Goal: Task Accomplishment & Management: Manage account settings

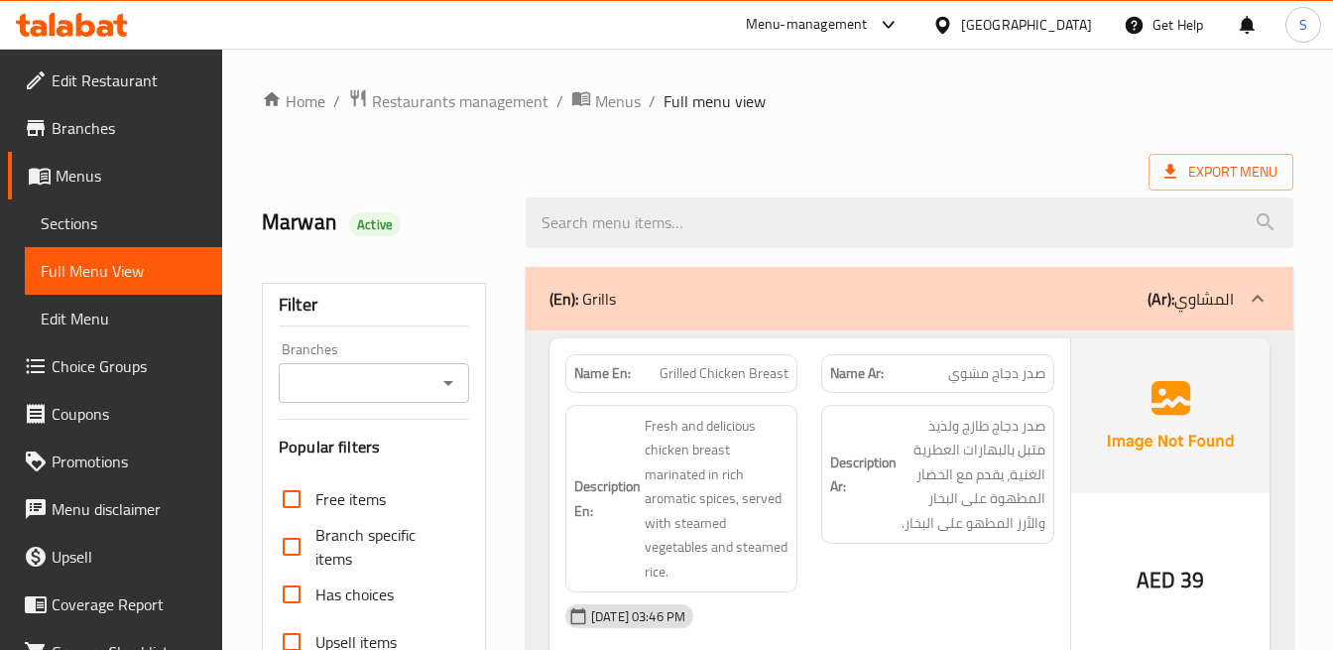
scroll to position [220, 0]
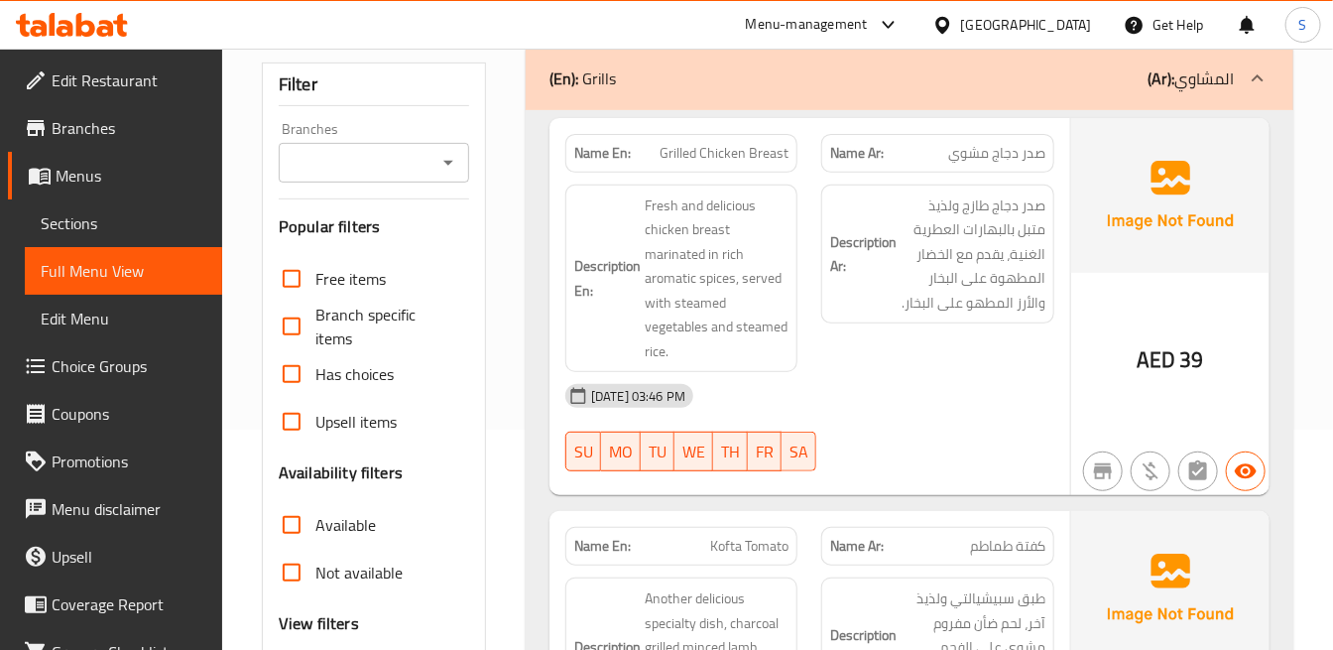
click at [1193, 293] on div "AED 39" at bounding box center [1171, 307] width 198 height 378
click at [1032, 369] on div "Description Ar: صدر دجاج طازج ولذيذ متبل بالبهارات العطرية الغنية، يقدم مع الخض…" at bounding box center [938, 279] width 256 height 212
click at [856, 410] on div "[DATE] 03:46 PM" at bounding box center [810, 396] width 513 height 48
click at [990, 152] on span "صدر دجاج مشوي" at bounding box center [997, 153] width 97 height 21
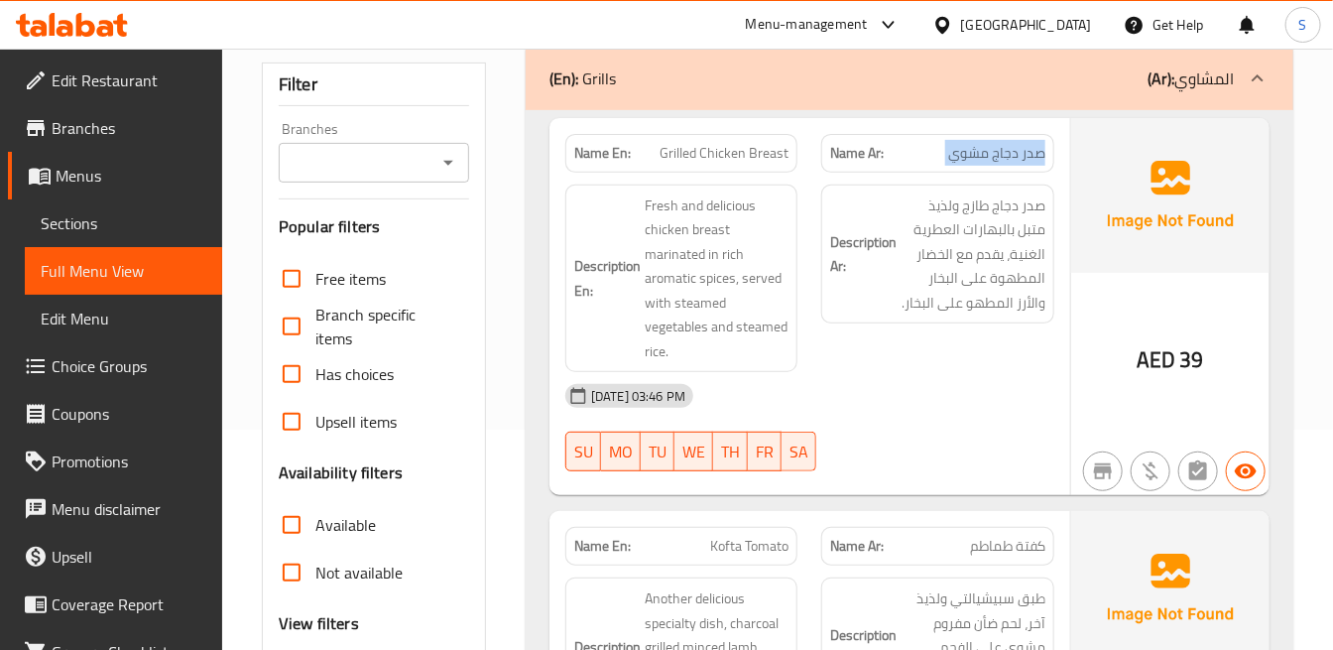
click at [990, 152] on span "صدر دجاج مشوي" at bounding box center [997, 153] width 97 height 21
click at [1162, 244] on img at bounding box center [1171, 195] width 198 height 155
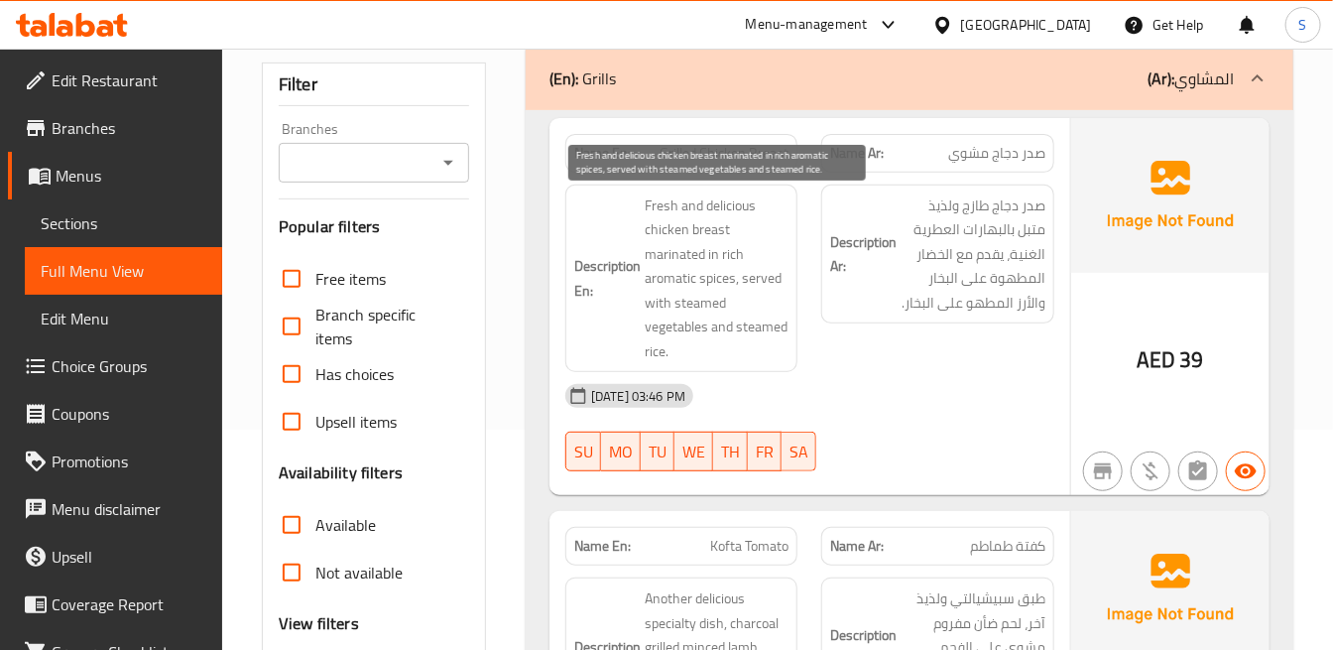
click at [757, 328] on span "Fresh and delicious chicken breast marinated in rich aromatic spices, served wi…" at bounding box center [717, 278] width 144 height 171
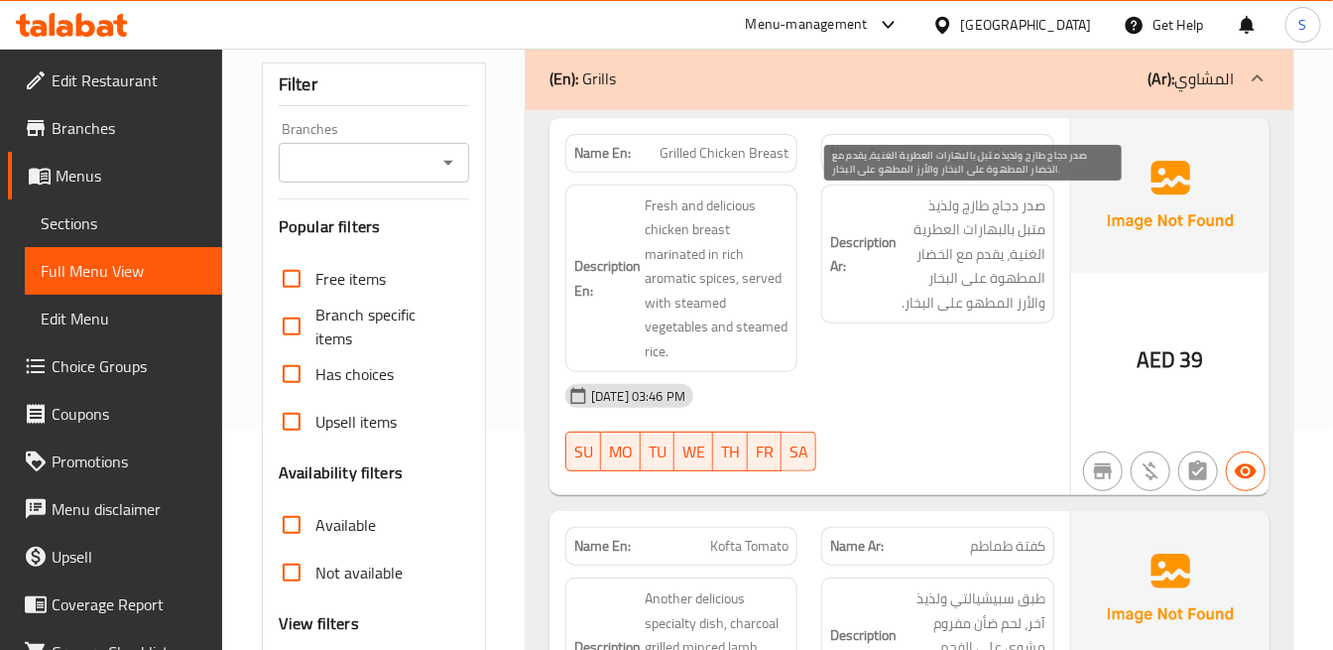
click at [1004, 309] on span "صدر دجاج طازج ولذيذ متبل بالبهارات العطرية الغنية، يقدم مع الخضار المطهوة على ا…" at bounding box center [973, 254] width 144 height 122
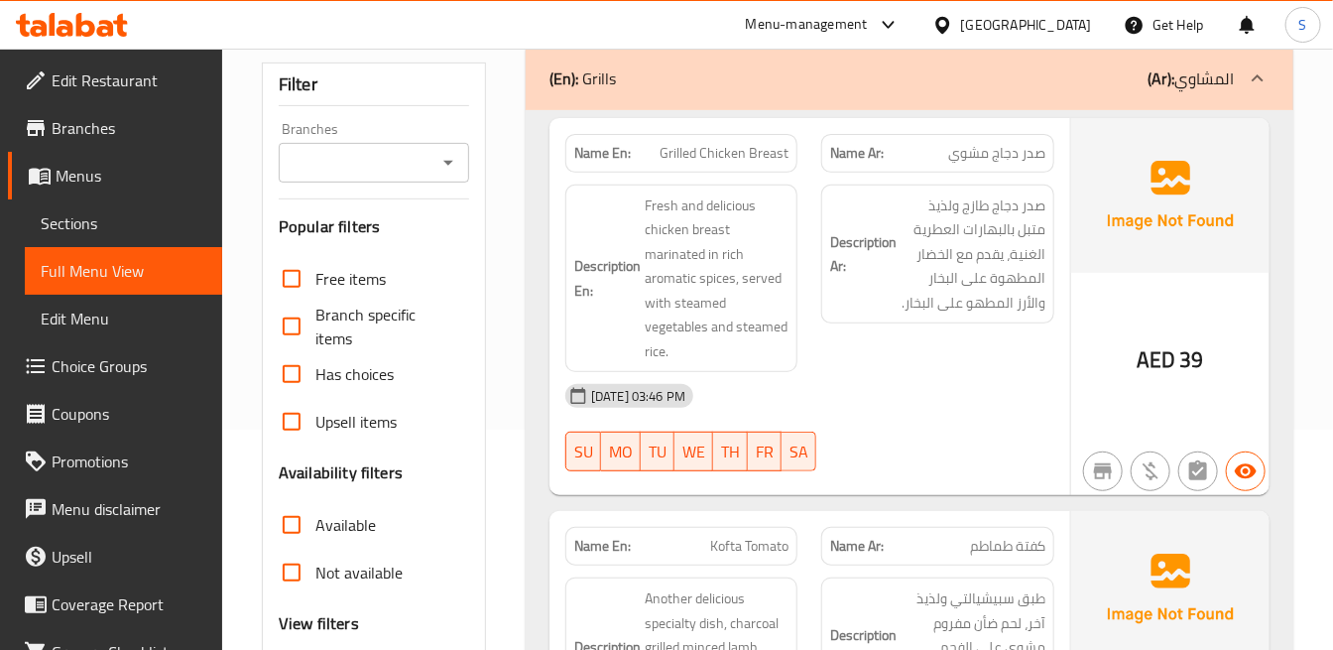
click at [898, 314] on h6 "Description Ar: صدر دجاج طازج ولذيذ متبل بالبهارات العطرية الغنية، يقدم مع الخض…" at bounding box center [937, 254] width 214 height 122
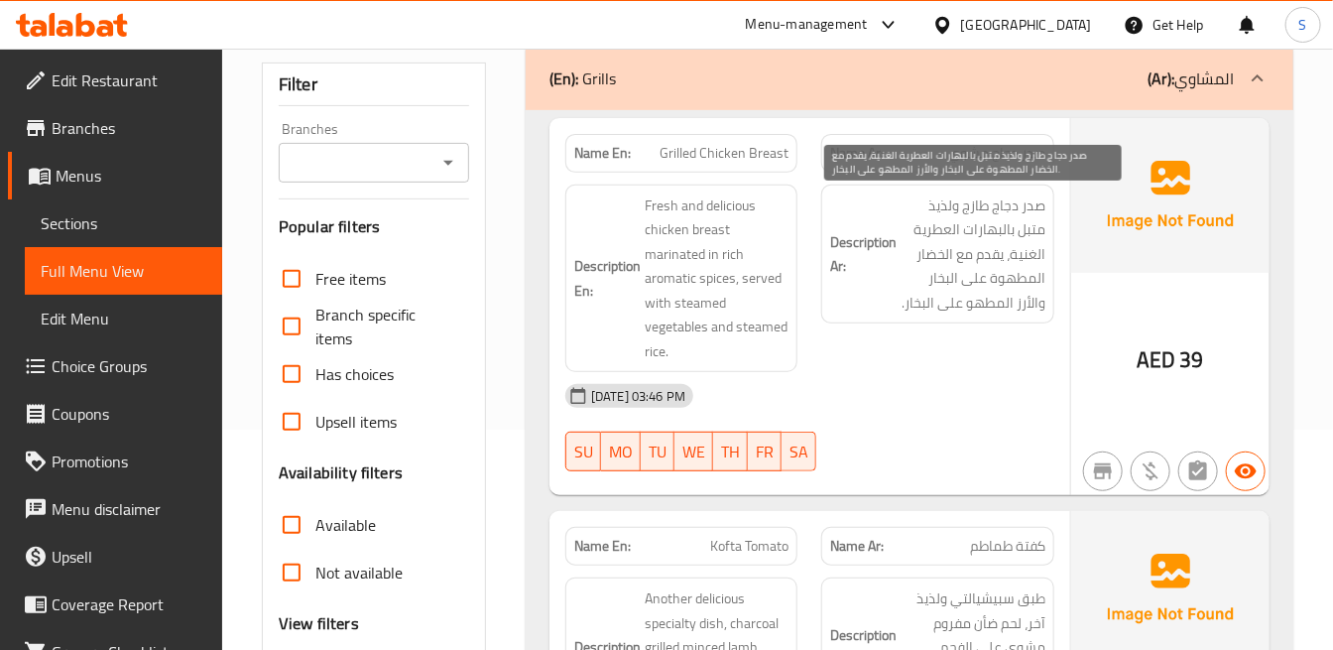
click at [916, 308] on span "صدر دجاج طازج ولذيذ متبل بالبهارات العطرية الغنية، يقدم مع الخضار المطهوة على ا…" at bounding box center [973, 254] width 144 height 122
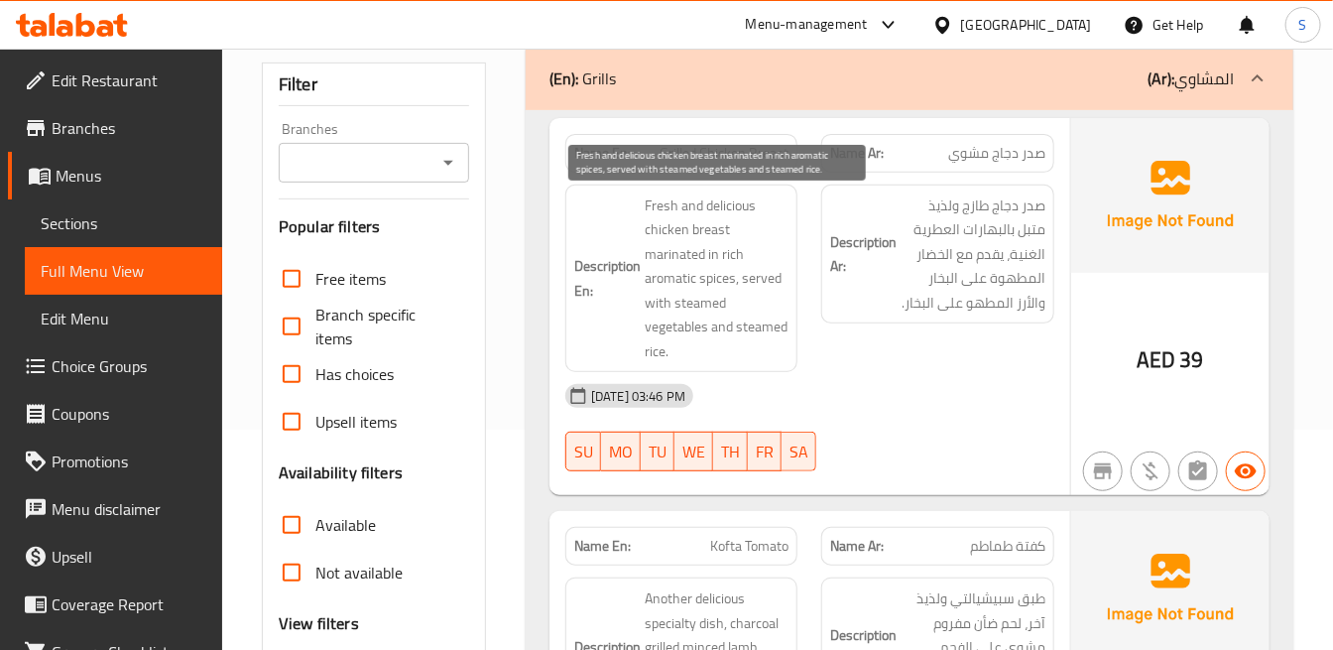
click at [670, 330] on span "Fresh and delicious chicken breast marinated in rich aromatic spices, served wi…" at bounding box center [717, 278] width 144 height 171
click at [747, 323] on span "Fresh and delicious chicken breast marinated in rich aromatic spices, served wi…" at bounding box center [717, 278] width 144 height 171
click at [748, 323] on span "Fresh and delicious chicken breast marinated in rich aromatic spices, served wi…" at bounding box center [717, 278] width 144 height 171
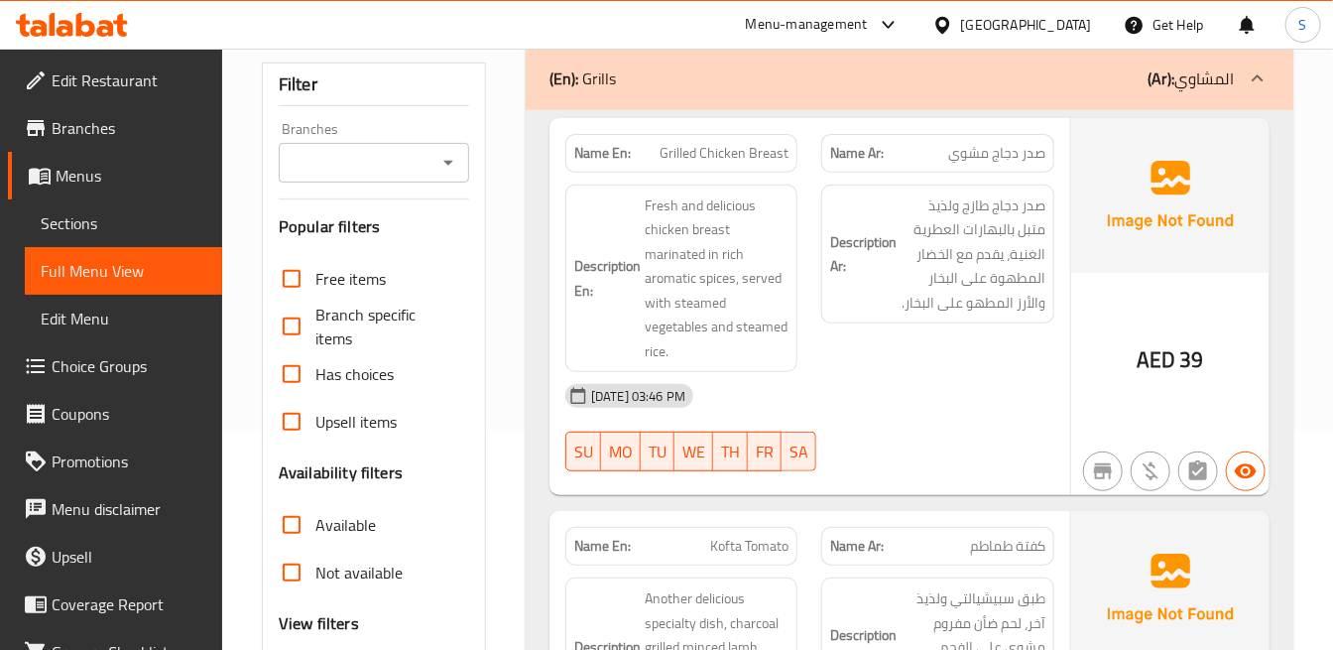
click at [1062, 367] on div "Description Ar: صدر دجاج طازج ولذيذ متبل بالبهارات العطرية الغنية، يقدم مع الخض…" at bounding box center [938, 279] width 256 height 212
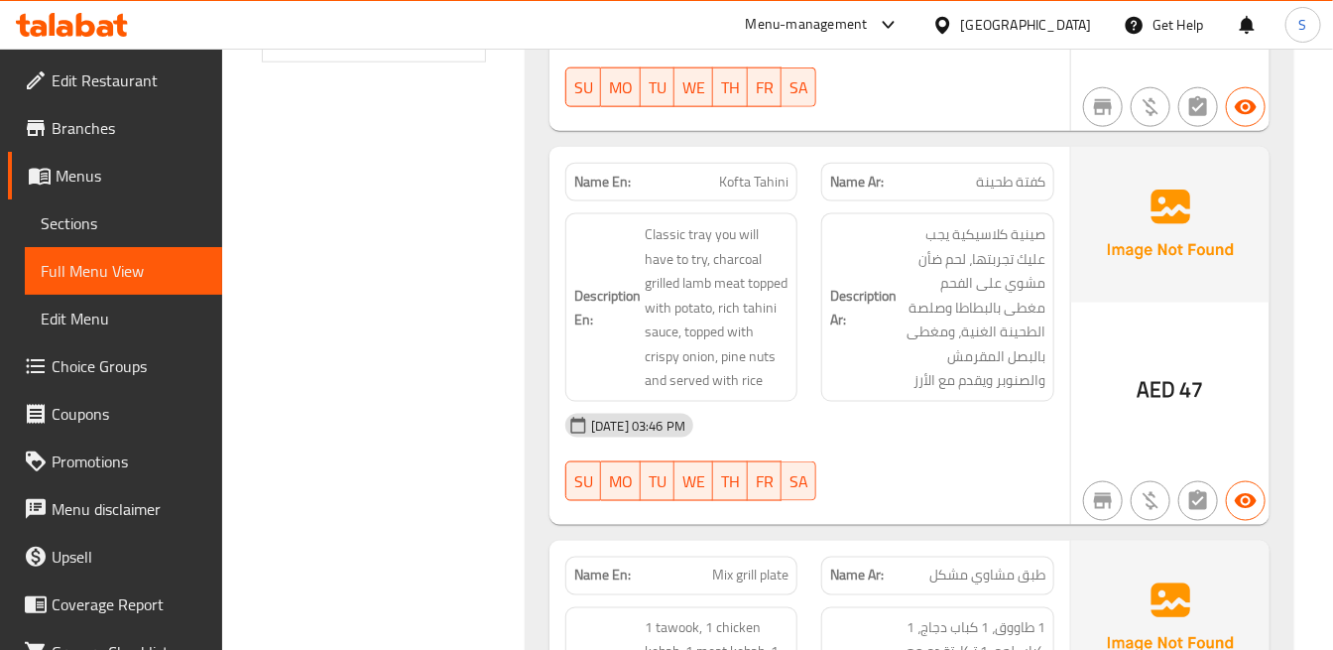
scroll to position [992, 0]
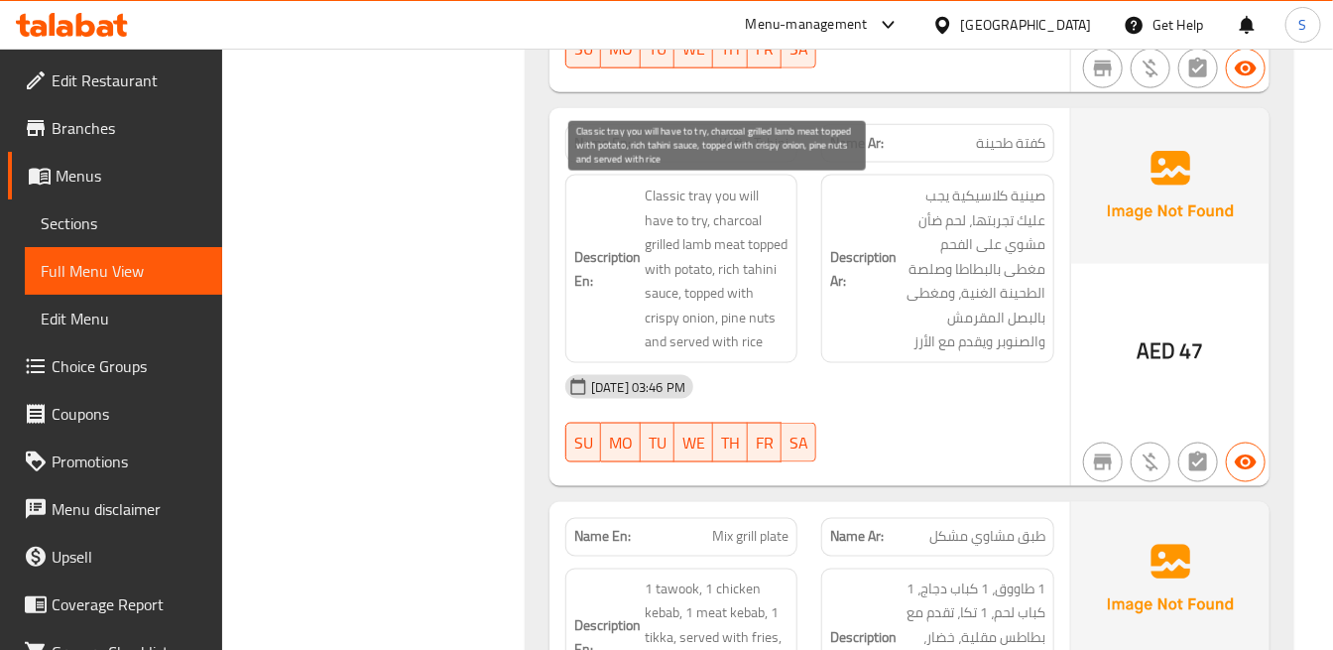
click at [676, 299] on span "Classic tray you will have to try, charcoal grilled lamb meat topped with potat…" at bounding box center [717, 269] width 144 height 171
click at [732, 296] on span "Classic tray you will have to try, charcoal grilled lamb meat topped with potat…" at bounding box center [717, 269] width 144 height 171
click at [651, 319] on span "Classic tray you will have to try, charcoal grilled lamb meat topped with potat…" at bounding box center [717, 269] width 144 height 171
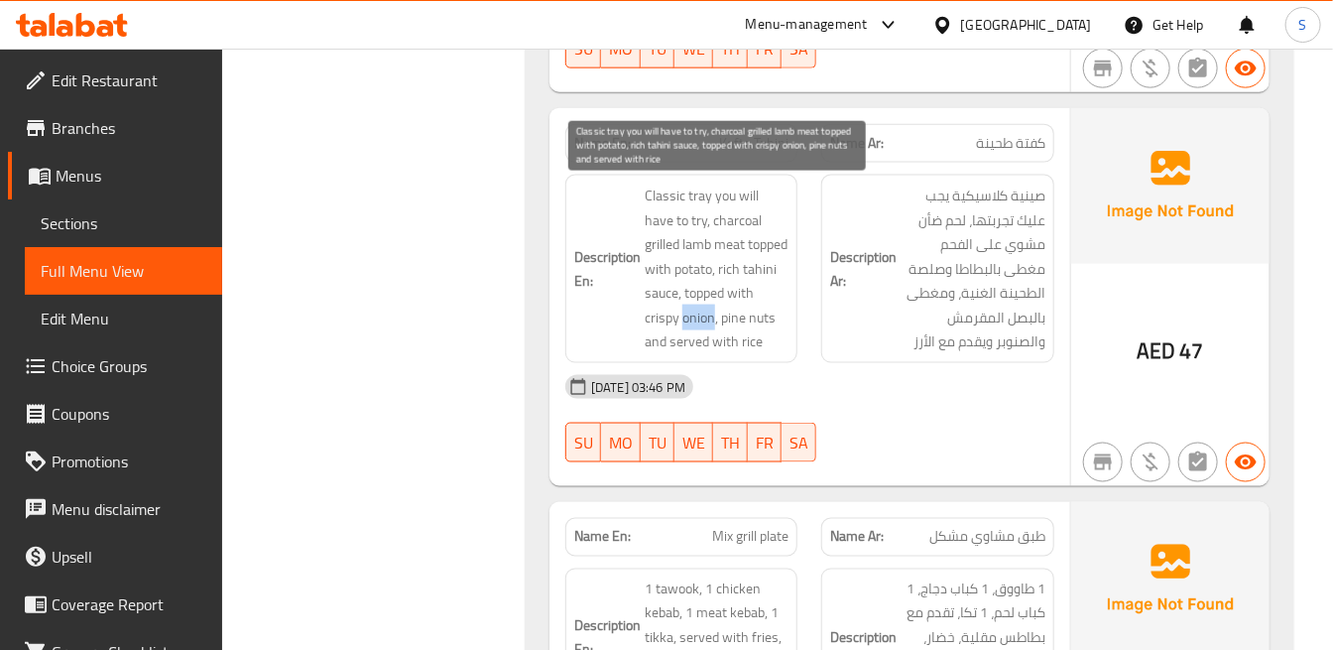
click at [651, 319] on span "Classic tray you will have to try, charcoal grilled lamb meat topped with potat…" at bounding box center [717, 269] width 144 height 171
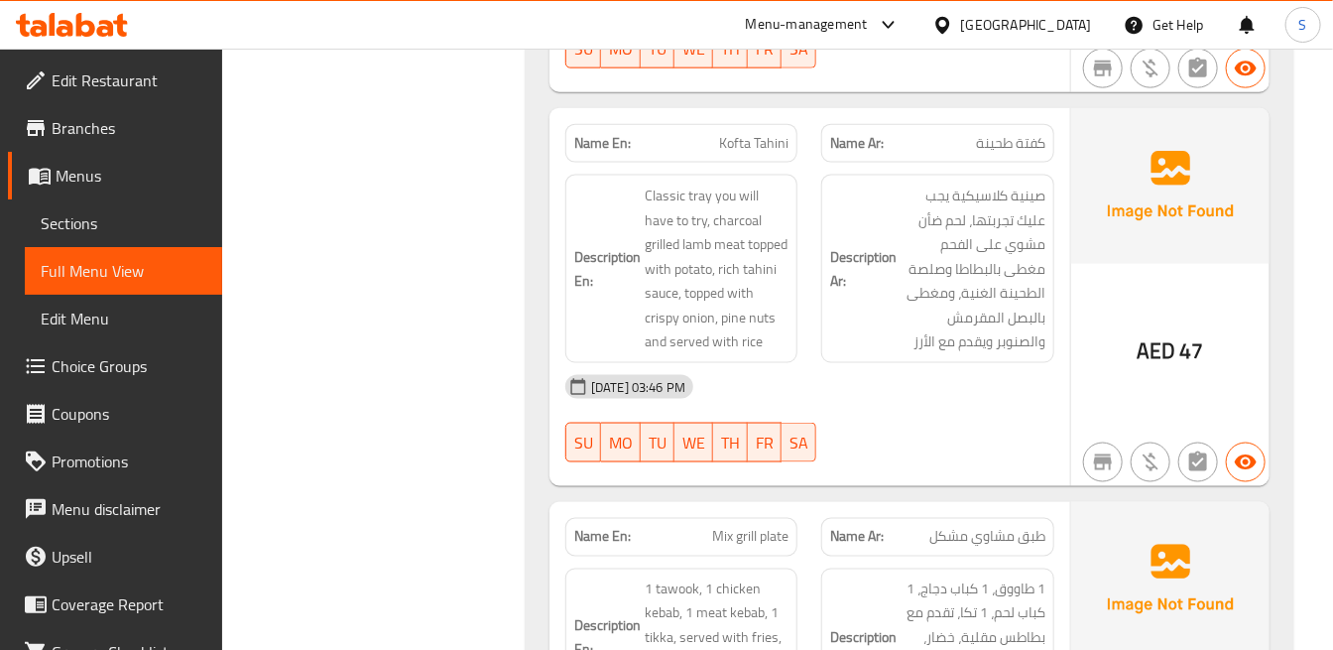
click at [854, 350] on h6 "Description Ar: صينية كلاسيكية يجب عليك تجربتها، لحم ضأن مشوي على الفحم مغطى با…" at bounding box center [937, 269] width 214 height 171
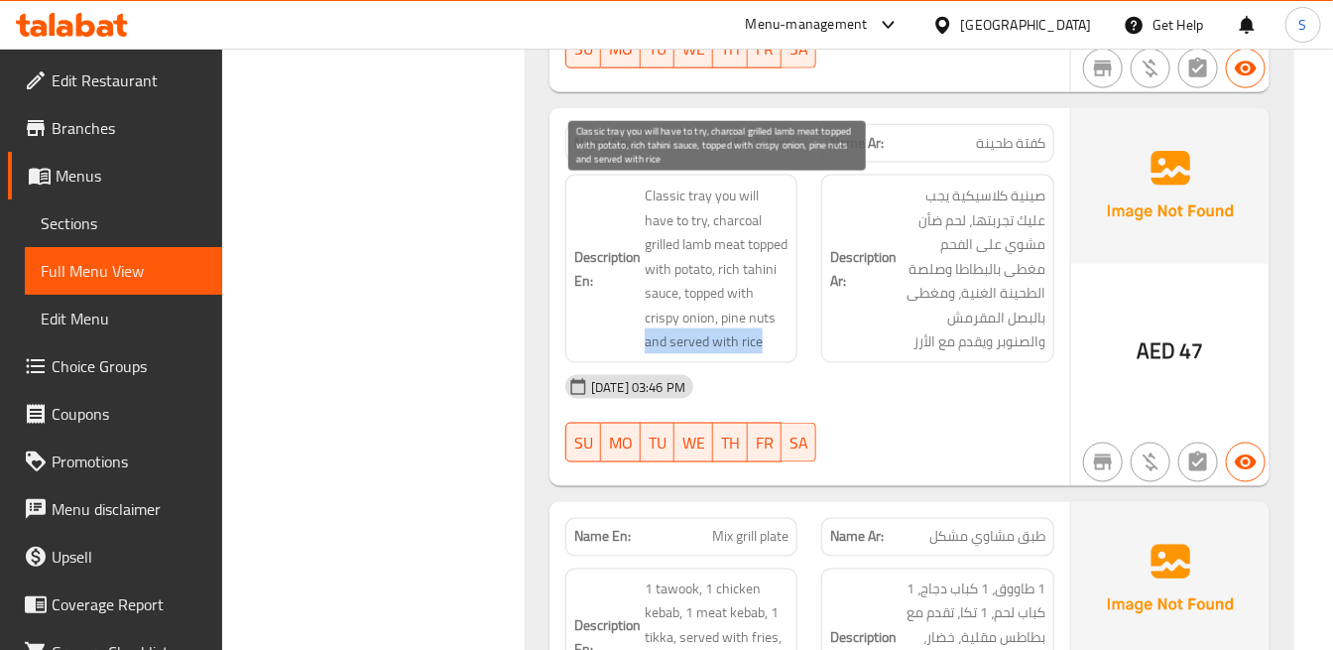
drag, startPoint x: 738, startPoint y: 313, endPoint x: 746, endPoint y: 342, distance: 30.8
click at [746, 342] on span "Classic tray you will have to try, charcoal grilled lamb meat topped with potat…" at bounding box center [717, 269] width 144 height 171
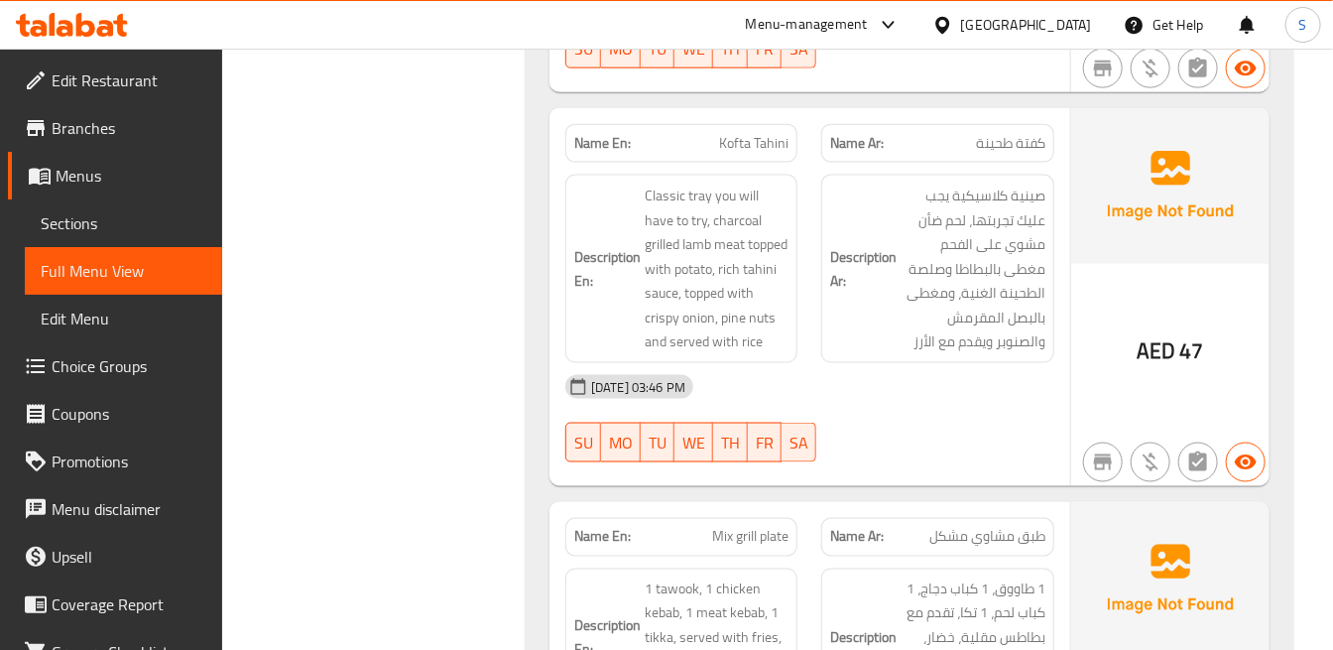
click at [824, 349] on div "Description Ar: صينية كلاسيكية يجب عليك تجربتها، لحم ضأن مشوي على الفحم مغطى با…" at bounding box center [938, 269] width 232 height 189
click at [956, 365] on div "[DATE] 03:46 PM" at bounding box center [810, 387] width 513 height 48
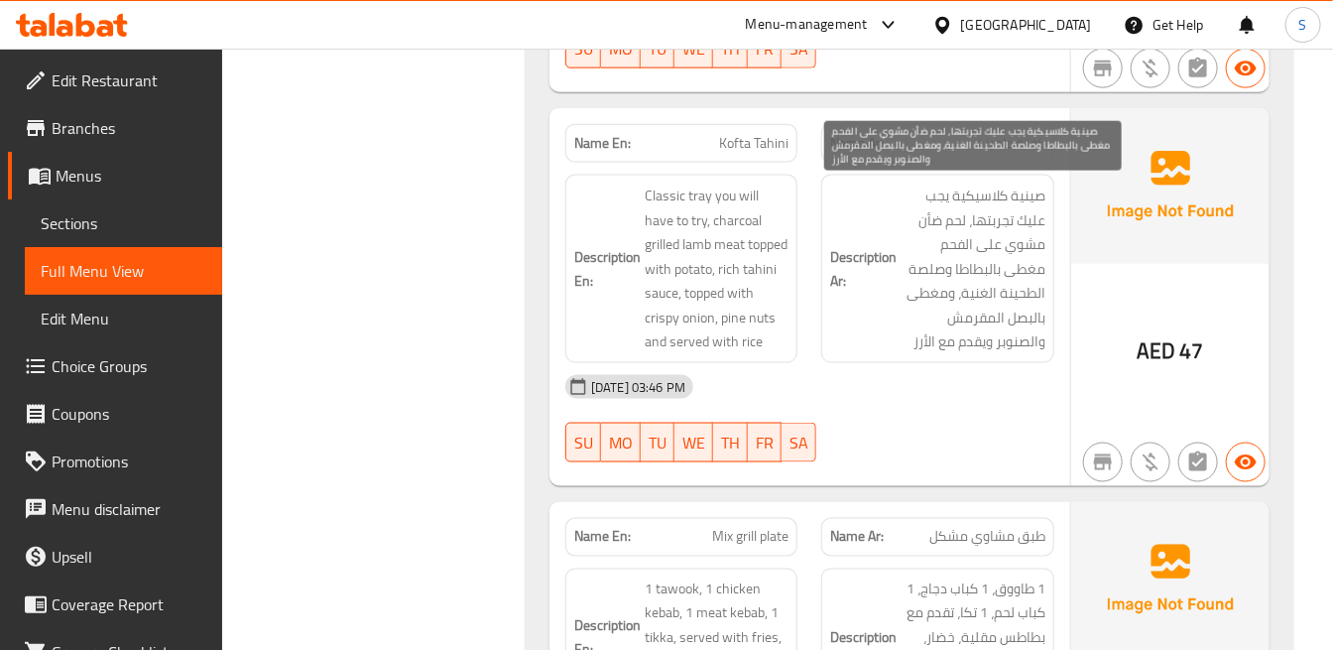
click at [1036, 349] on span "صينية كلاسيكية يجب عليك تجربتها، لحم ضأن مشوي على الفحم مغطى بالبطاطا وصلصة الط…" at bounding box center [973, 269] width 144 height 171
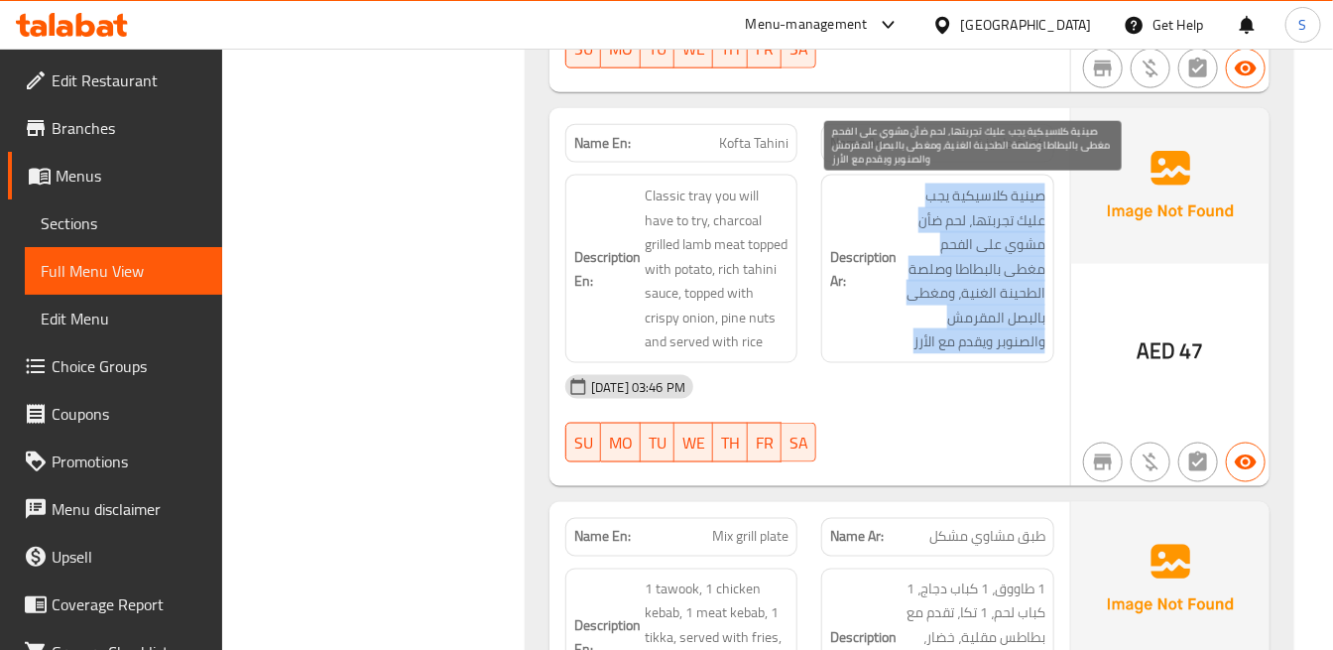
click at [1036, 349] on span "صينية كلاسيكية يجب عليك تجربتها، لحم ضأن مشوي على الفحم مغطى بالبطاطا وصلصة الط…" at bounding box center [973, 269] width 144 height 171
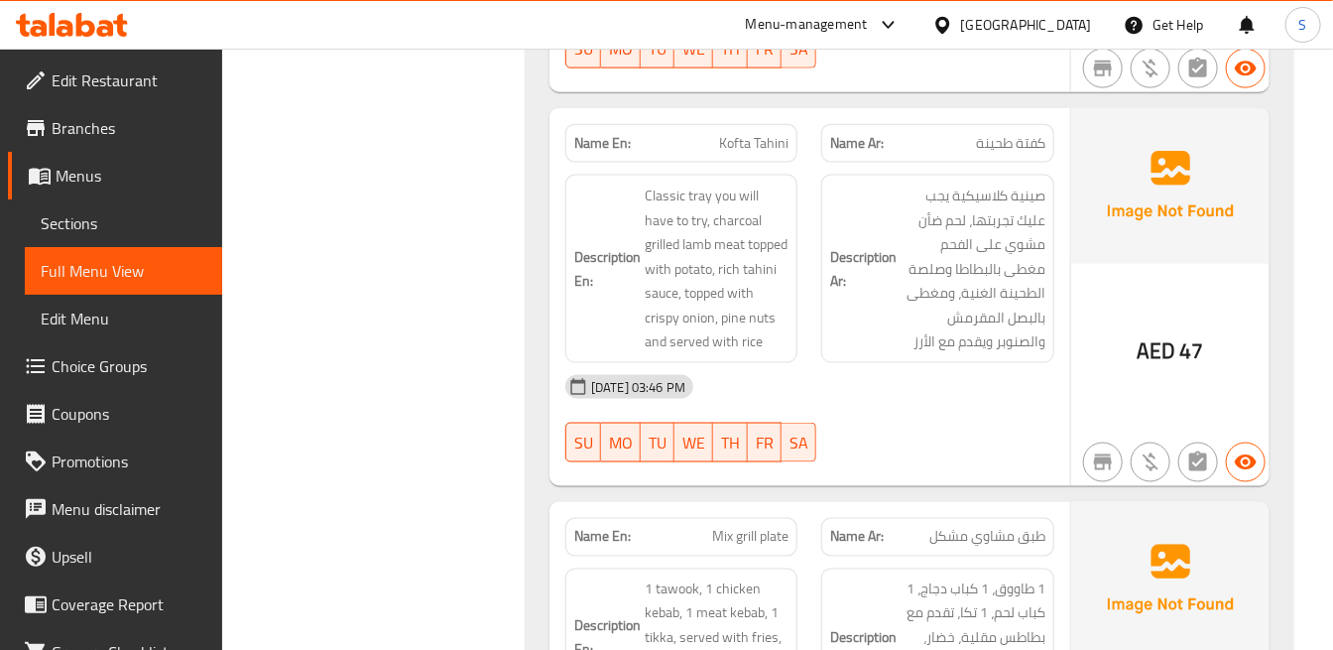
click at [1026, 389] on div "[DATE] 03:46 PM" at bounding box center [810, 387] width 513 height 48
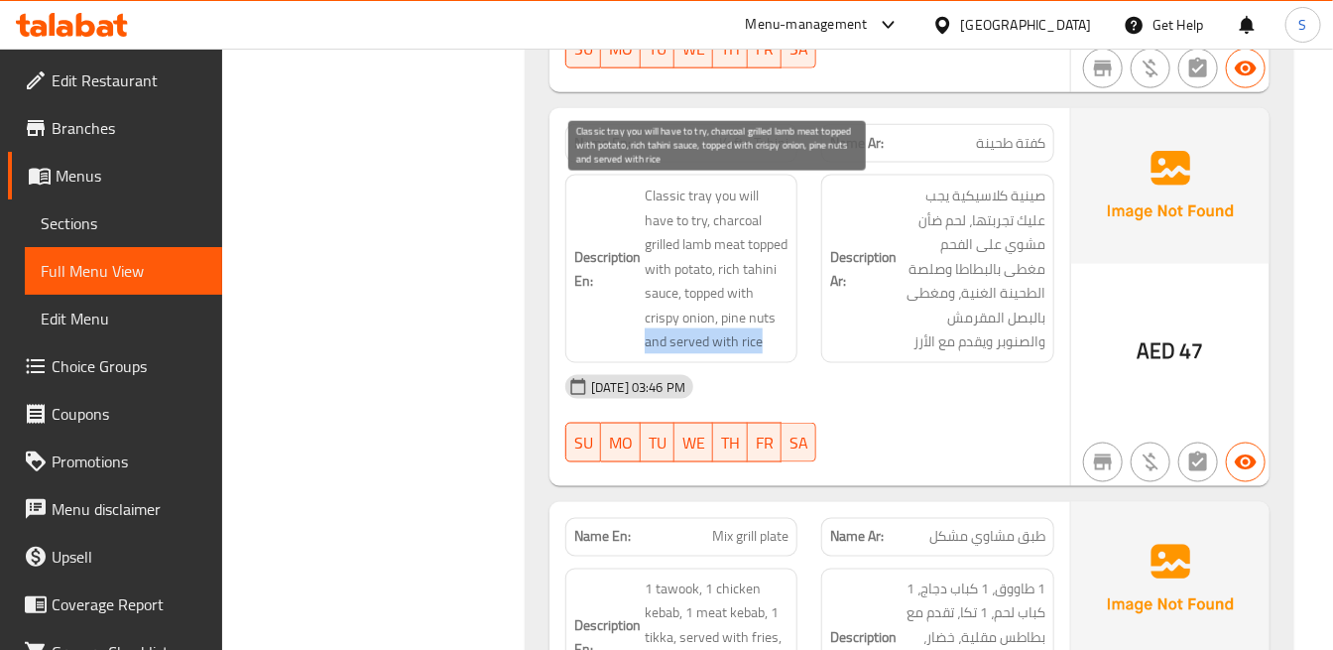
drag, startPoint x: 738, startPoint y: 315, endPoint x: 764, endPoint y: 335, distance: 33.2
click at [764, 335] on span "Classic tray you will have to try, charcoal grilled lamb meat topped with potat…" at bounding box center [717, 269] width 144 height 171
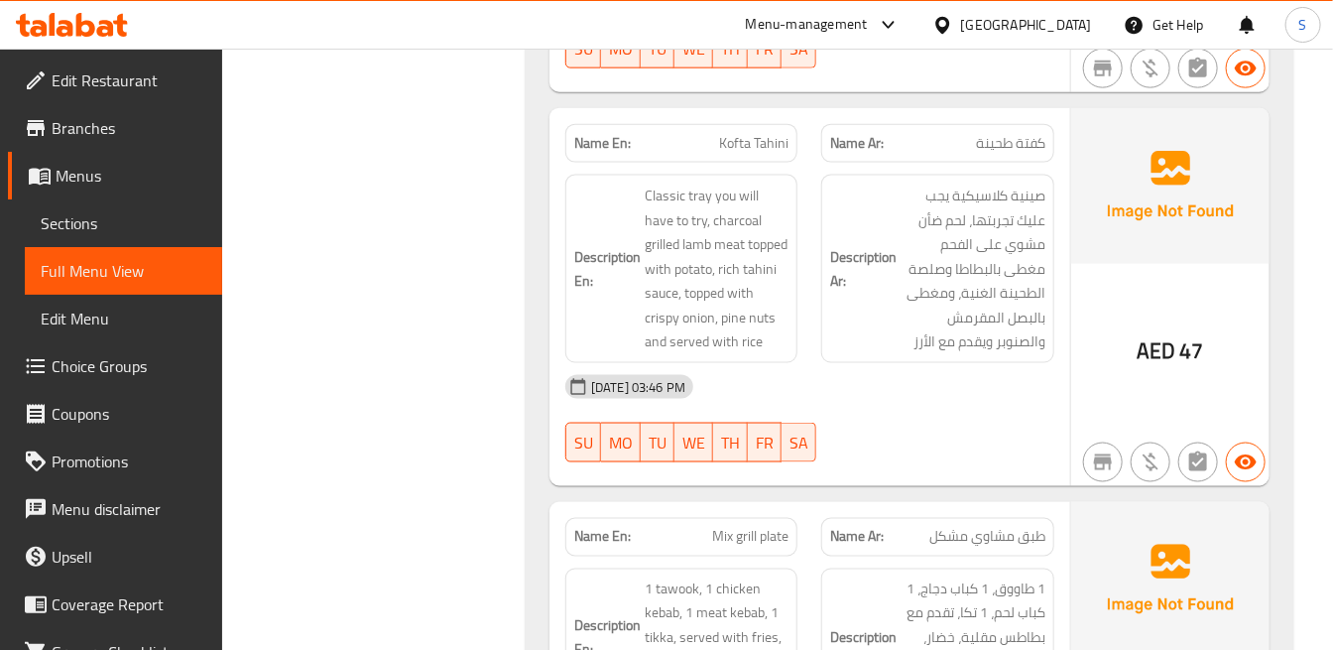
click at [1106, 330] on div "AED 47" at bounding box center [1171, 297] width 198 height 378
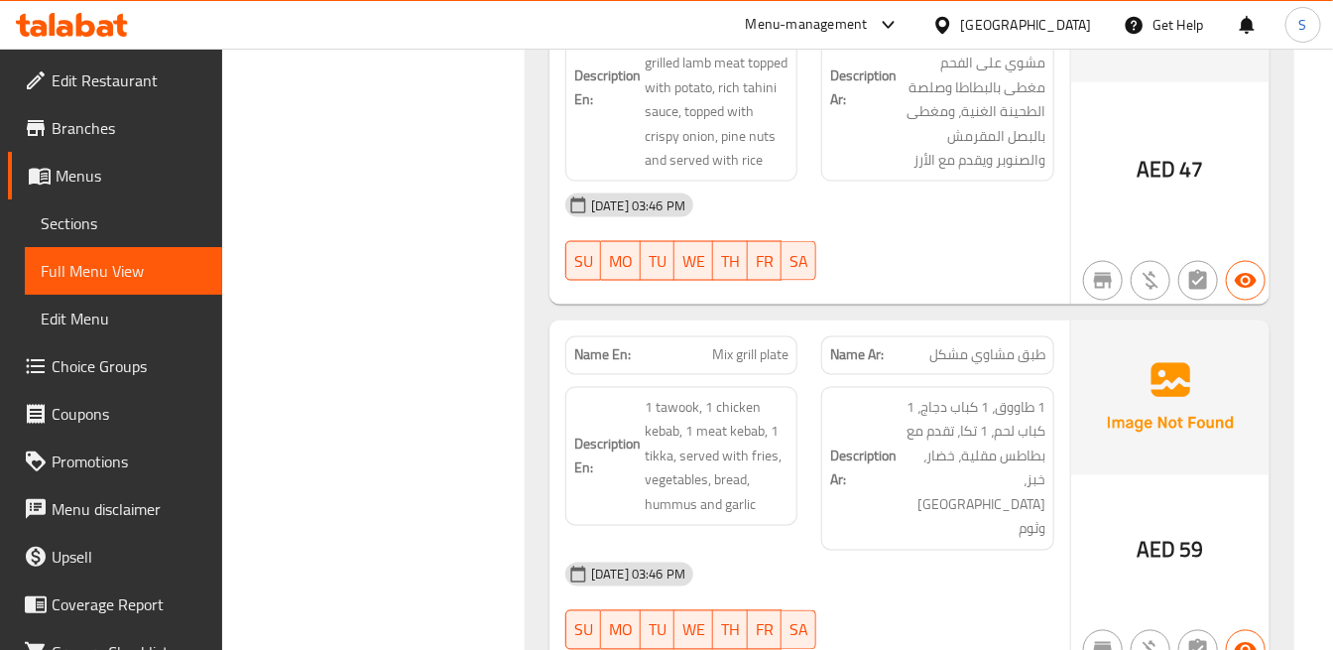
scroll to position [1212, 0]
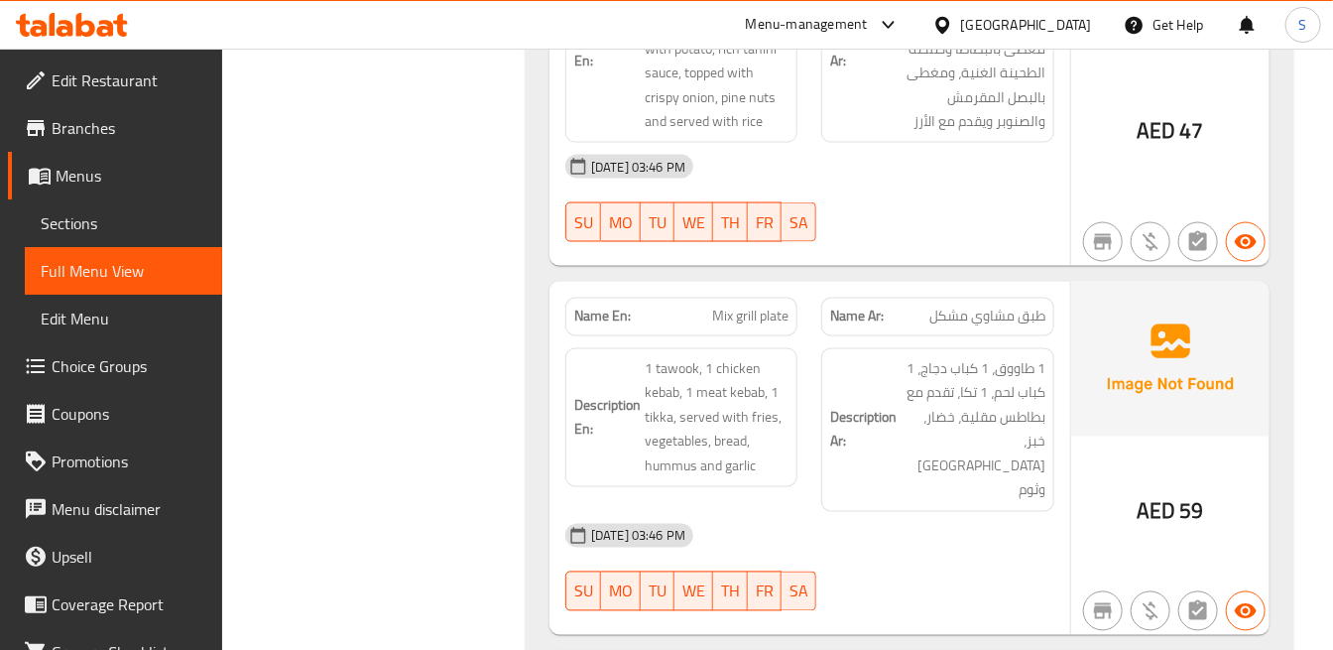
click at [1037, 220] on div "[DATE] 03:46 PM SU MO TU WE TH FR SA" at bounding box center [810, 198] width 513 height 111
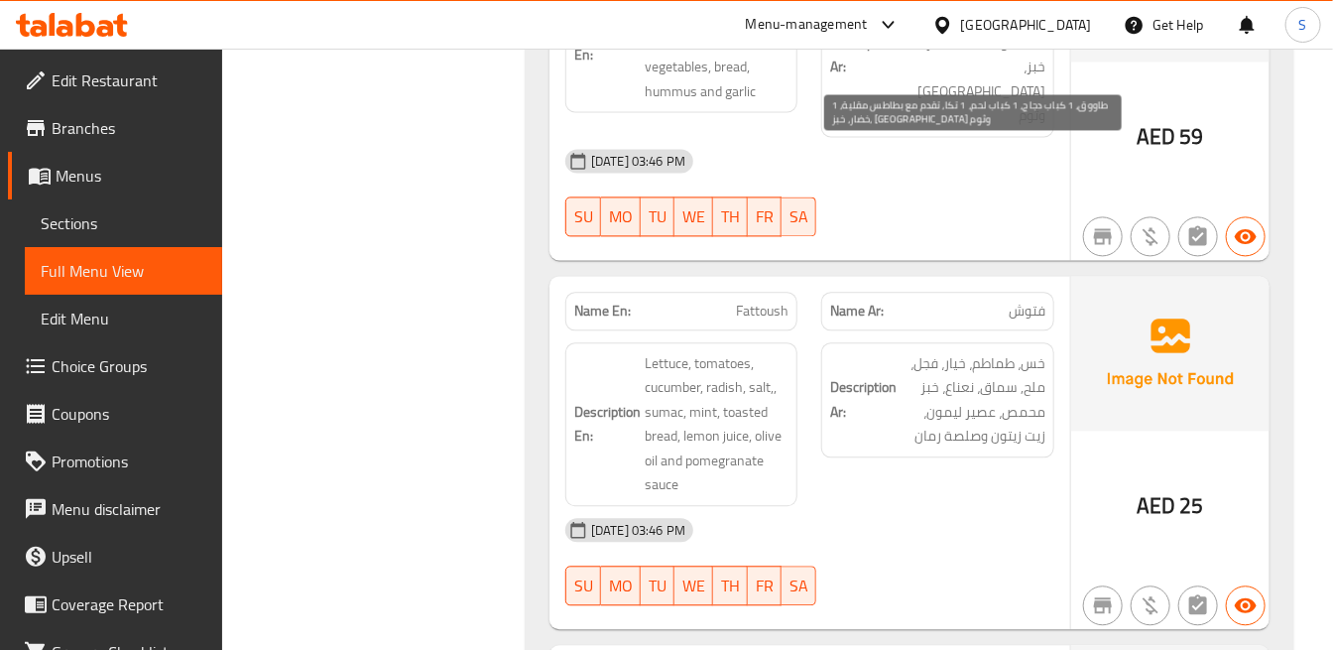
scroll to position [1653, 0]
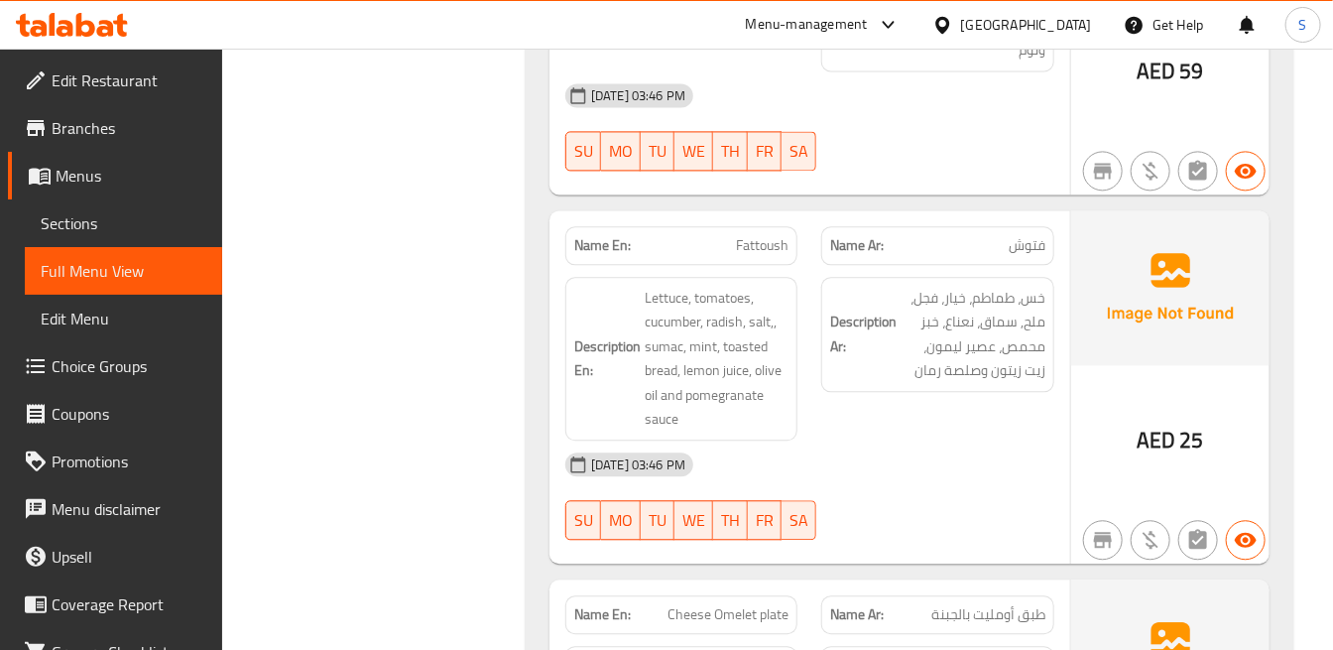
click at [1172, 298] on img at bounding box center [1171, 287] width 198 height 155
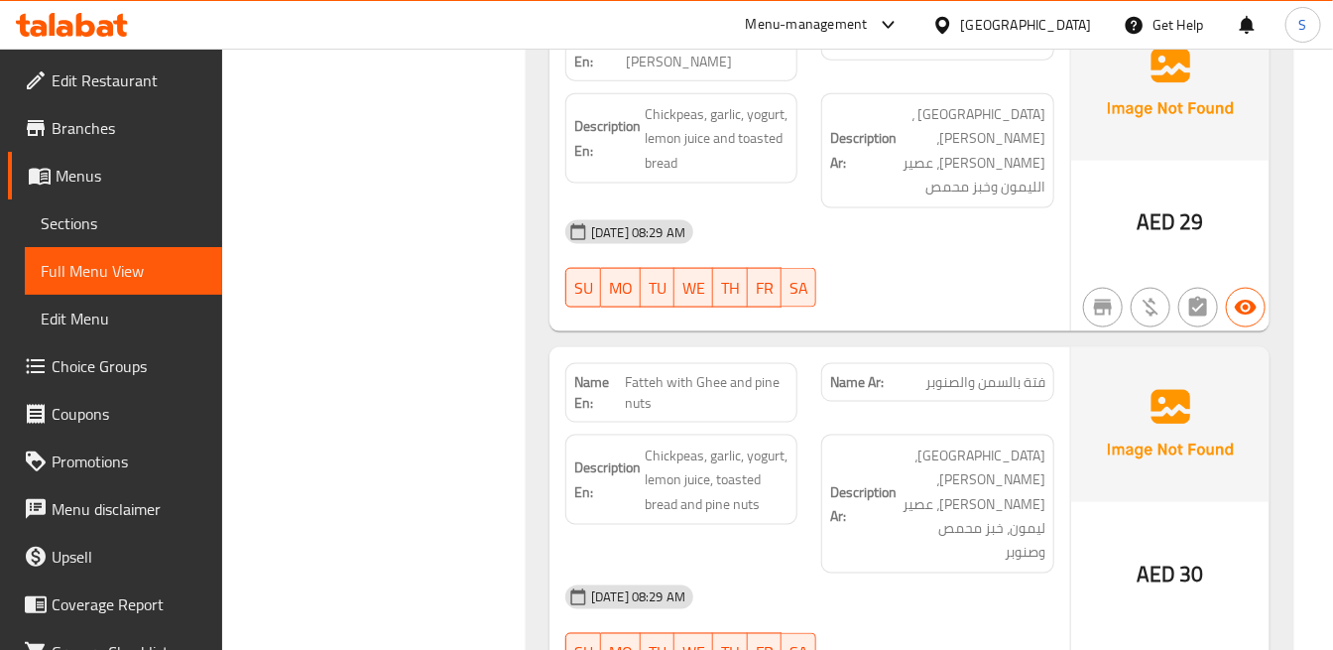
scroll to position [4079, 0]
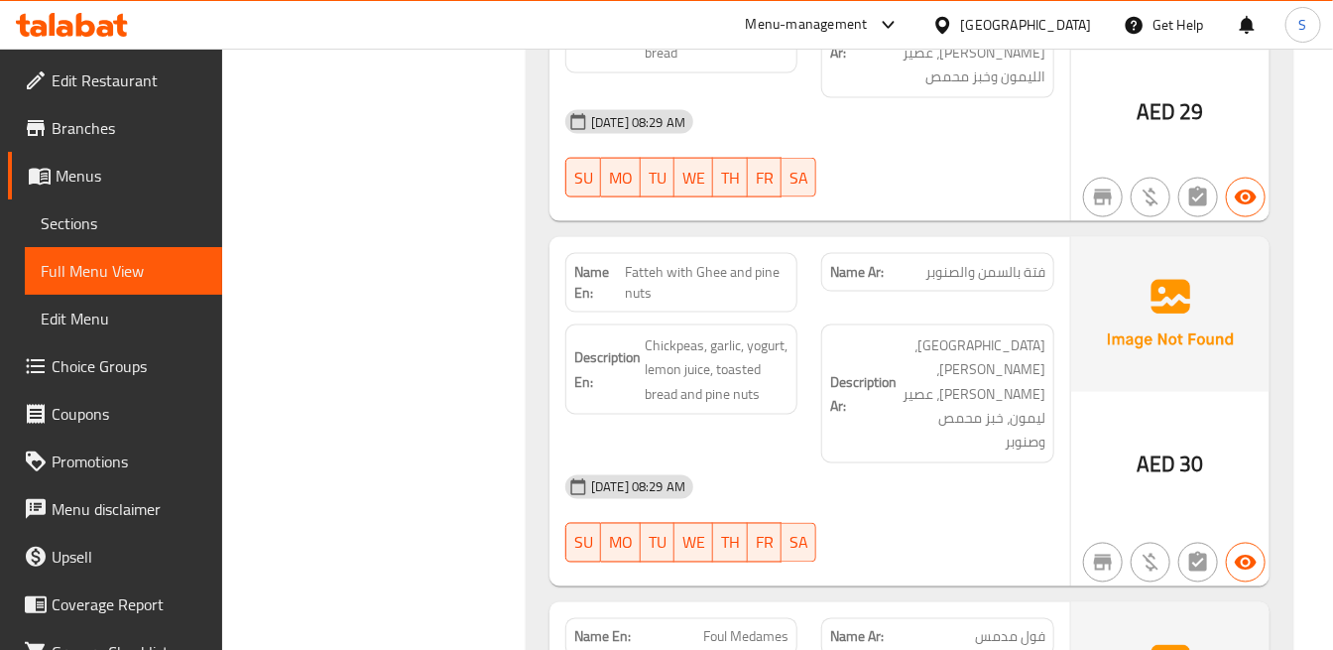
click at [768, 262] on span "Fatteh with Ghee and pine nuts" at bounding box center [707, 283] width 165 height 42
click at [767, 262] on span "Fatteh with Ghee and pine nuts" at bounding box center [707, 283] width 165 height 42
copy span "pine"
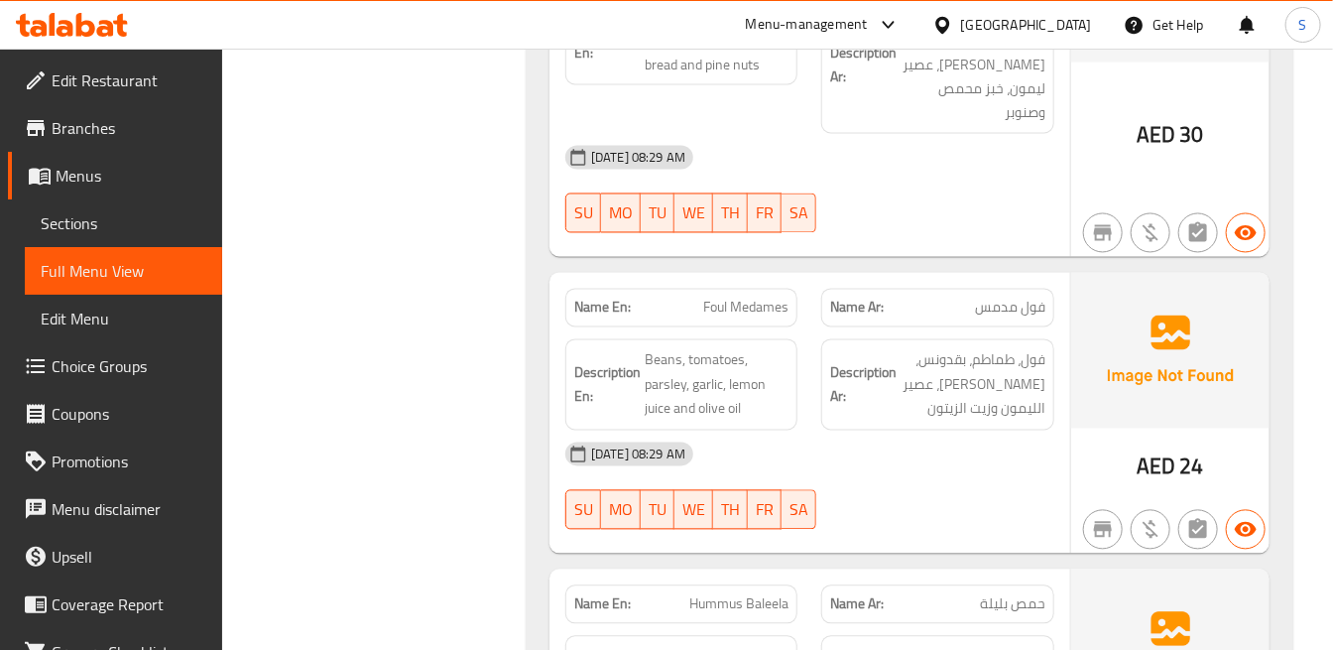
scroll to position [4409, 0]
click at [1020, 430] on div "[DATE] 08:29 AM SU MO TU WE TH FR SA" at bounding box center [810, 485] width 513 height 111
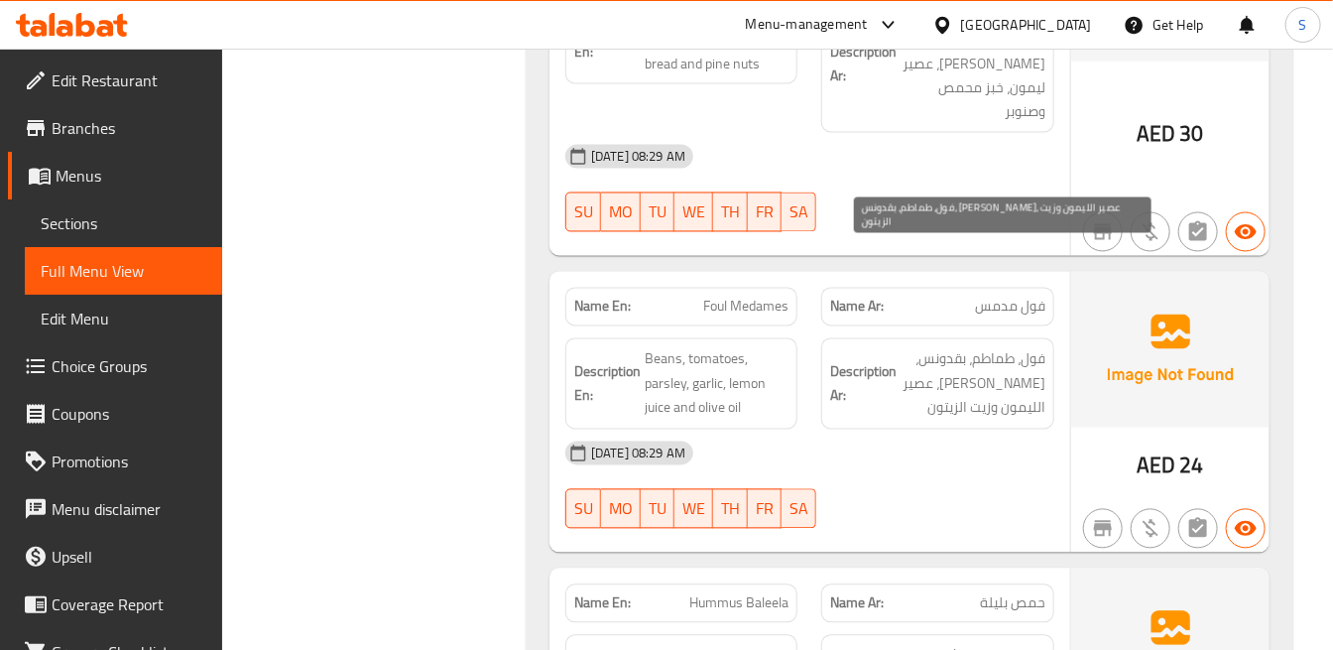
click at [1025, 347] on span "فول، طماطم، بقدونس، [PERSON_NAME]، عصير الليمون وزيت الزيتون" at bounding box center [973, 383] width 144 height 73
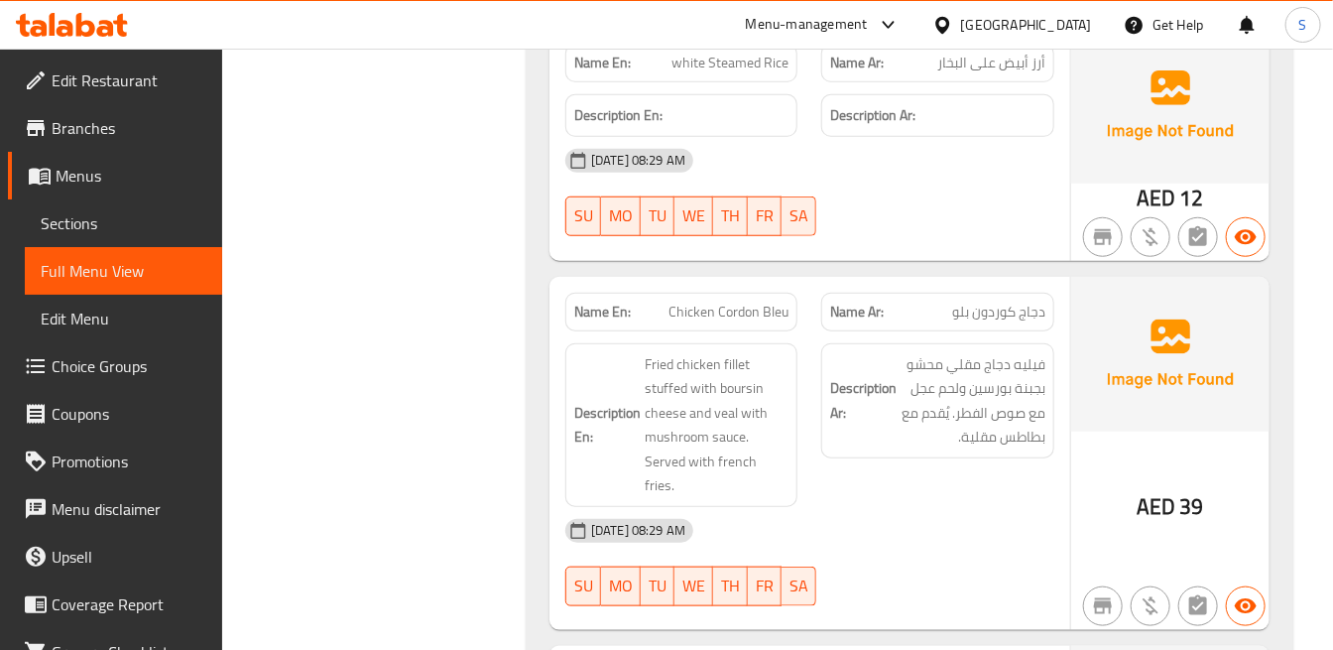
scroll to position [9590, 0]
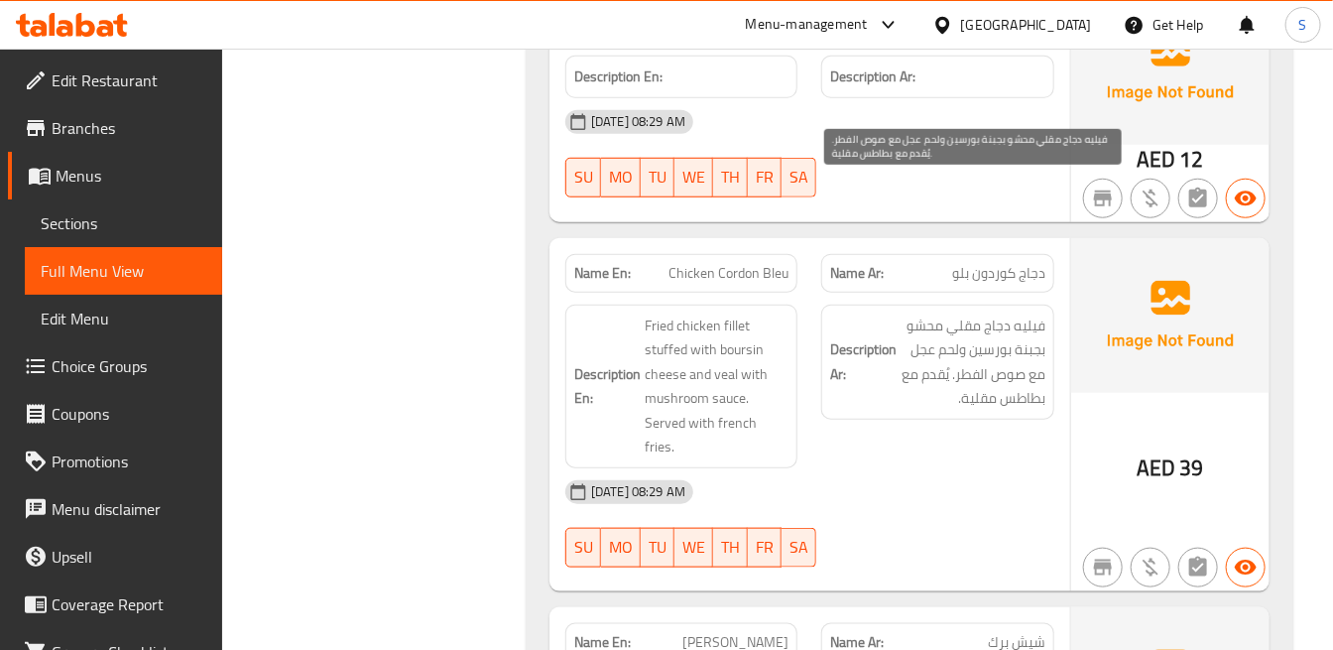
click at [1005, 314] on span "فيليه دجاج مقلي محشو بجبنة بورسين ولحم عجل مع صوص الفطر. يُقدم مع بطاطس مقلية." at bounding box center [973, 362] width 144 height 97
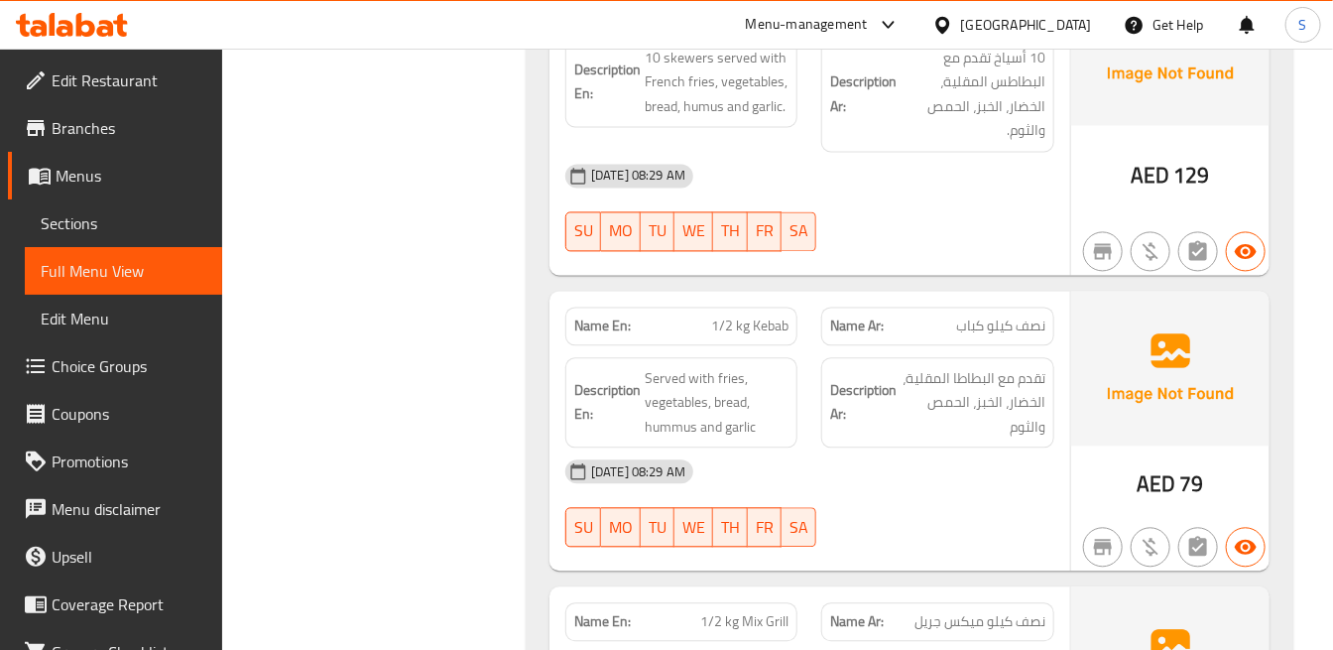
scroll to position [10583, 0]
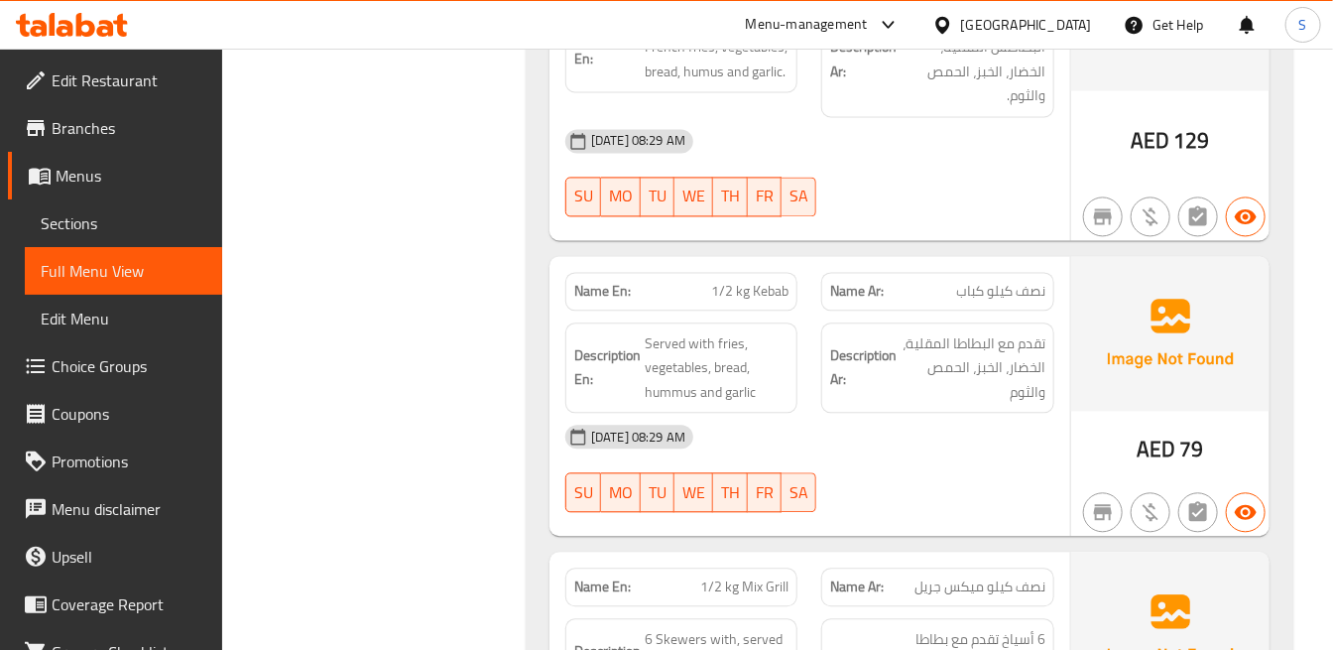
drag, startPoint x: 557, startPoint y: 204, endPoint x: 1057, endPoint y: 347, distance: 520.1
click at [1057, 500] on div at bounding box center [938, 512] width 256 height 24
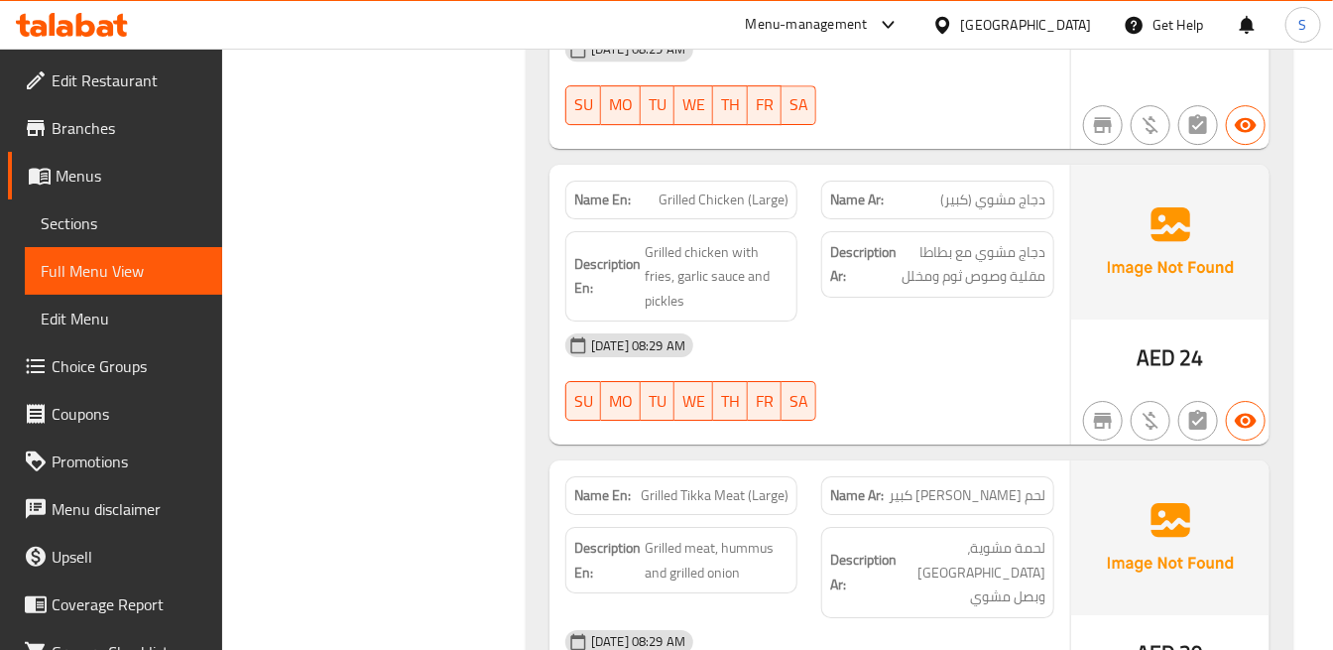
scroll to position [14551, 0]
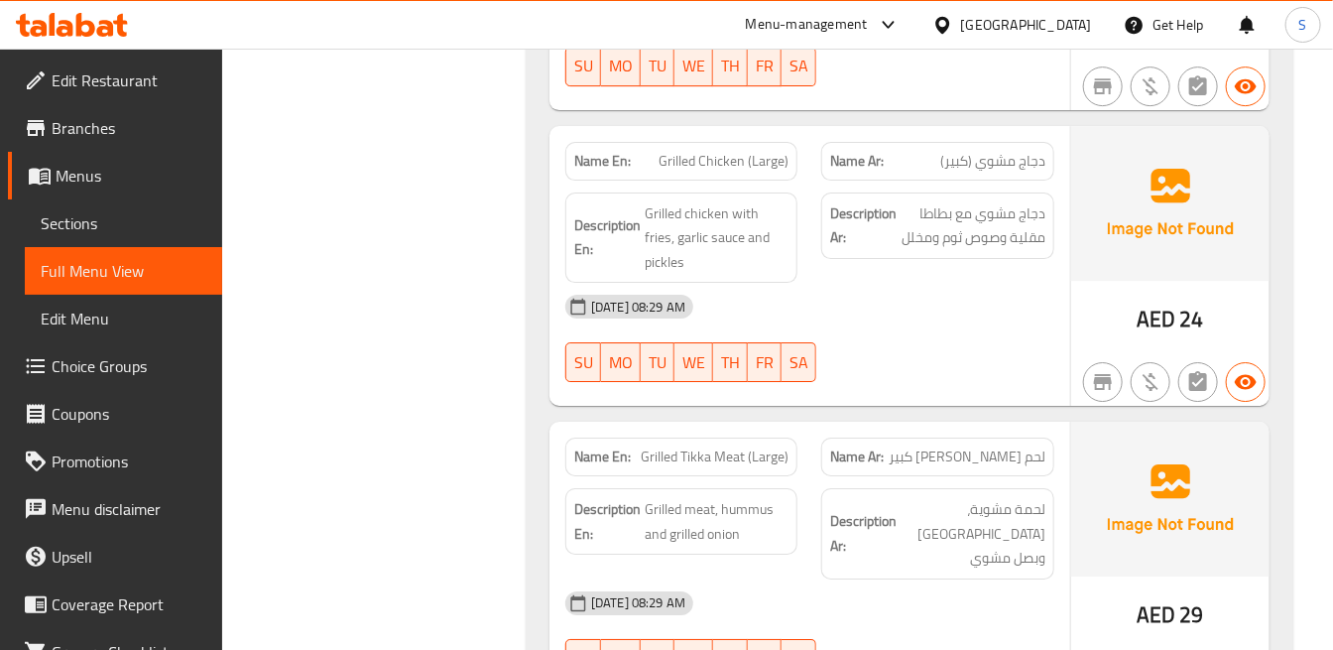
click at [741, 476] on div "Description En: Grilled meat, hummus and grilled onion" at bounding box center [682, 533] width 256 height 115
click at [755, 446] on span "Grilled Tikka Meat (Large)" at bounding box center [715, 456] width 148 height 21
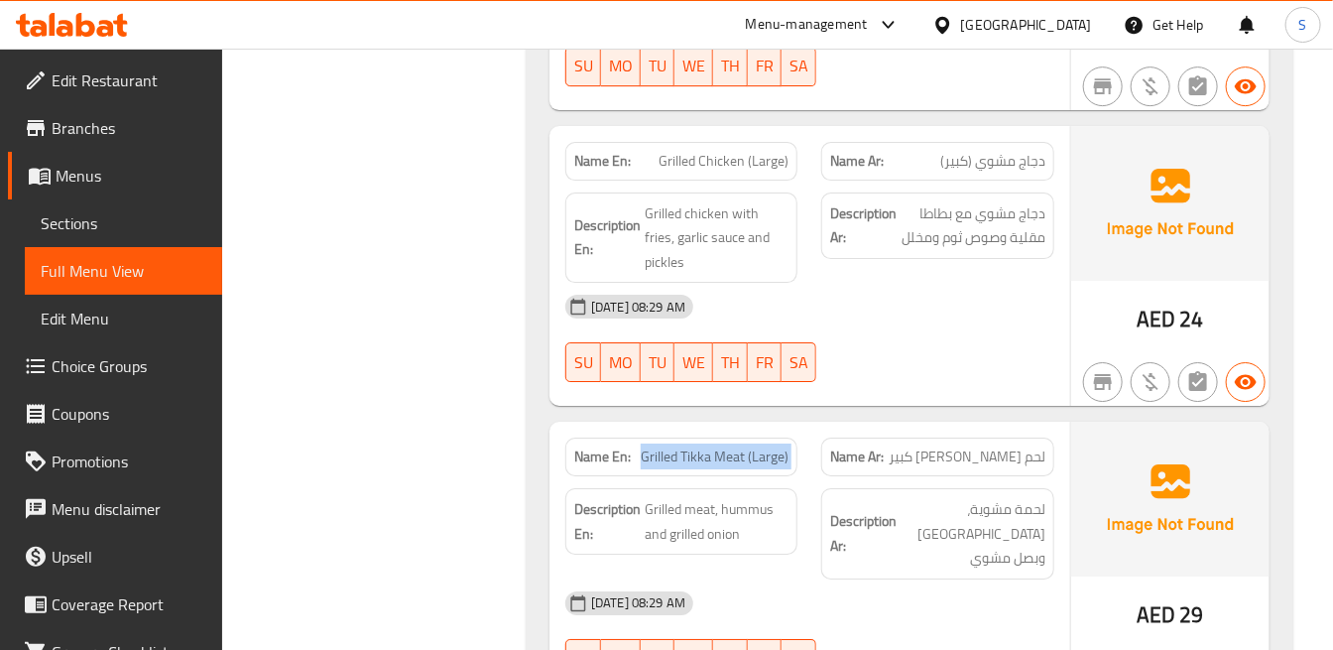
click at [755, 446] on span "Grilled Tikka Meat (Large)" at bounding box center [715, 456] width 148 height 21
copy span "Grilled Tikka Meat (Large)"
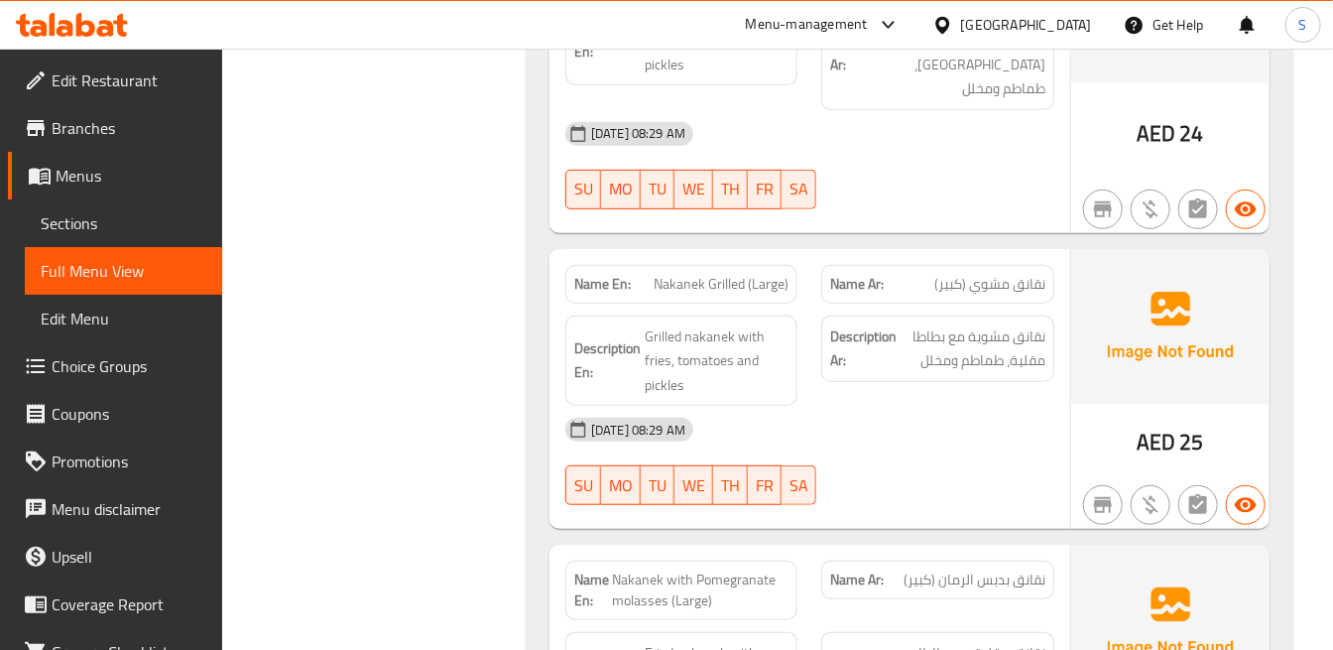
scroll to position [15433, 0]
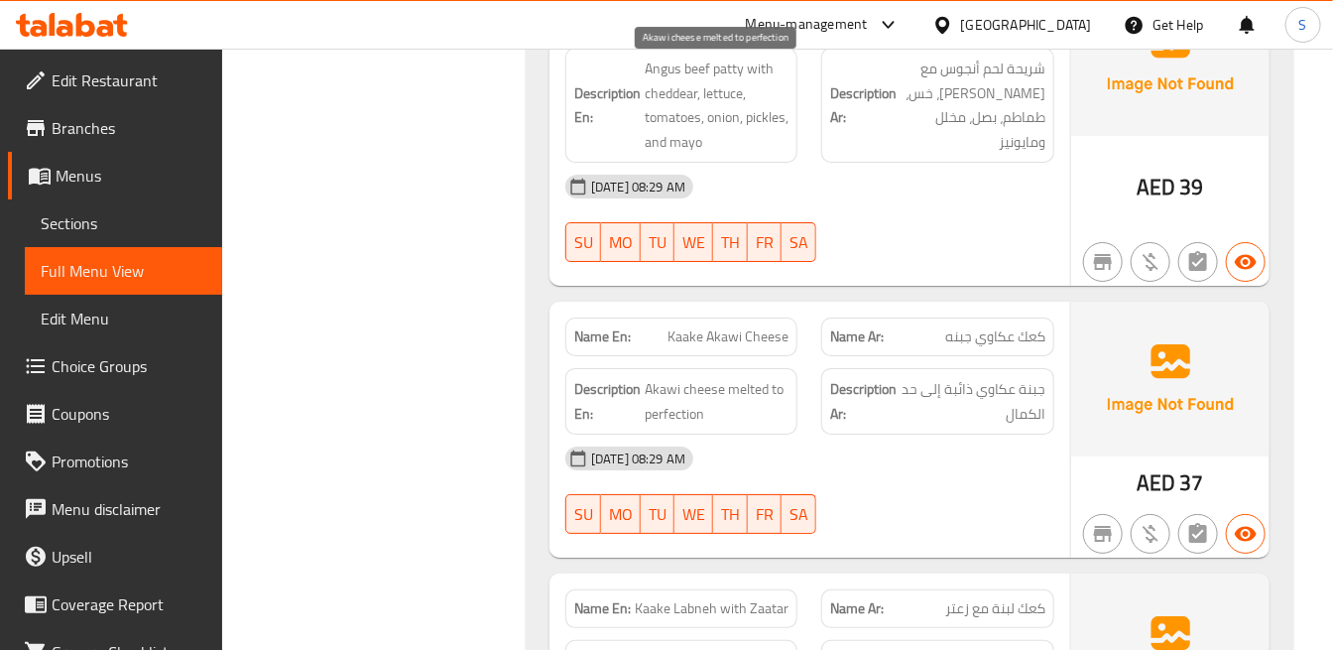
scroll to position [17859, 0]
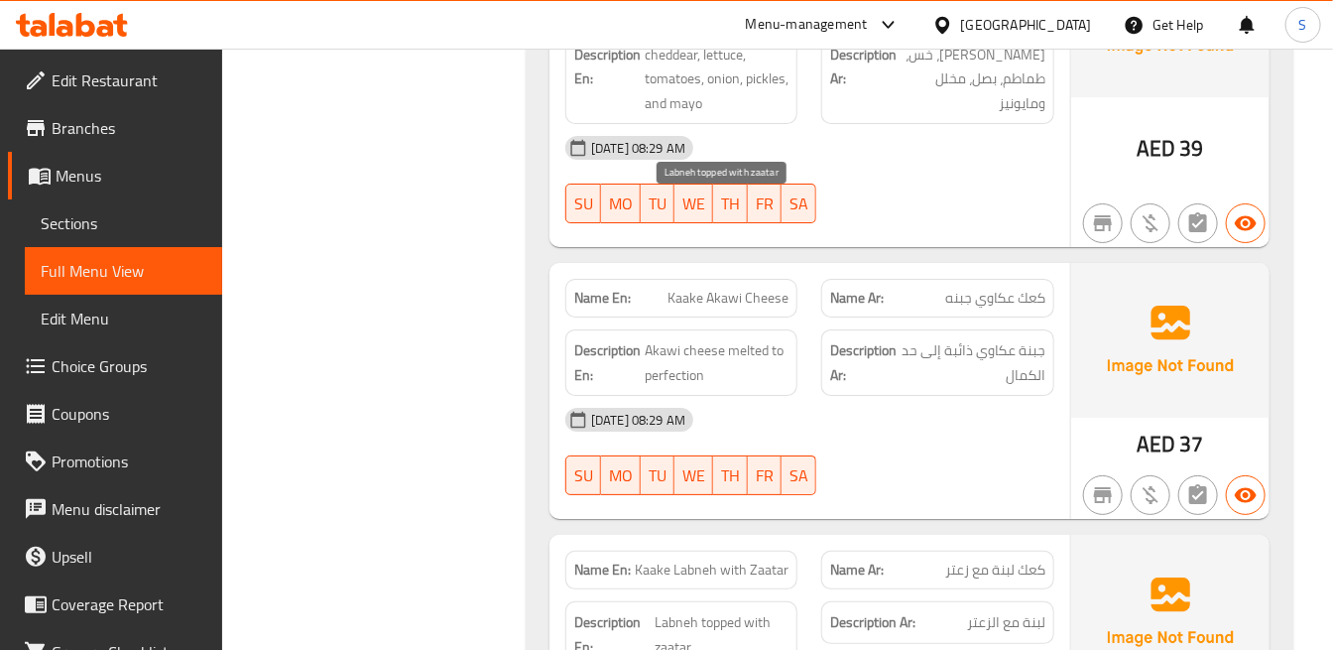
click at [699, 610] on span "Labneh topped with zaatar" at bounding box center [722, 634] width 135 height 49
copy span "topped"
click at [761, 560] on span "Kaake Labneh with Zaatar" at bounding box center [712, 570] width 154 height 21
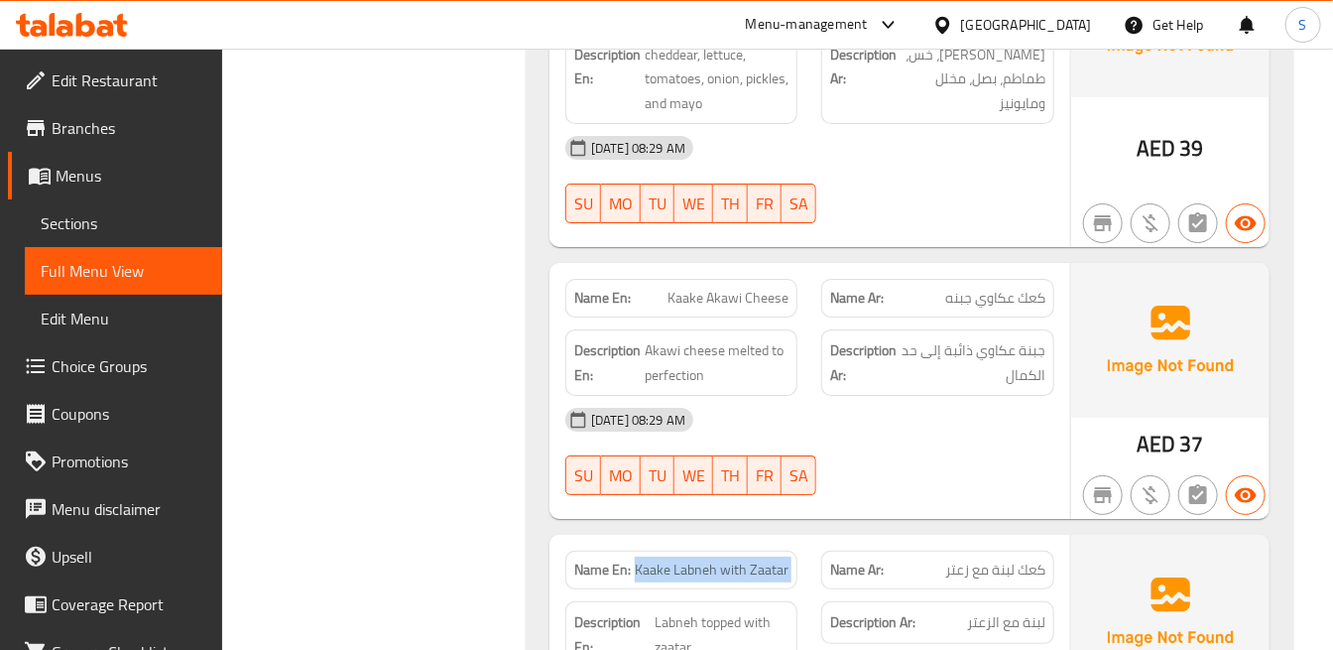
click at [760, 560] on span "Kaake Labneh with Zaatar" at bounding box center [712, 570] width 154 height 21
copy span "Kaake Labneh with Zaatar"
click at [711, 610] on span "Labneh topped with zaatar" at bounding box center [722, 634] width 135 height 49
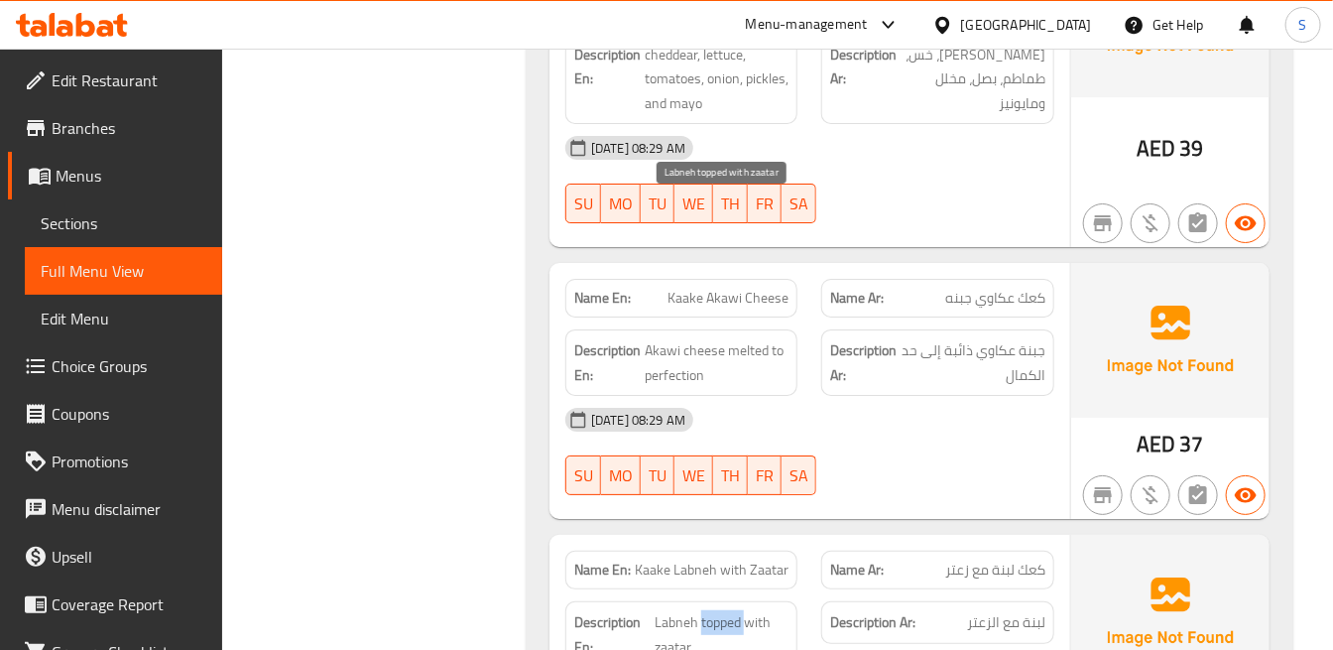
click at [711, 610] on span "Labneh topped with zaatar" at bounding box center [722, 634] width 135 height 49
copy span "topped"
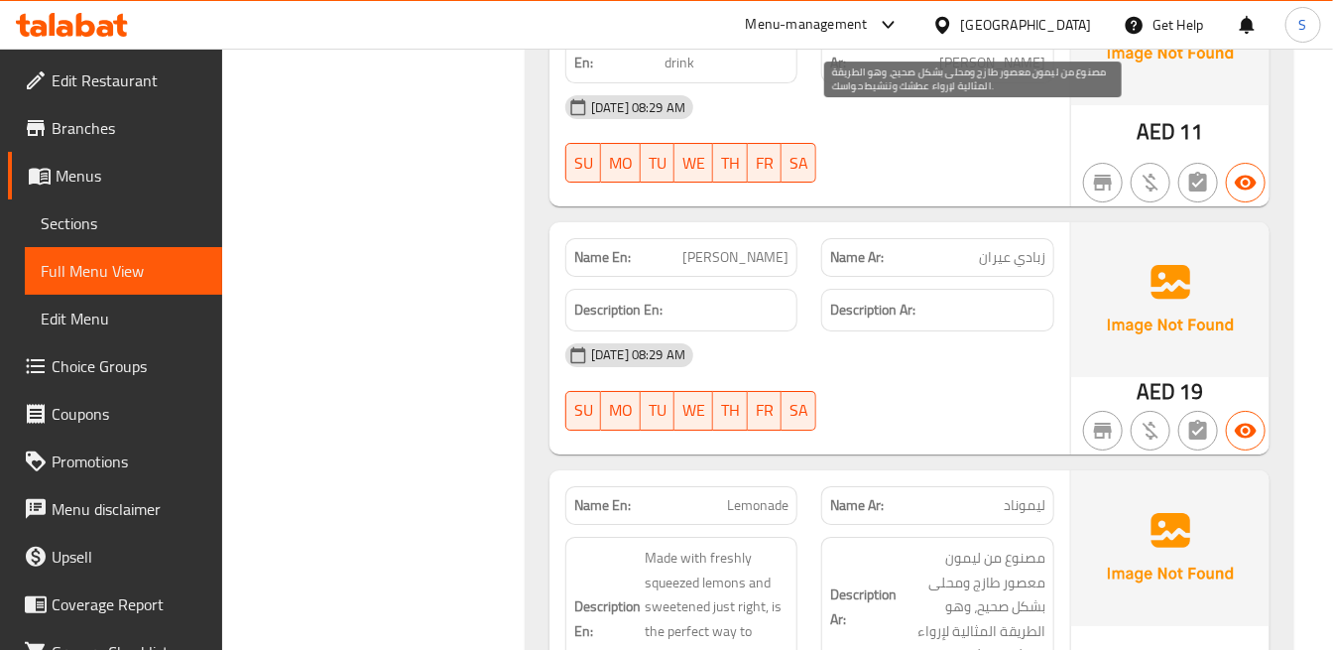
scroll to position [20725, 0]
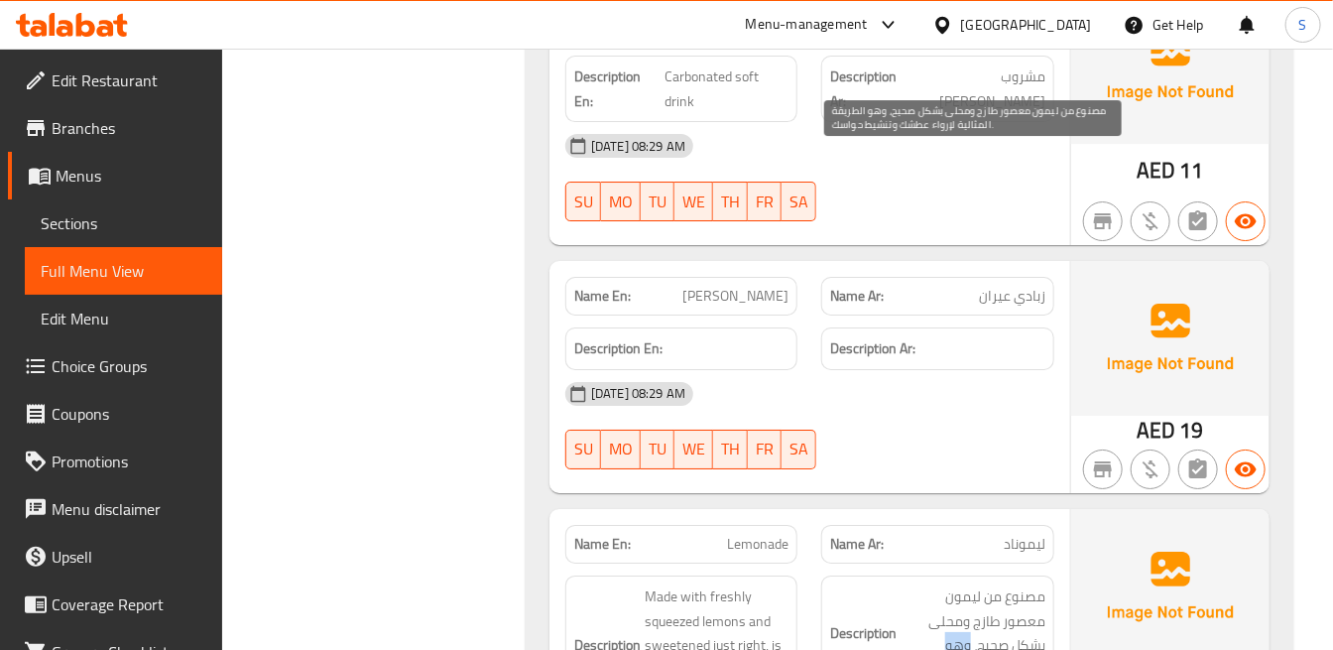
drag, startPoint x: 968, startPoint y: 216, endPoint x: 917, endPoint y: 265, distance: 70.9
click at [914, 584] on span "مصنوع من ليمون معصور طازج ومحلى بشكل صحيح، وهو الطريقة المثالية لإرواء عطشك وتن…" at bounding box center [973, 645] width 144 height 122
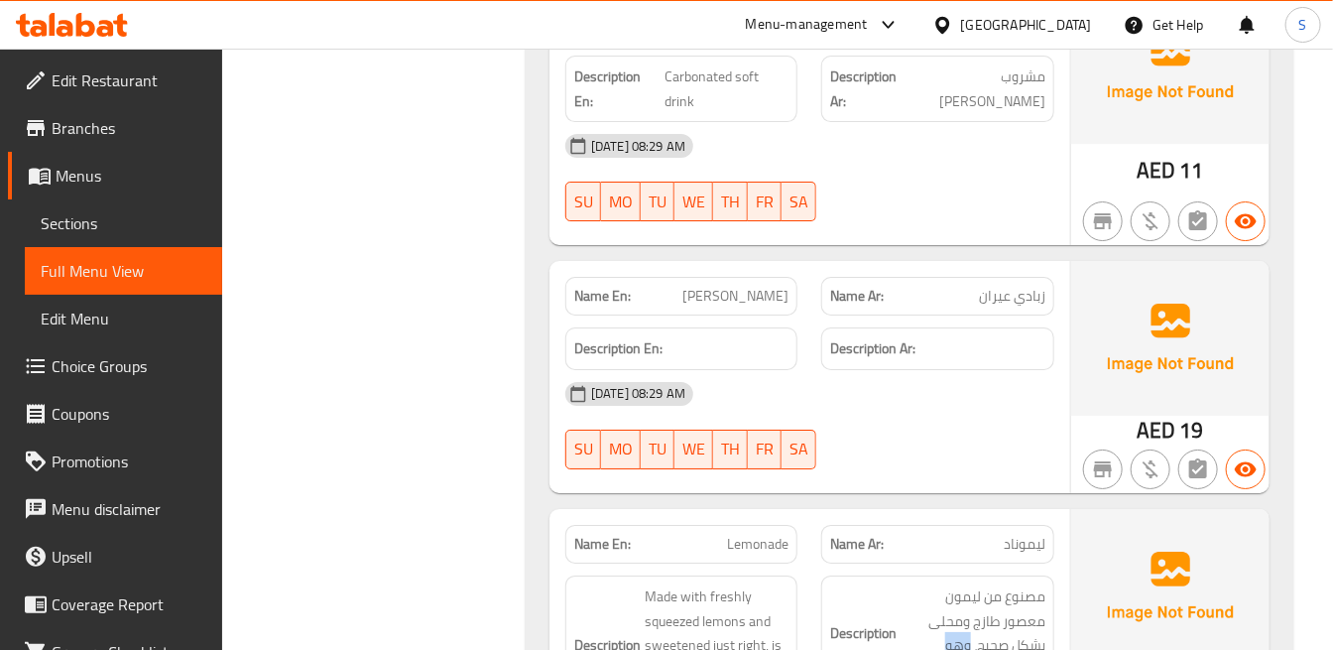
copy span "وهو الطريقة المثالية لإرواء عطشك وتنشيط حواسك"
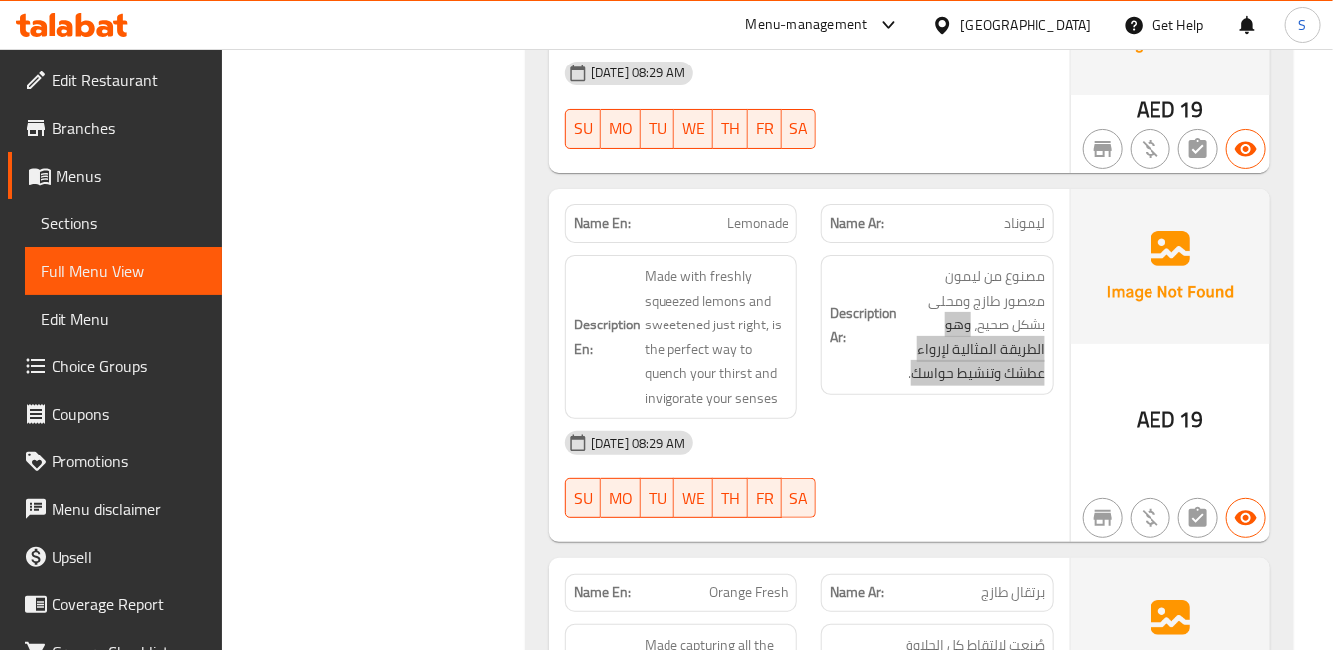
scroll to position [21056, 0]
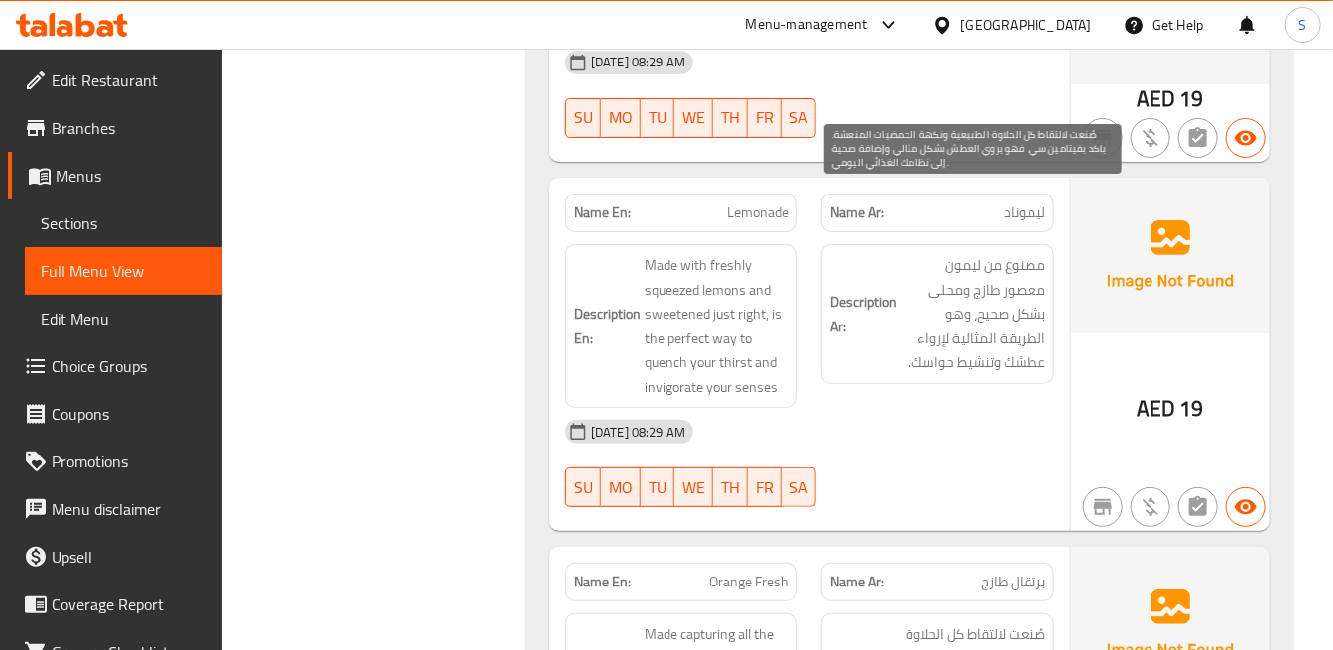
drag, startPoint x: 946, startPoint y: 350, endPoint x: 960, endPoint y: 269, distance: 82.7
copy span "فهو يروي العطش بشكل مثالي وإضافة صحية إلى نظامك الغذائي اليومي."
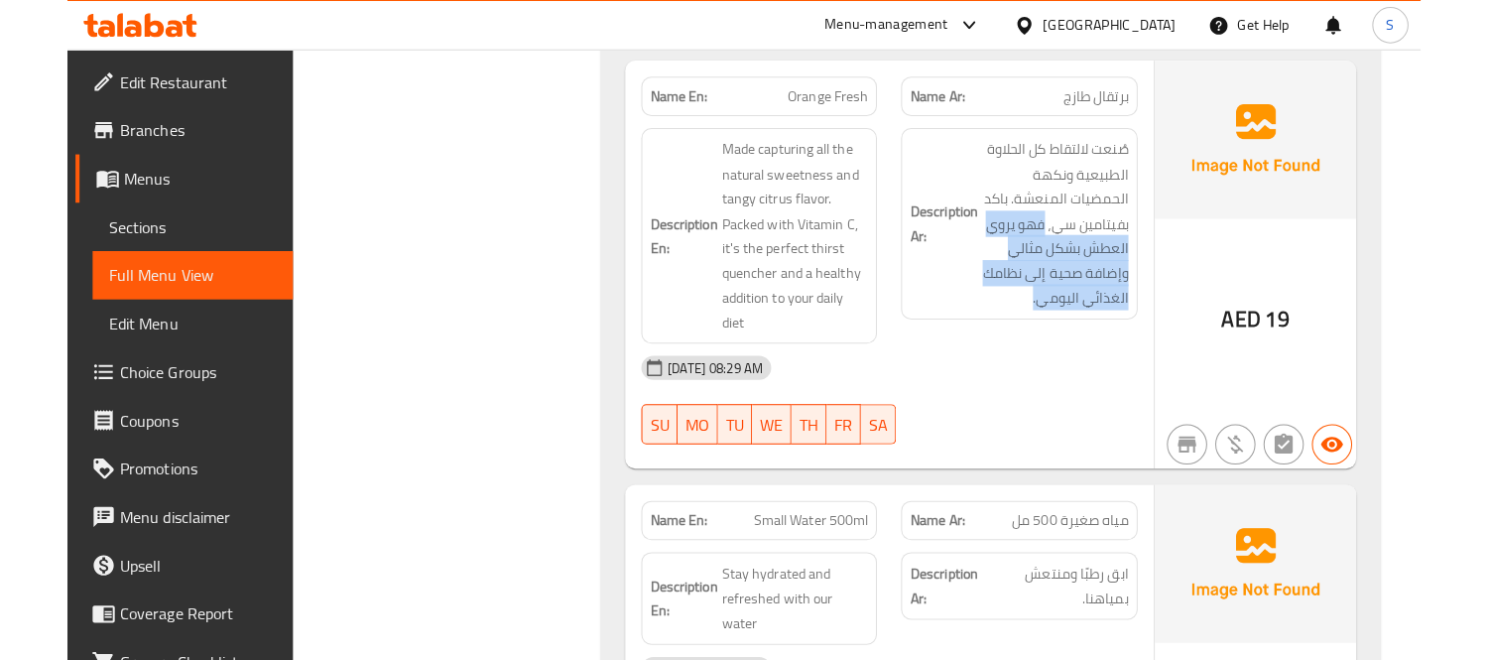
scroll to position [20182, 0]
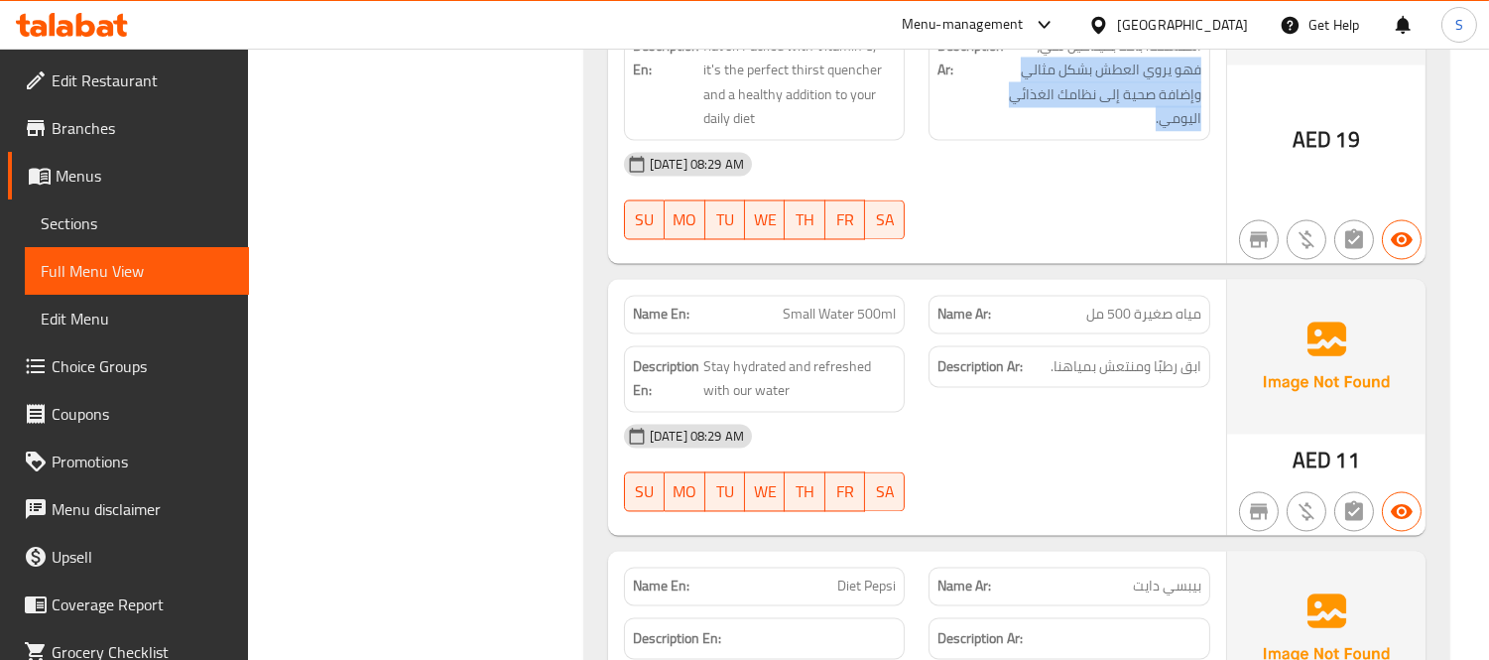
click at [65, 218] on span "Sections" at bounding box center [137, 223] width 192 height 24
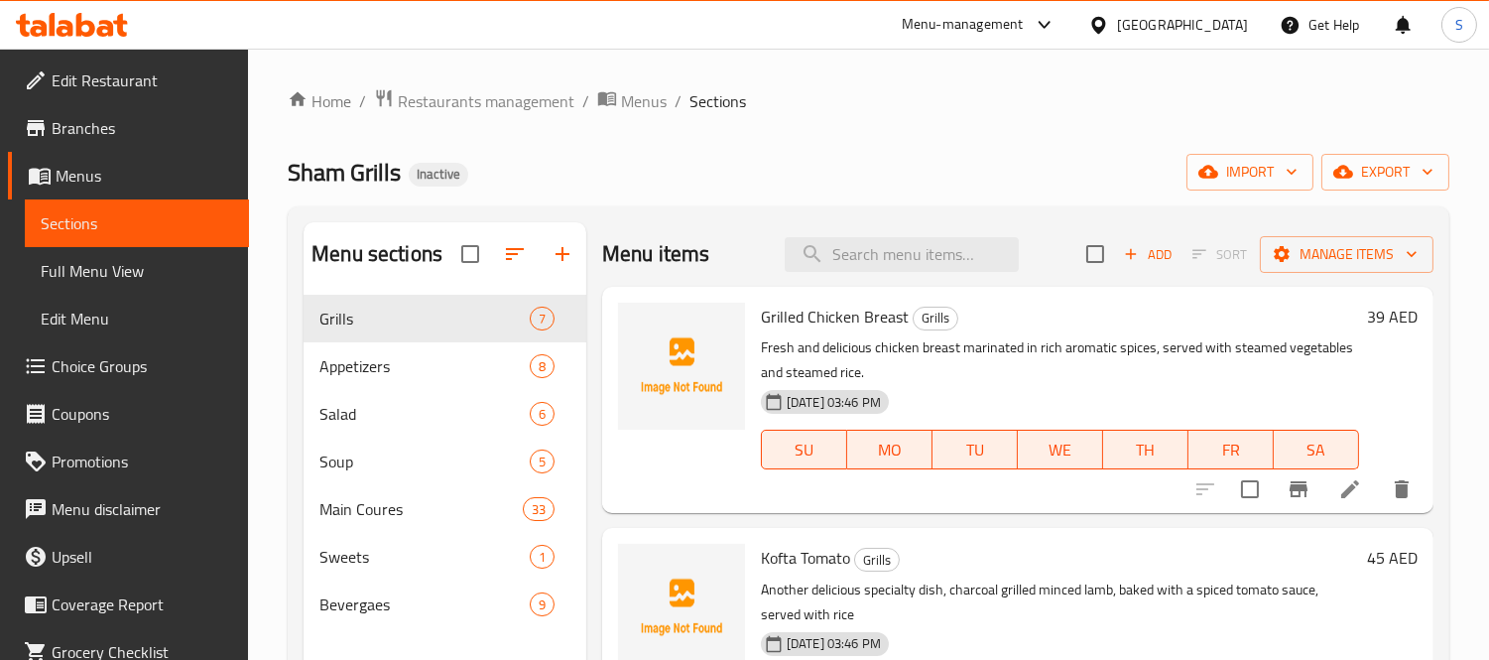
click at [946, 276] on div "Menu items Add Sort Manage items" at bounding box center [1017, 254] width 831 height 64
click at [949, 256] on input "search" at bounding box center [902, 254] width 234 height 35
paste input "Kaake Labneh with Zaatar"
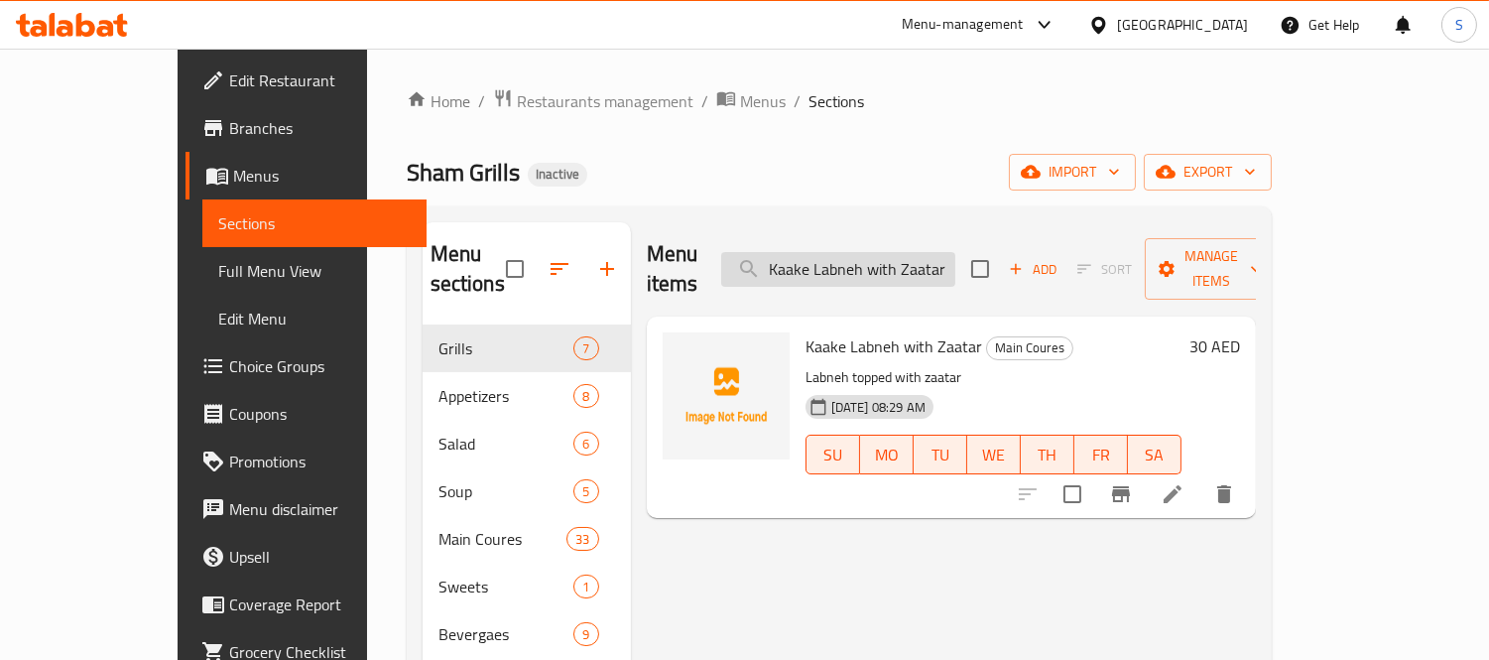
click at [890, 255] on input "Kaake Labneh with Zaatar" at bounding box center [838, 269] width 234 height 35
paste input "وهو الطريقة المثالية لإرواء عطشك وتنشيط حواسك"
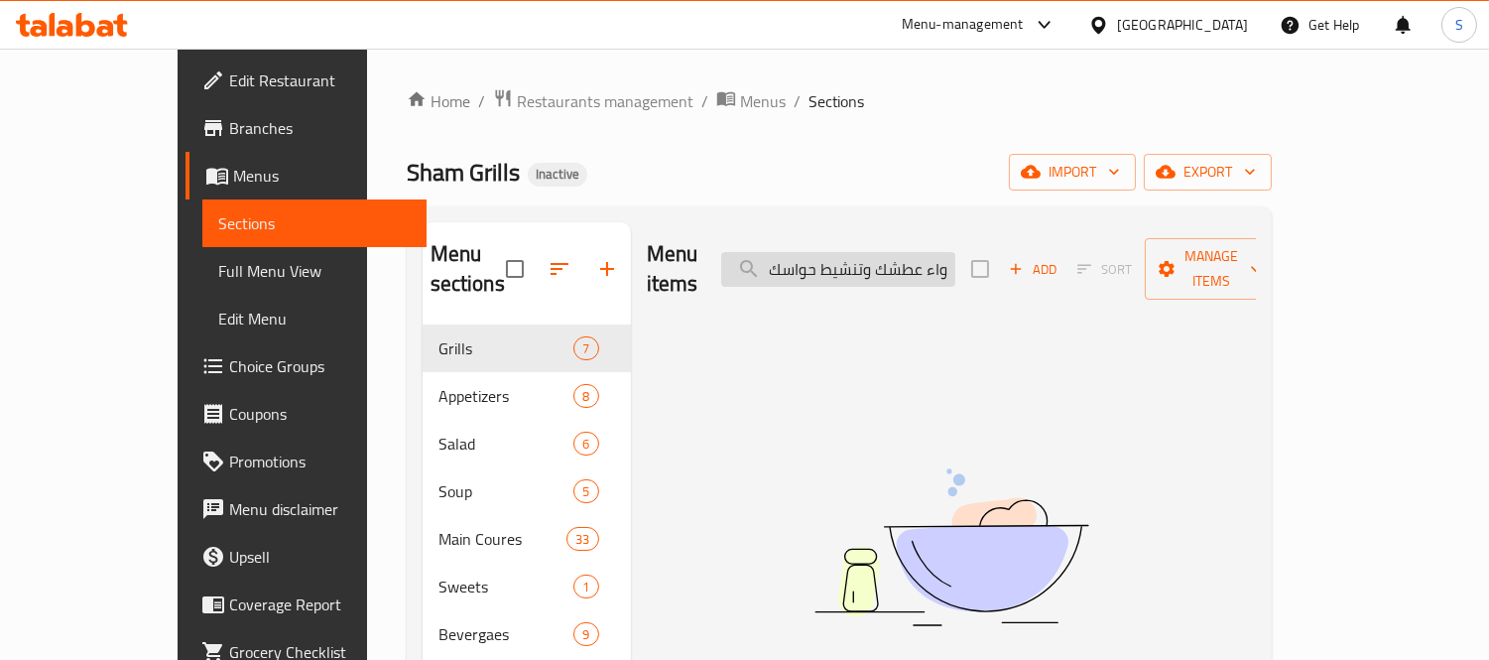
click at [926, 260] on input "وهو الطريقة المثالية لإرواء عطشك وتنشيط حواسك" at bounding box center [838, 269] width 234 height 35
paste input "Lemonade"
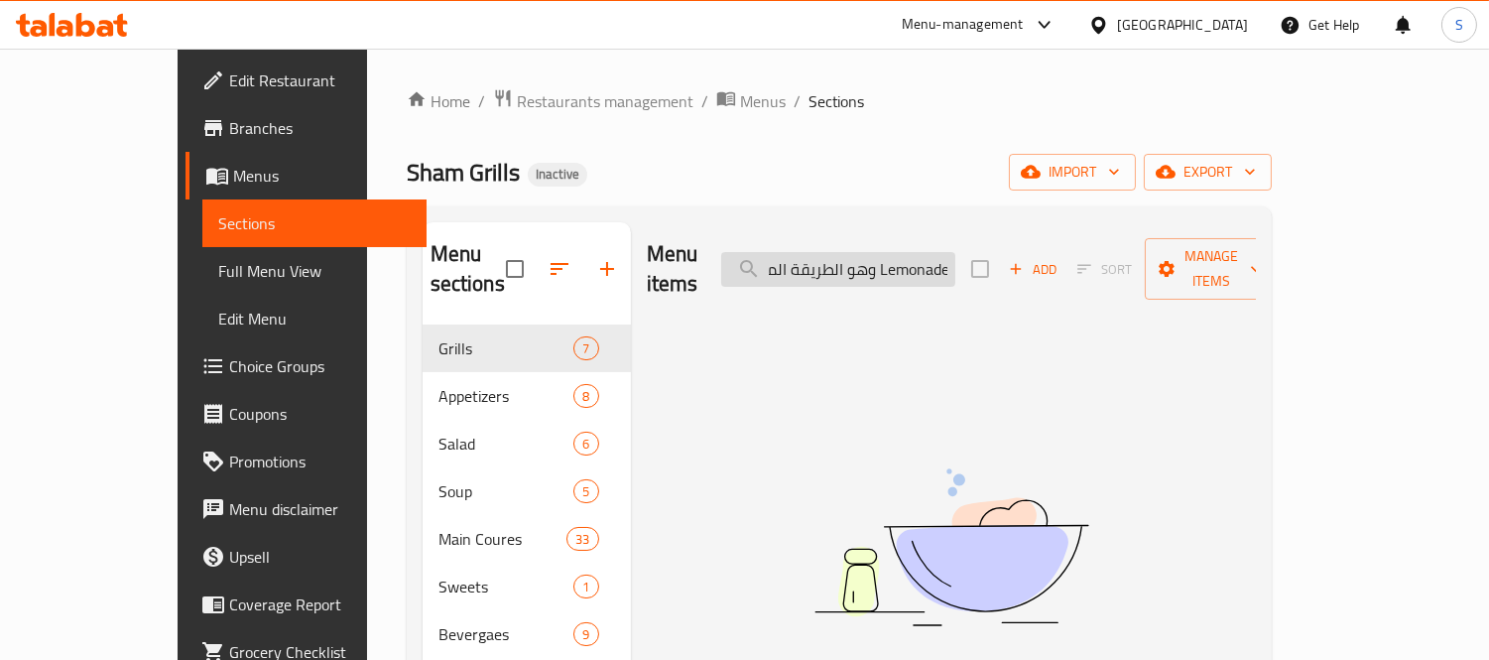
click at [928, 262] on input "وهو الطريقة المثالية لإرواء عطشك Lemonadeحواسك" at bounding box center [838, 269] width 234 height 35
paste input "Lemonade"
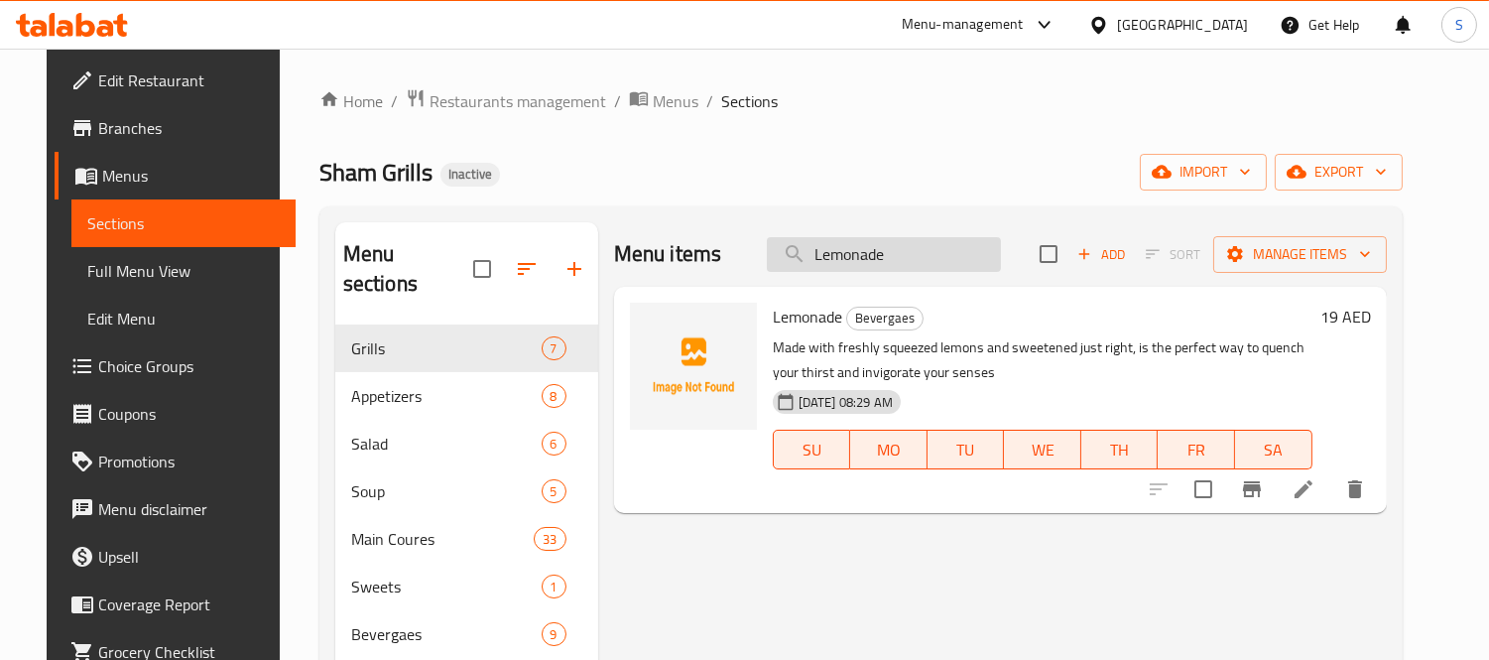
click at [929, 261] on input "Lemonade" at bounding box center [884, 254] width 234 height 35
paste input "Orange Fresh"
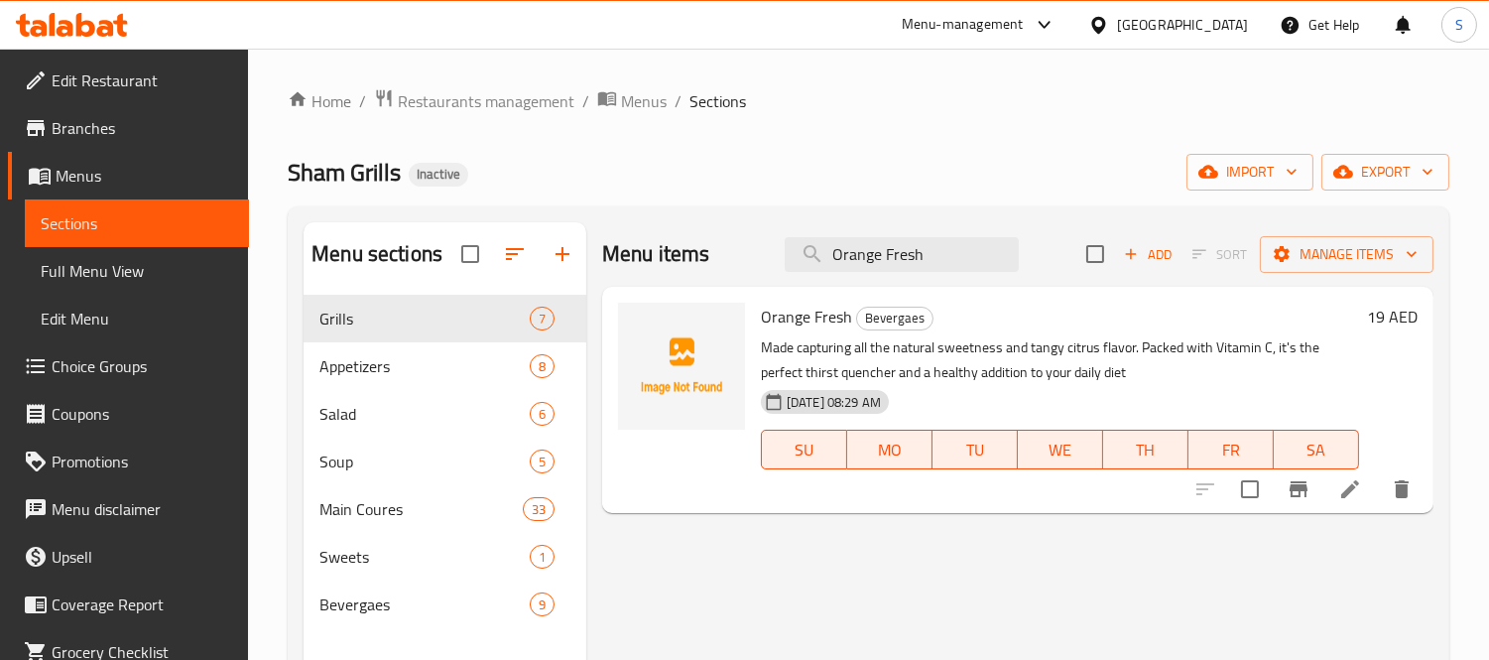
type input "Orange Fresh"
click at [1332, 499] on icon at bounding box center [1350, 489] width 24 height 24
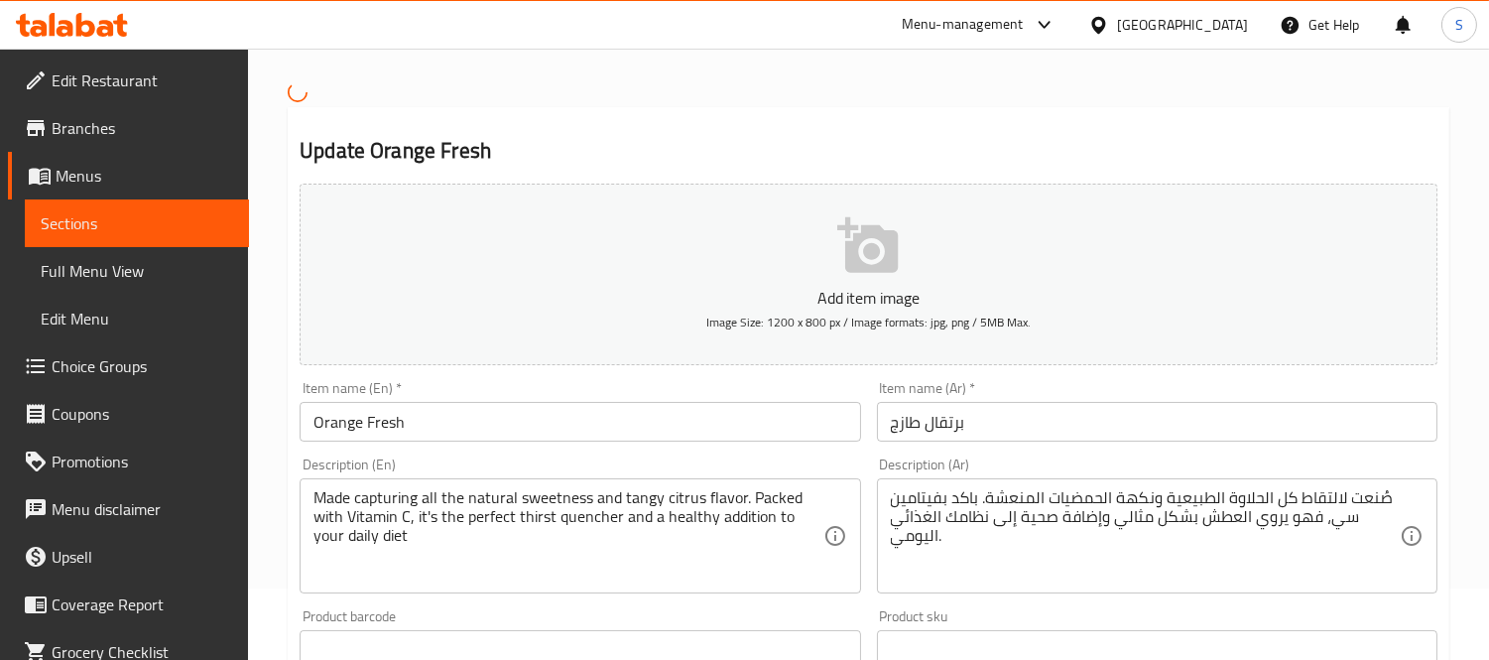
scroll to position [220, 0]
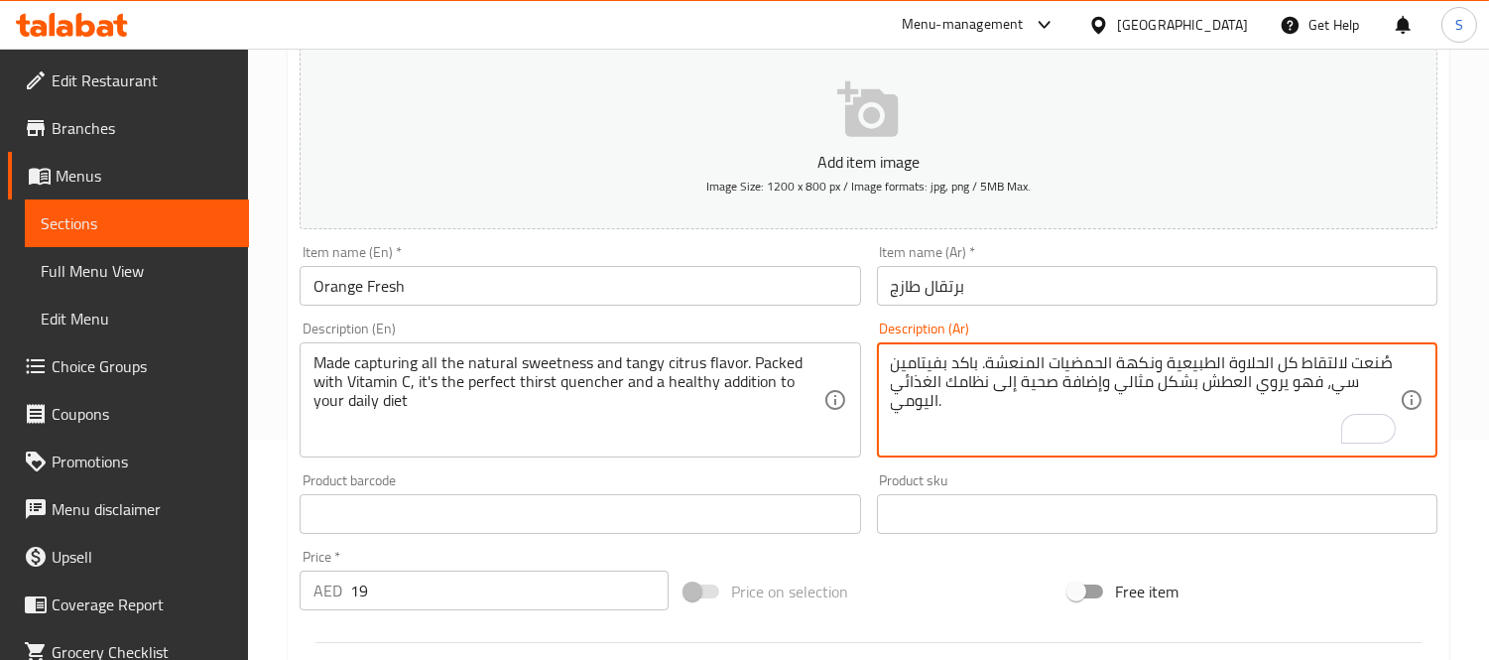
drag, startPoint x: 1321, startPoint y: 390, endPoint x: 1098, endPoint y: 403, distance: 222.6
click at [1098, 403] on textarea "صُنعت لالتقاط كل الحلاوة الطبيعية ونكهة الحمضيات المنعشة. باكد بفيتامين سي، فهو…" at bounding box center [1145, 400] width 509 height 94
type textarea "صُنعت لالتقاط كل الحلاوة الطبيعية ونكهة الحمضيات المنعشة. باكد بفيتامين سي،"
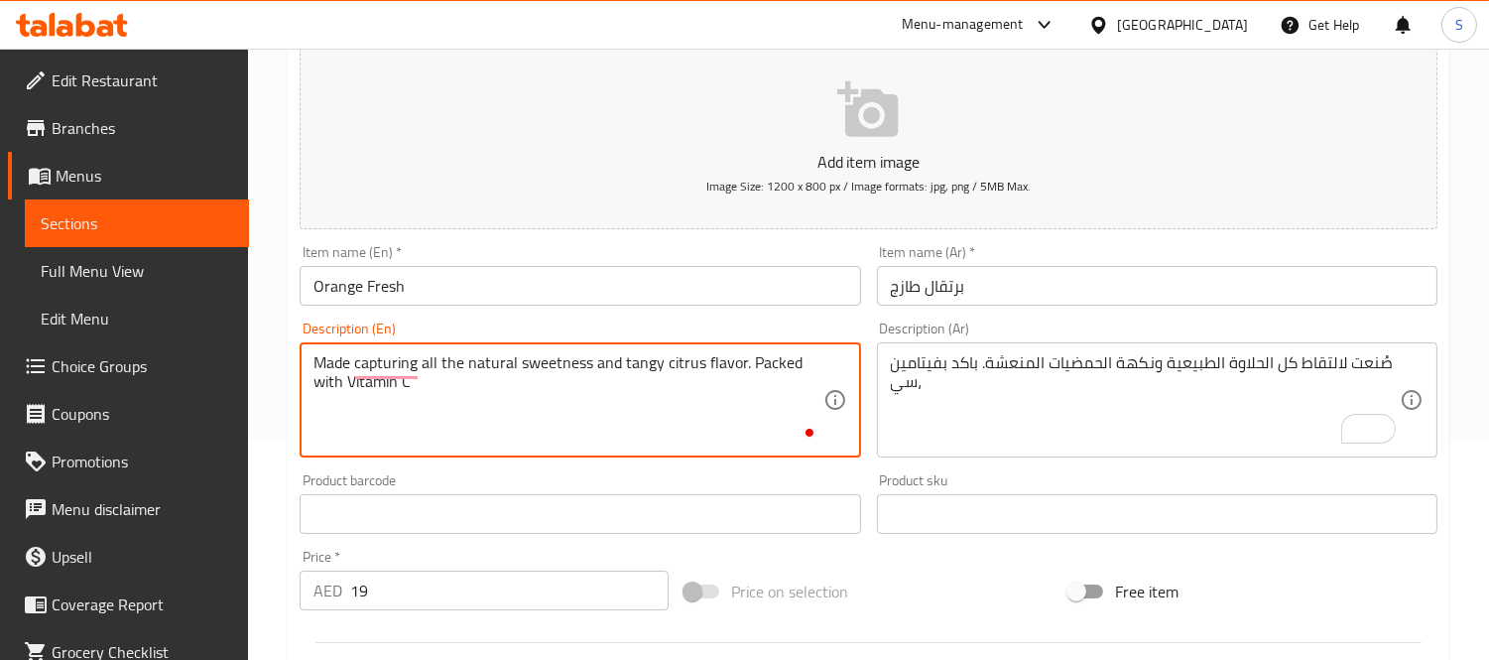
type textarea "Made capturing all the natural sweetness and tangy citrus flavor. Packed with V…"
click at [484, 281] on input "Orange Fresh" at bounding box center [580, 286] width 561 height 40
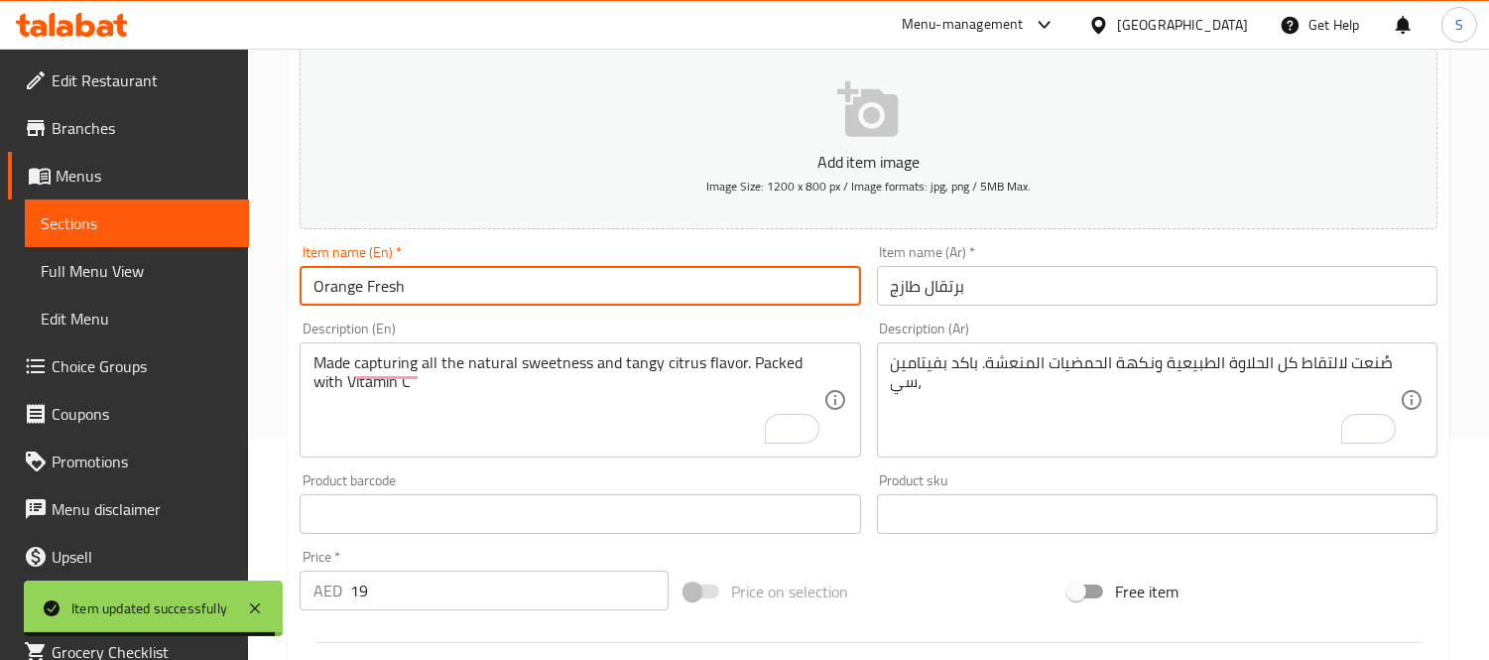
click at [96, 95] on link "Edit Restaurant" at bounding box center [128, 81] width 241 height 48
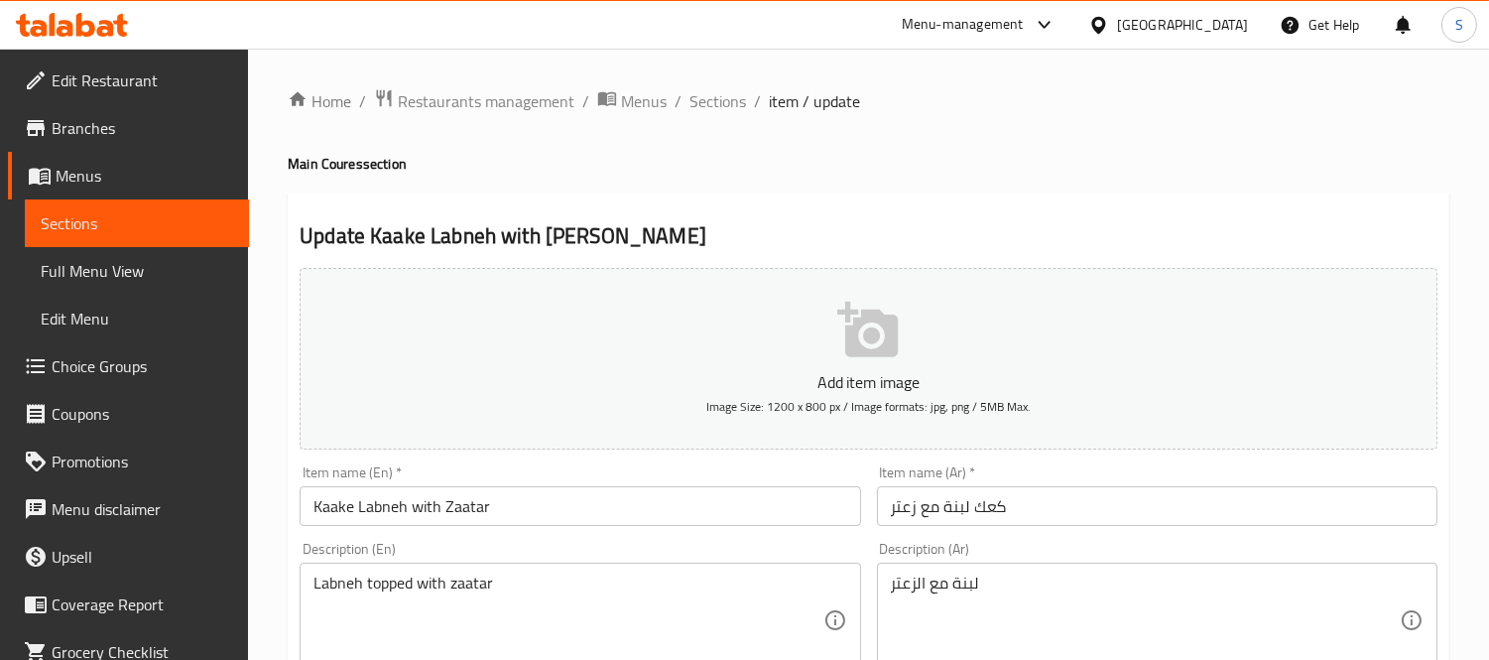
click at [331, 569] on div "Labneh topped with zaatar Description (En)" at bounding box center [580, 620] width 561 height 115
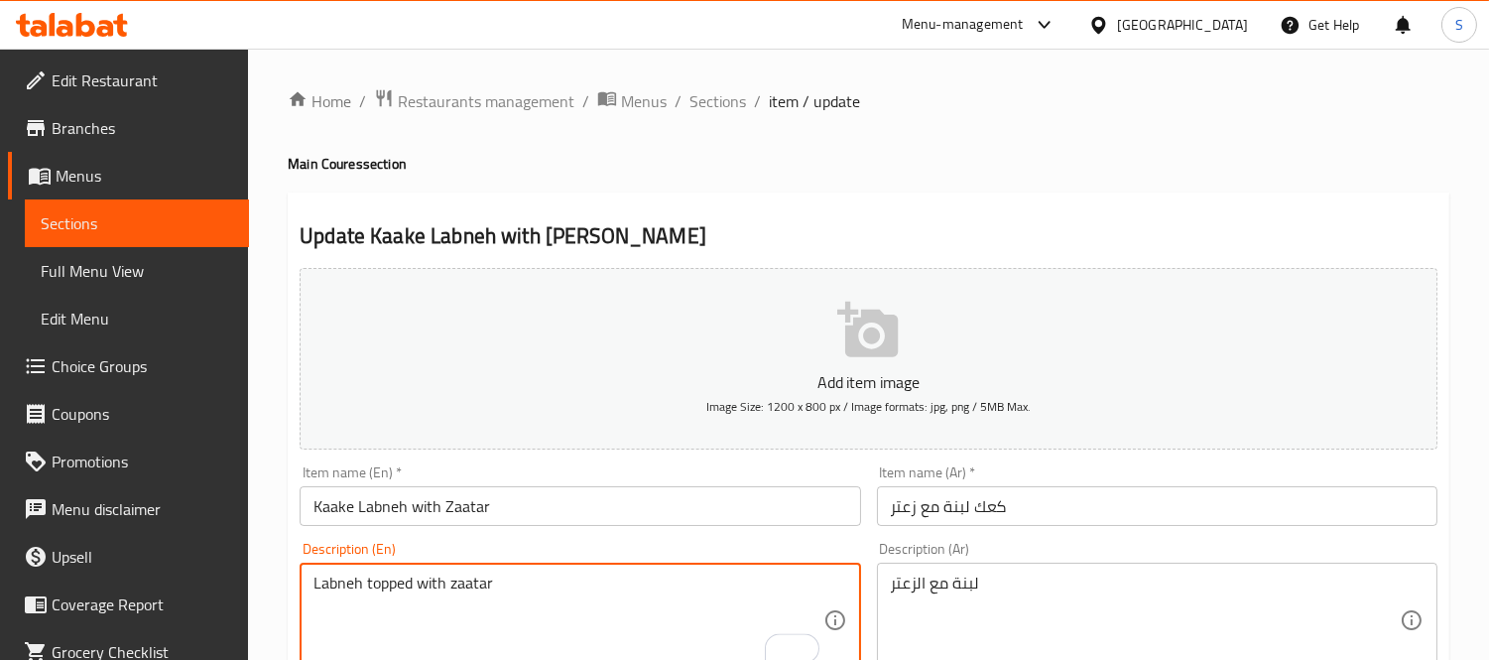
click at [631, 590] on textarea "Labneh topped with zaatar" at bounding box center [568, 620] width 509 height 94
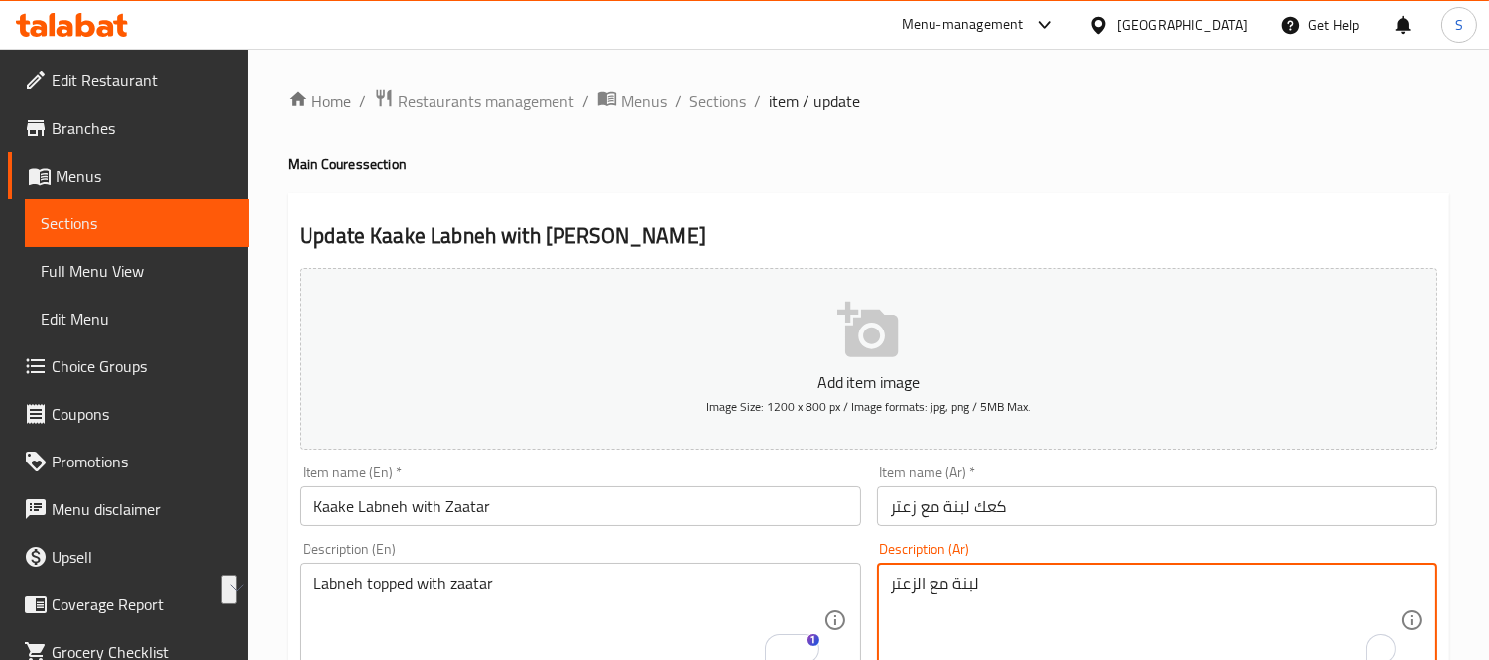
click at [996, 577] on textarea "لبنة مع الزعتر" at bounding box center [1145, 620] width 509 height 94
paste textarea "طاة ب"
type textarea "لبنة مغطاة بالزعتر"
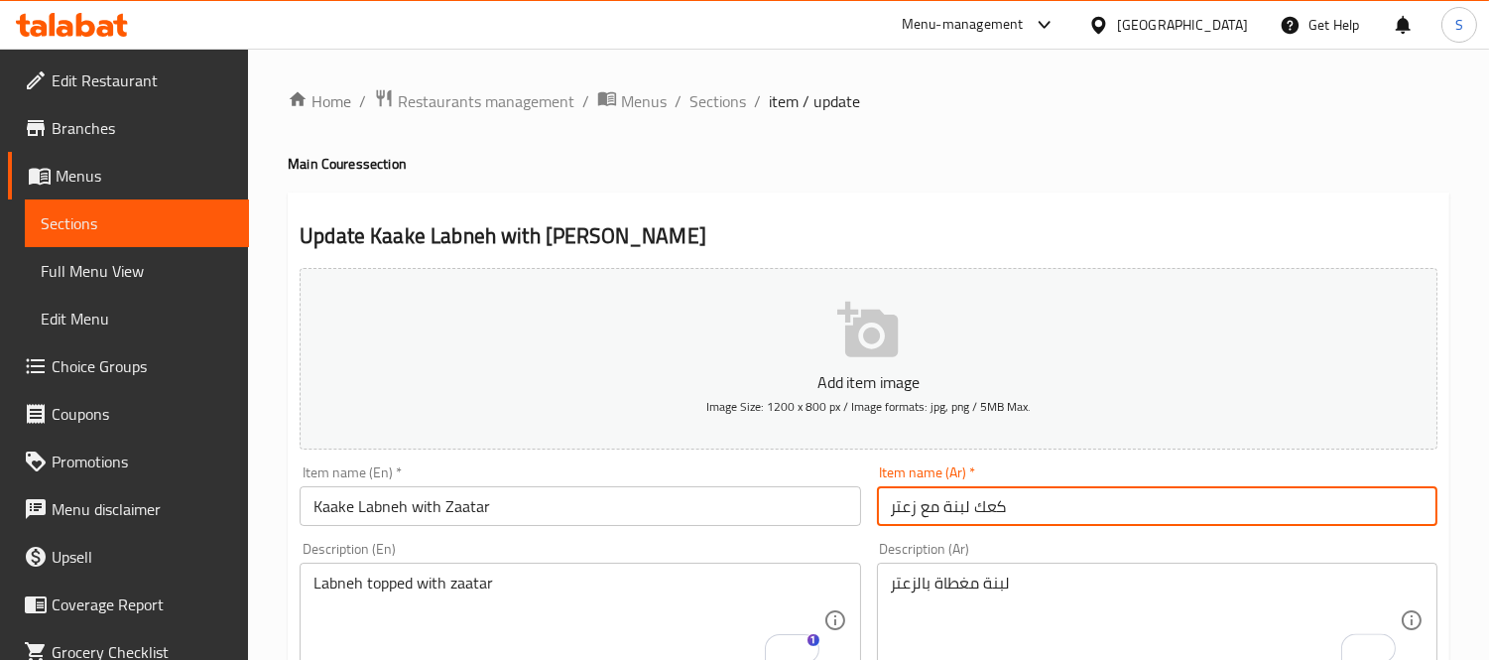
click at [1019, 529] on div "Item name (Ar)   * كعك لبنة مع زعتر Item name (Ar) *" at bounding box center [1157, 495] width 576 height 76
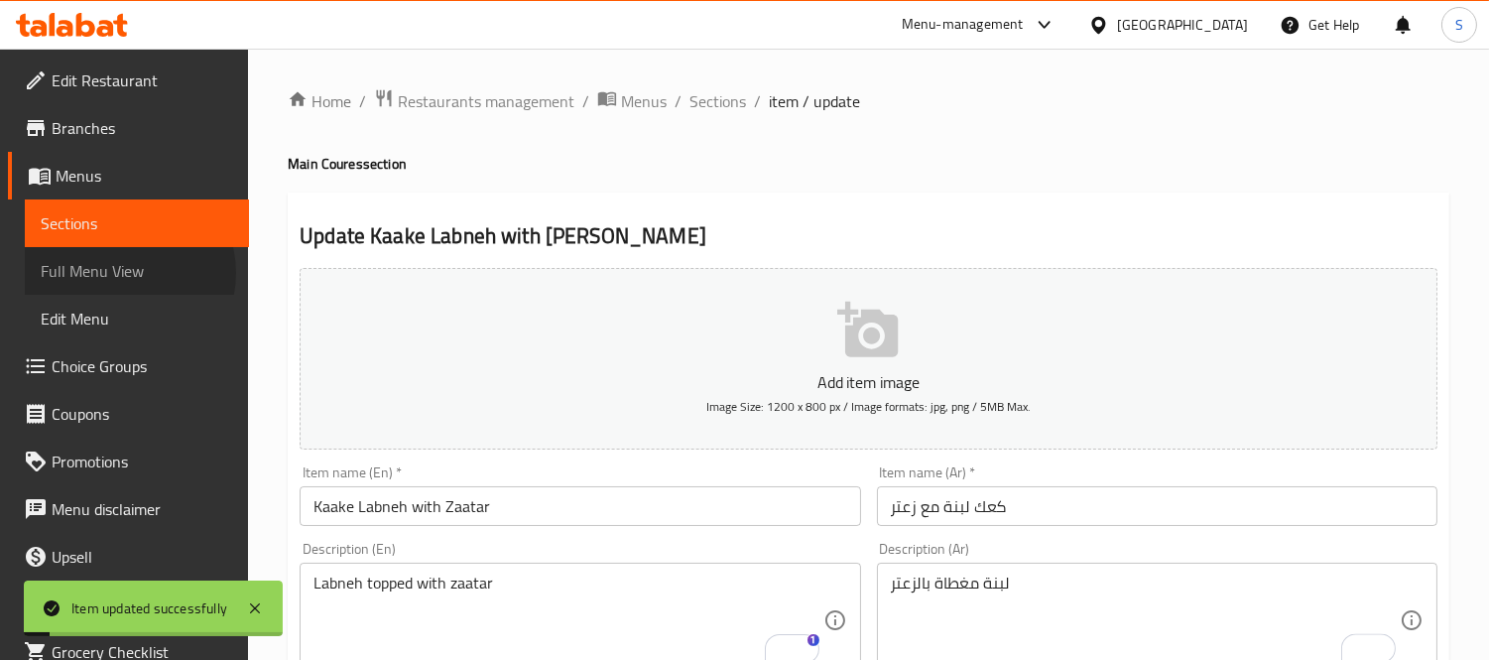
click at [126, 273] on span "Full Menu View" at bounding box center [137, 271] width 192 height 24
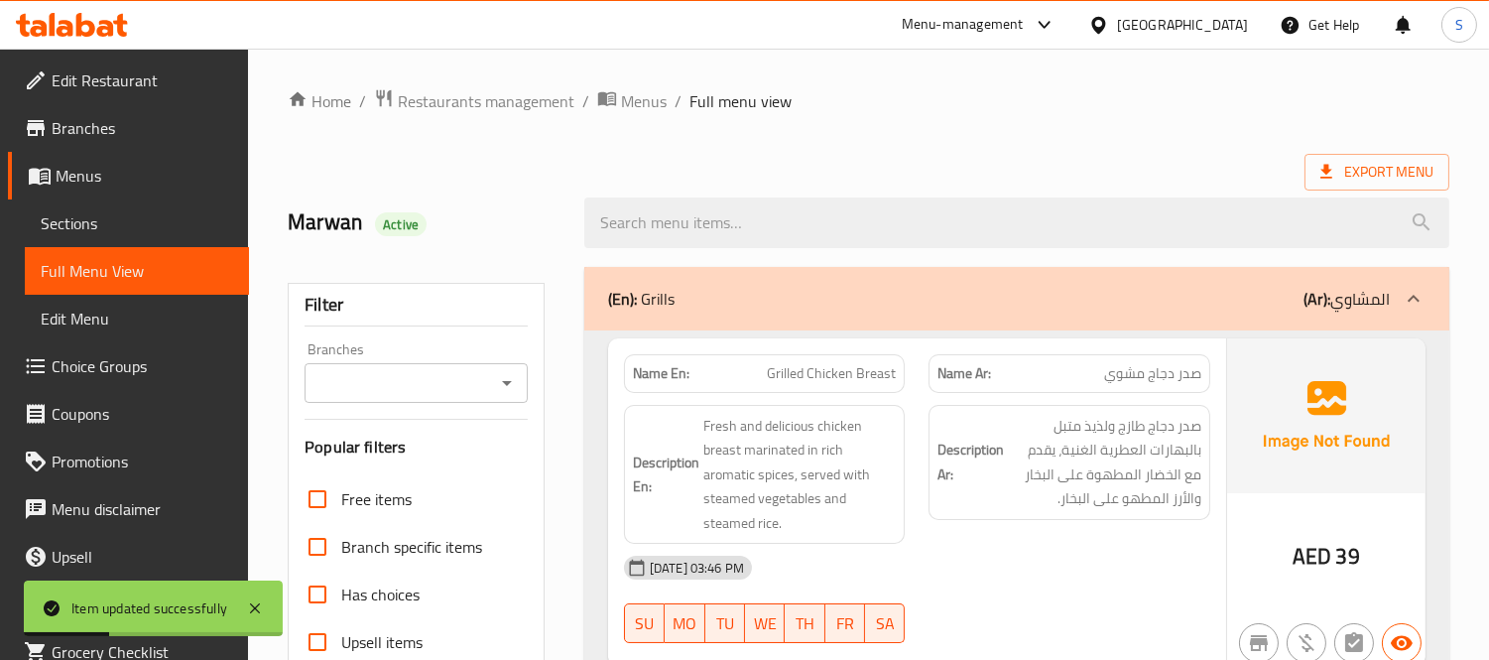
click at [1005, 440] on h6 "Description Ar: صدر دجاج طازج ولذيذ متبل بالبهارات العطرية الغنية، يقدم مع الخض…" at bounding box center [1070, 462] width 264 height 97
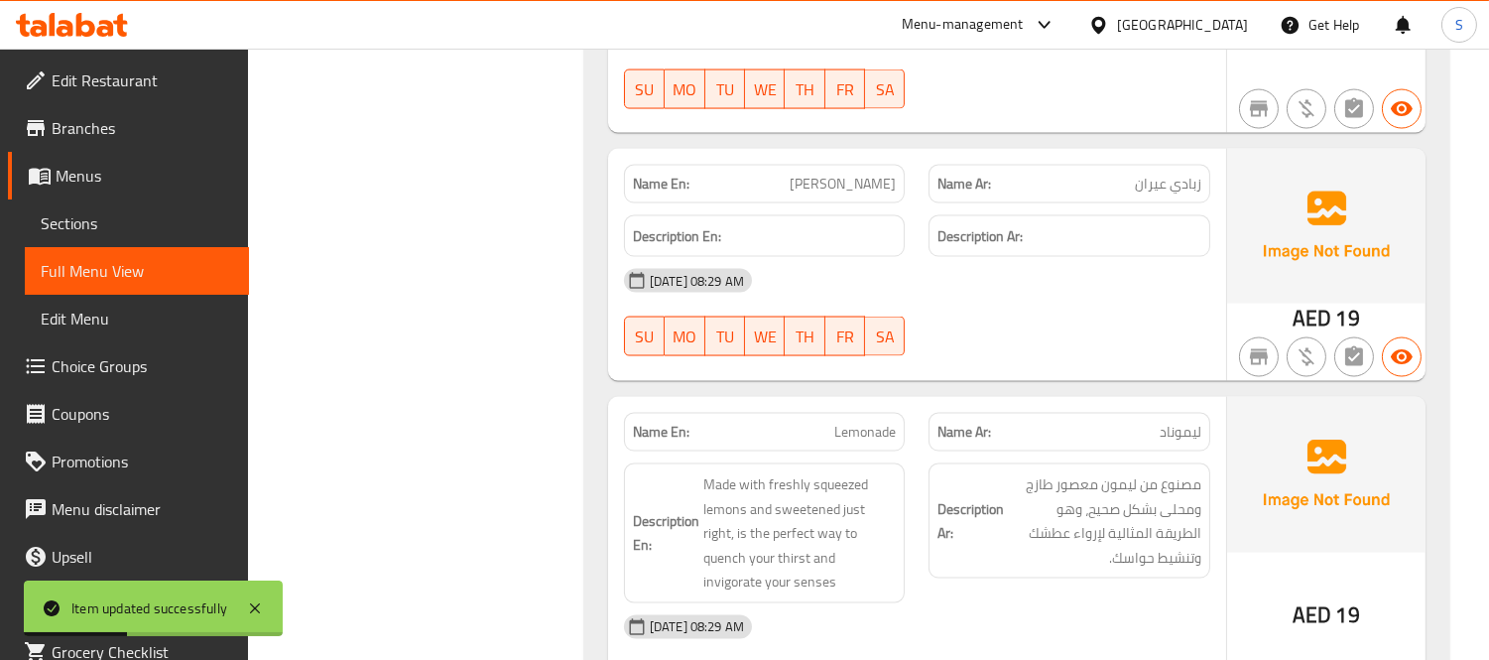
scroll to position [19347, 0]
click at [859, 411] on div "Name En: Lemonade" at bounding box center [765, 430] width 282 height 39
click at [859, 420] on span "Lemonade" at bounding box center [865, 430] width 62 height 21
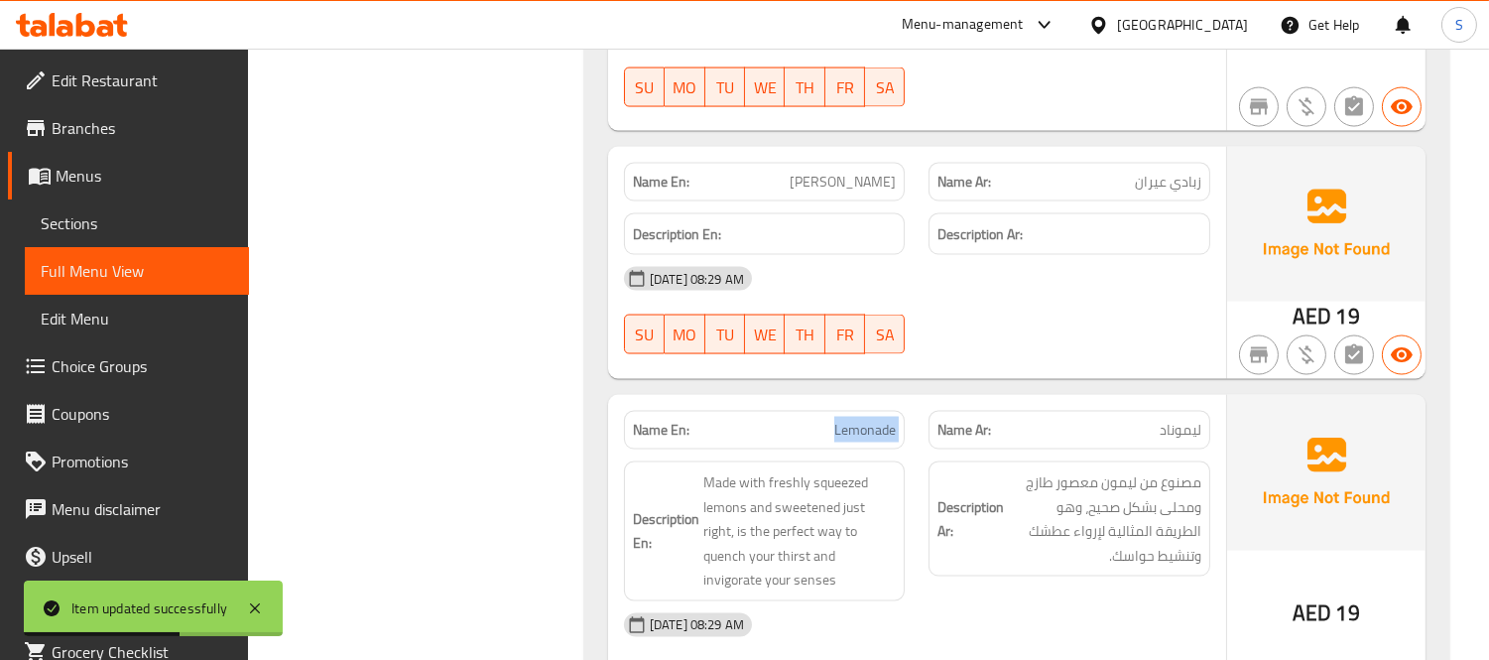
copy span "Lemonade"
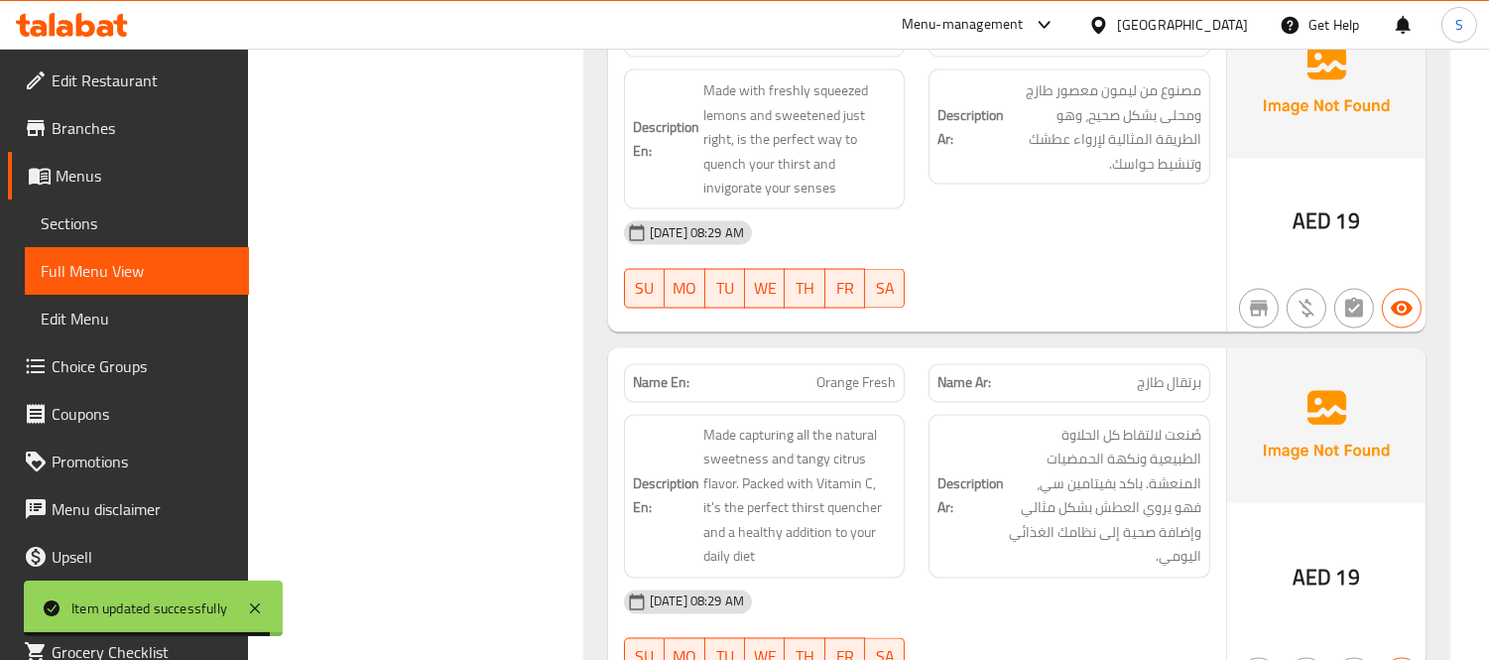
click at [795, 373] on p "Name En: Orange Fresh" at bounding box center [765, 383] width 264 height 21
copy span "Orange Fresh"
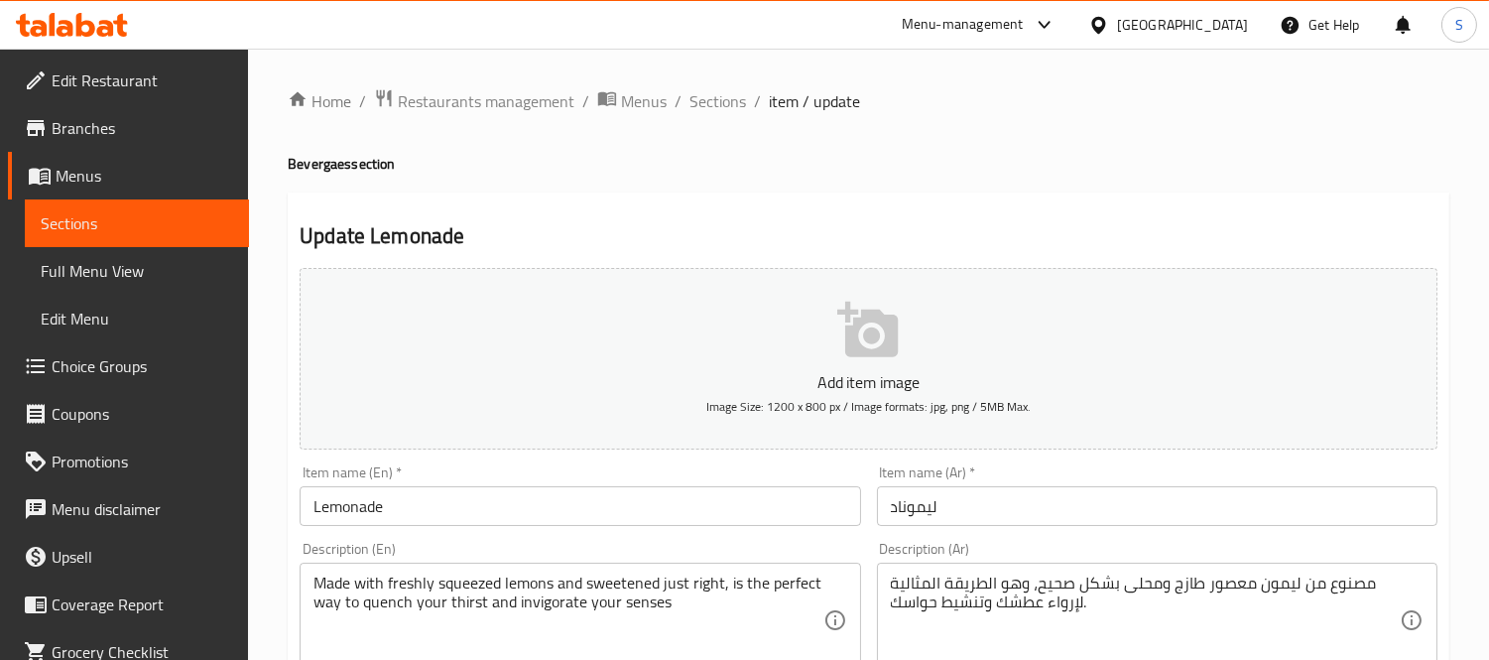
scroll to position [110, 0]
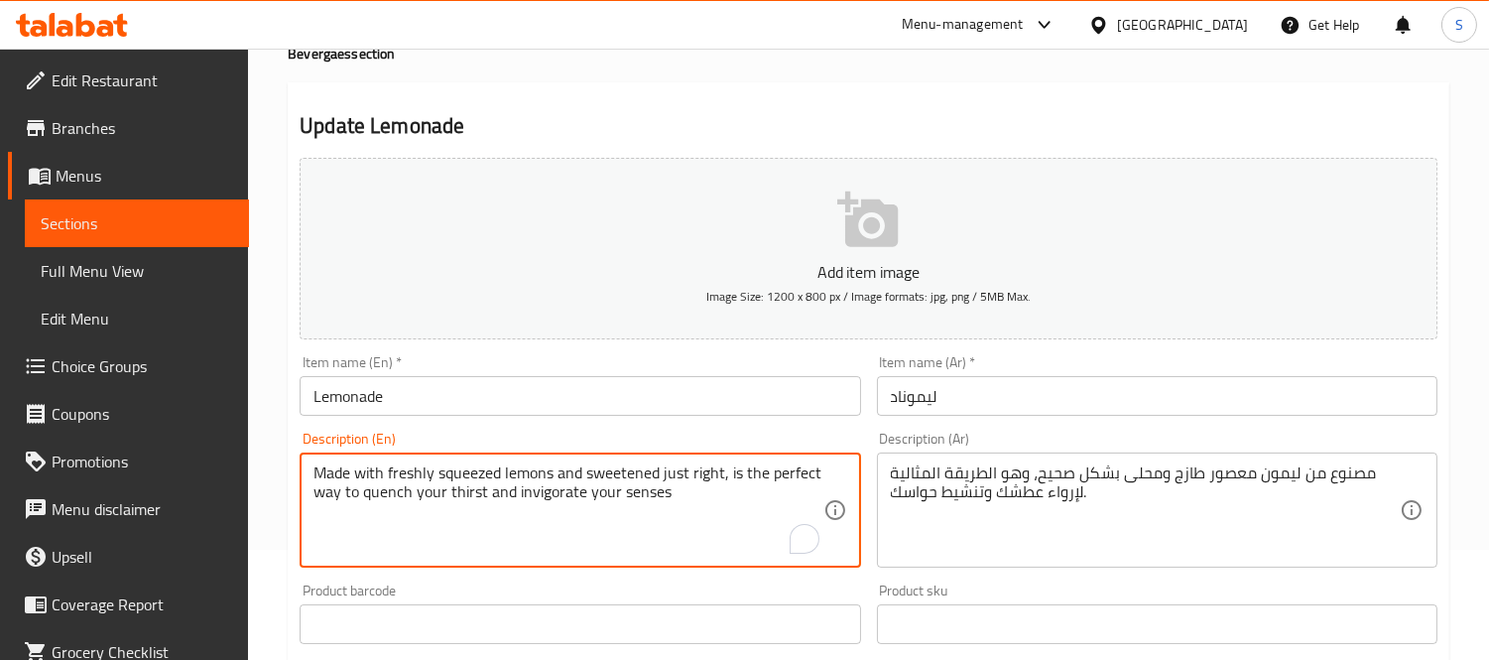
drag, startPoint x: 724, startPoint y: 478, endPoint x: 739, endPoint y: 513, distance: 37.8
type textarea "Made with freshly squeezed lemons and sweetened just right,"
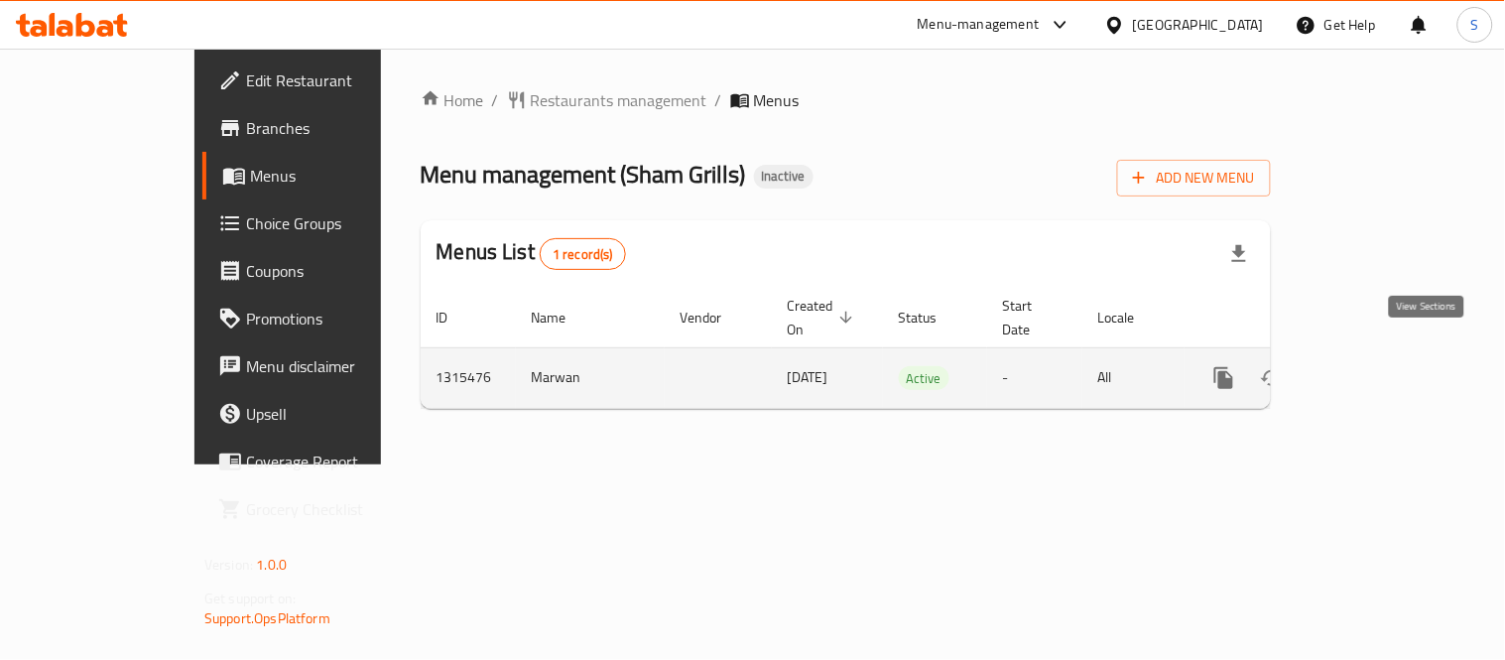
click at [1391, 367] on link "enhanced table" at bounding box center [1367, 378] width 48 height 48
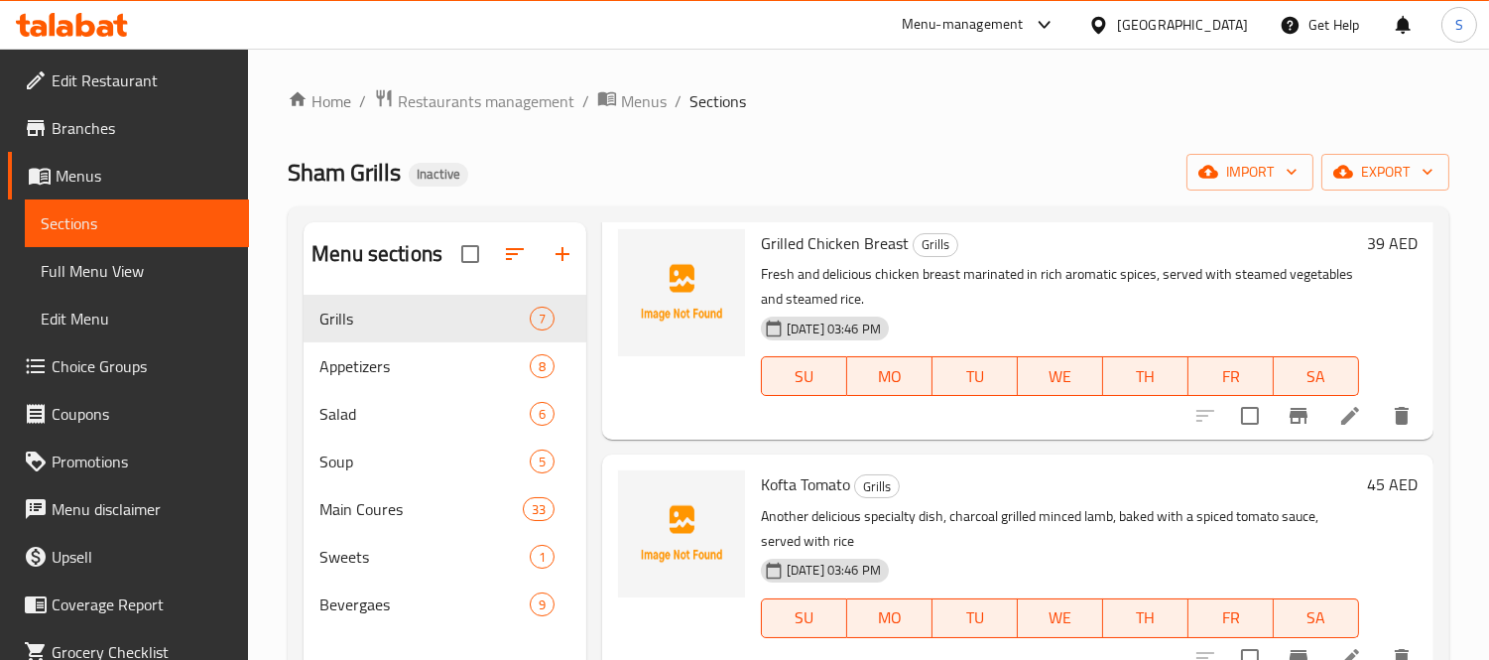
scroll to position [110, 0]
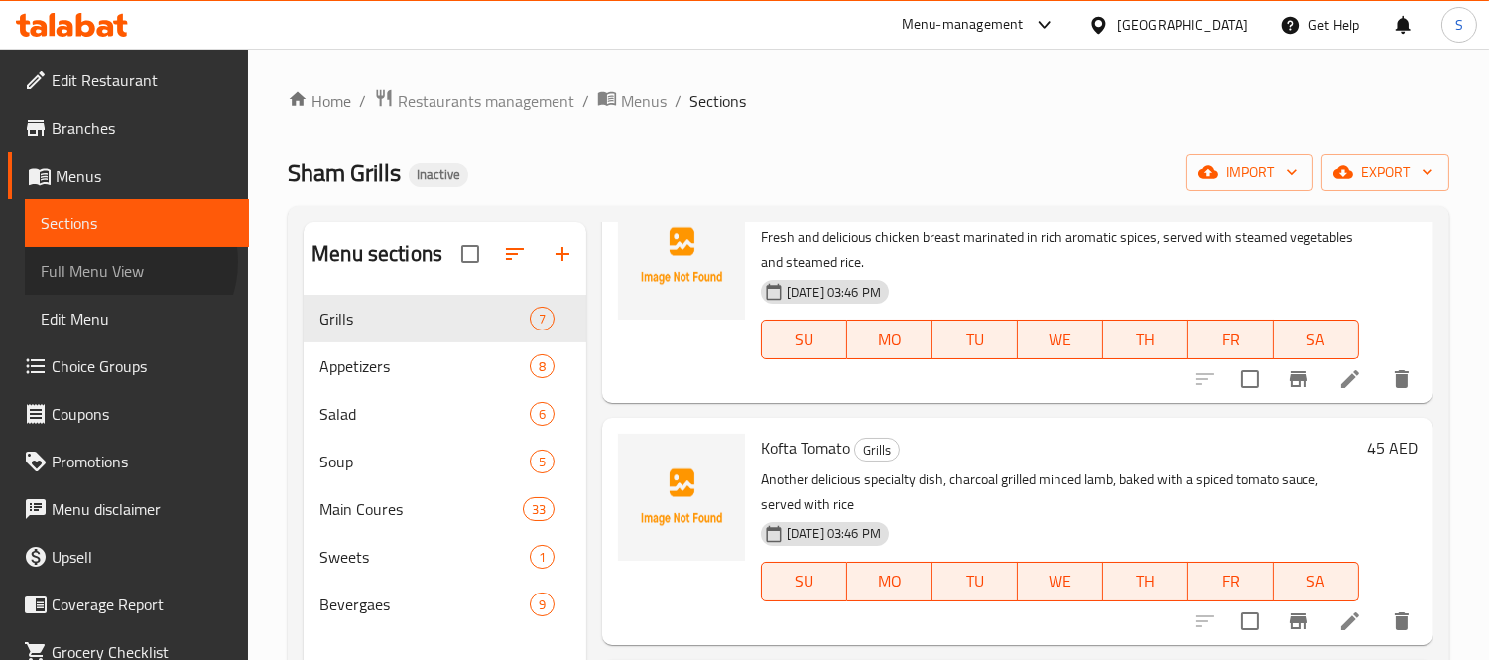
click at [127, 262] on span "Full Menu View" at bounding box center [137, 271] width 192 height 24
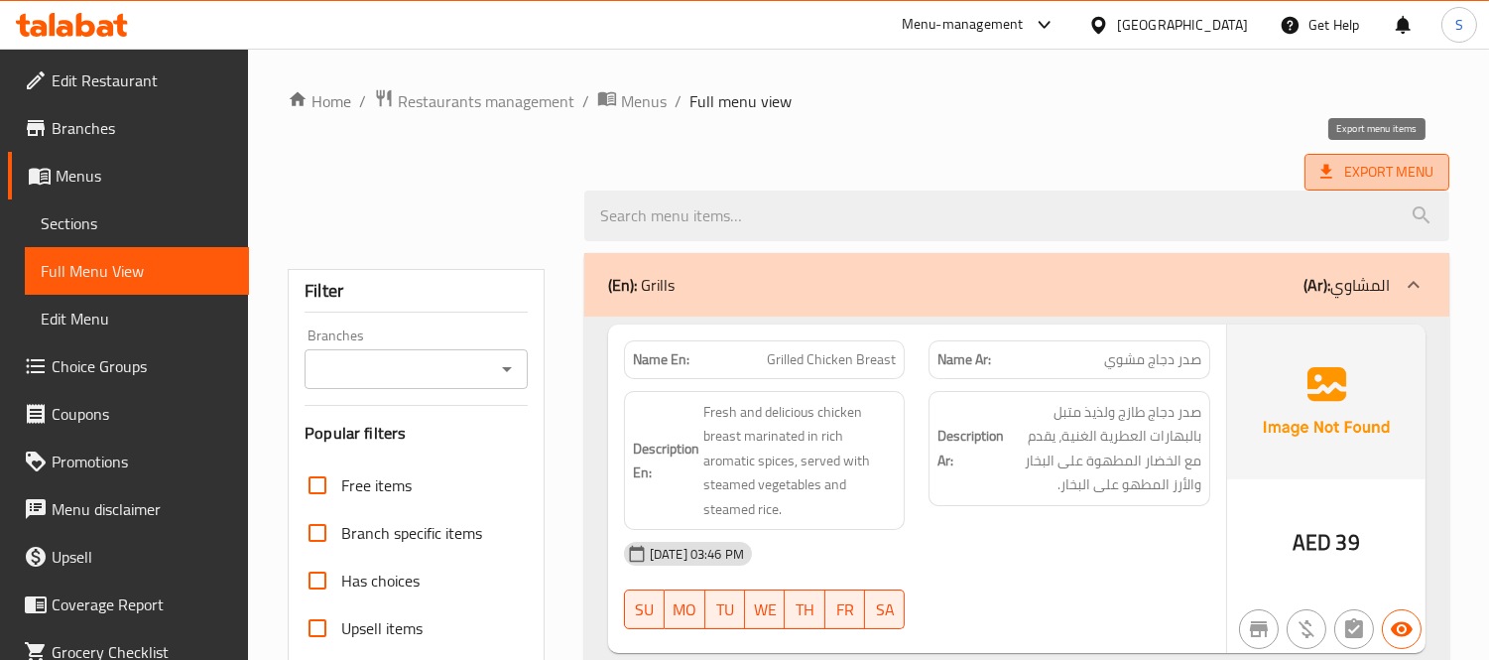
click at [1386, 165] on span "Export Menu" at bounding box center [1377, 172] width 113 height 25
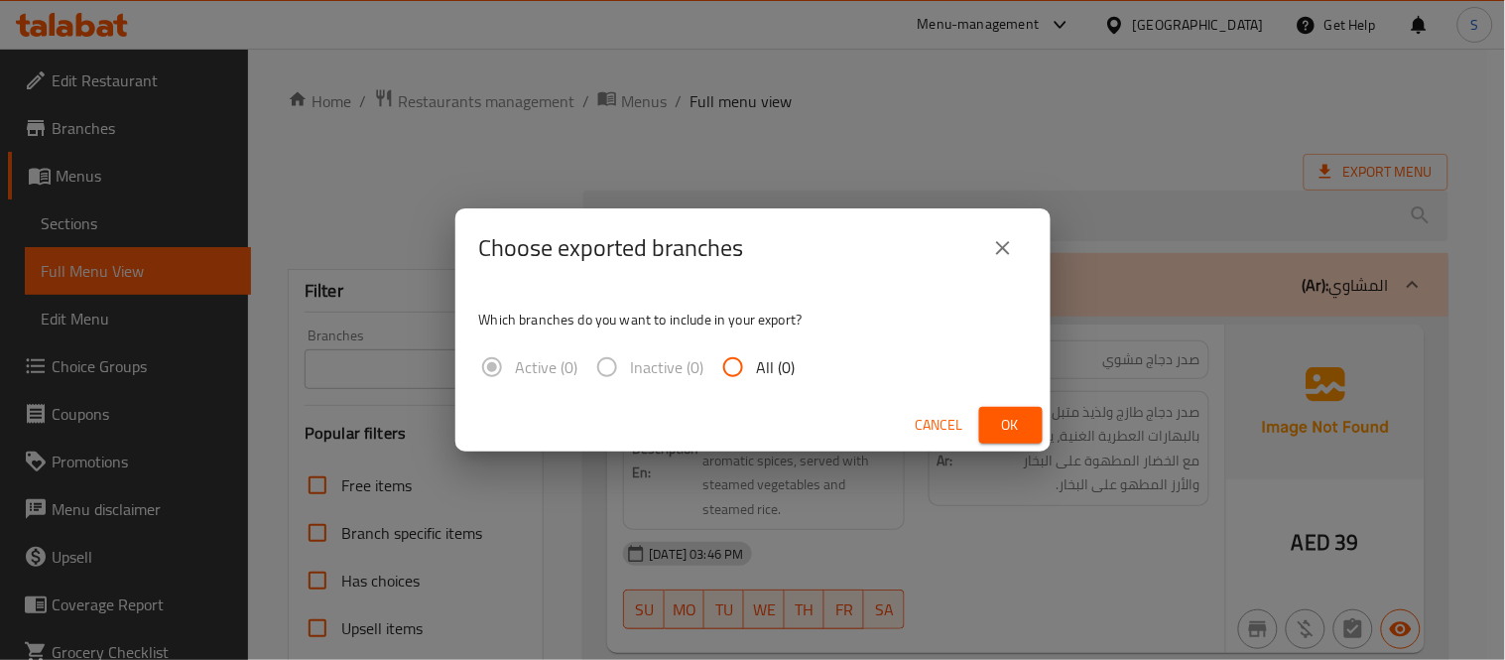
click at [779, 370] on span "All (0)" at bounding box center [776, 367] width 39 height 24
click at [757, 370] on input "All (0)" at bounding box center [733, 367] width 48 height 48
radio input "true"
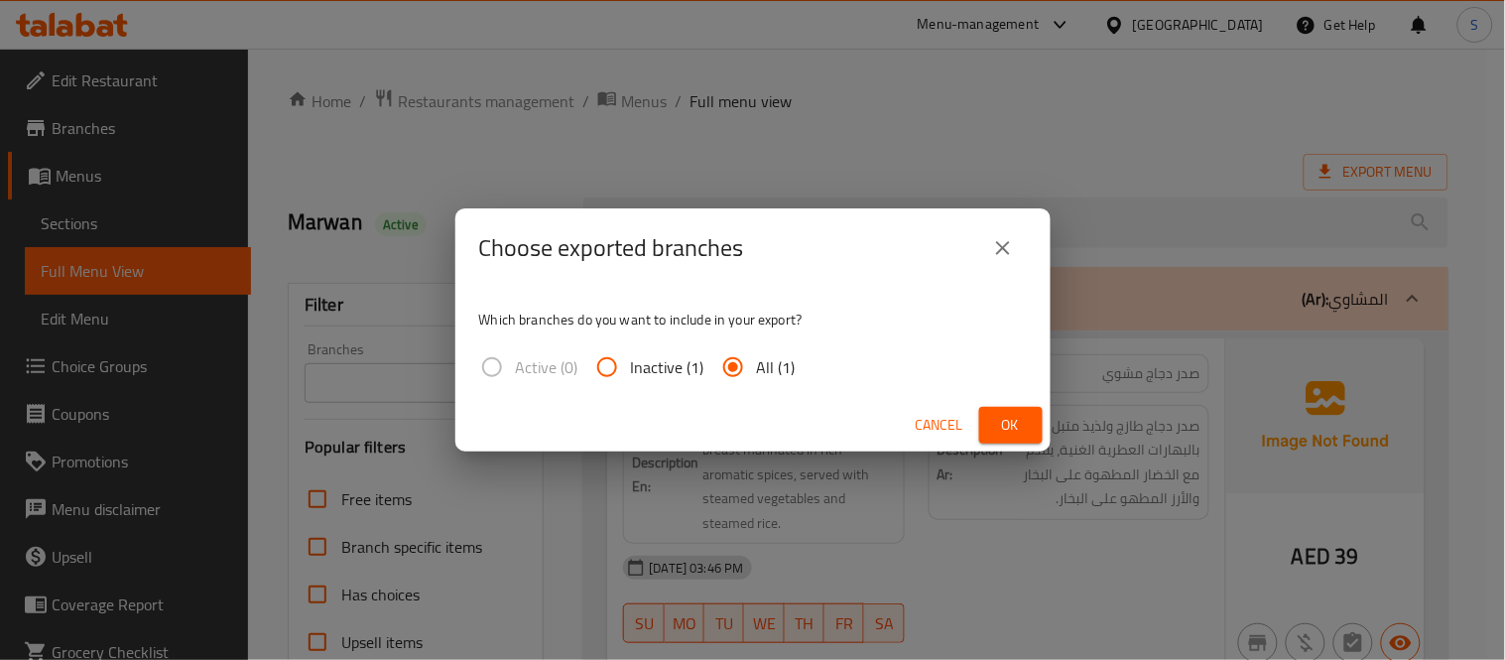
click at [998, 439] on button "Ok" at bounding box center [1010, 425] width 63 height 37
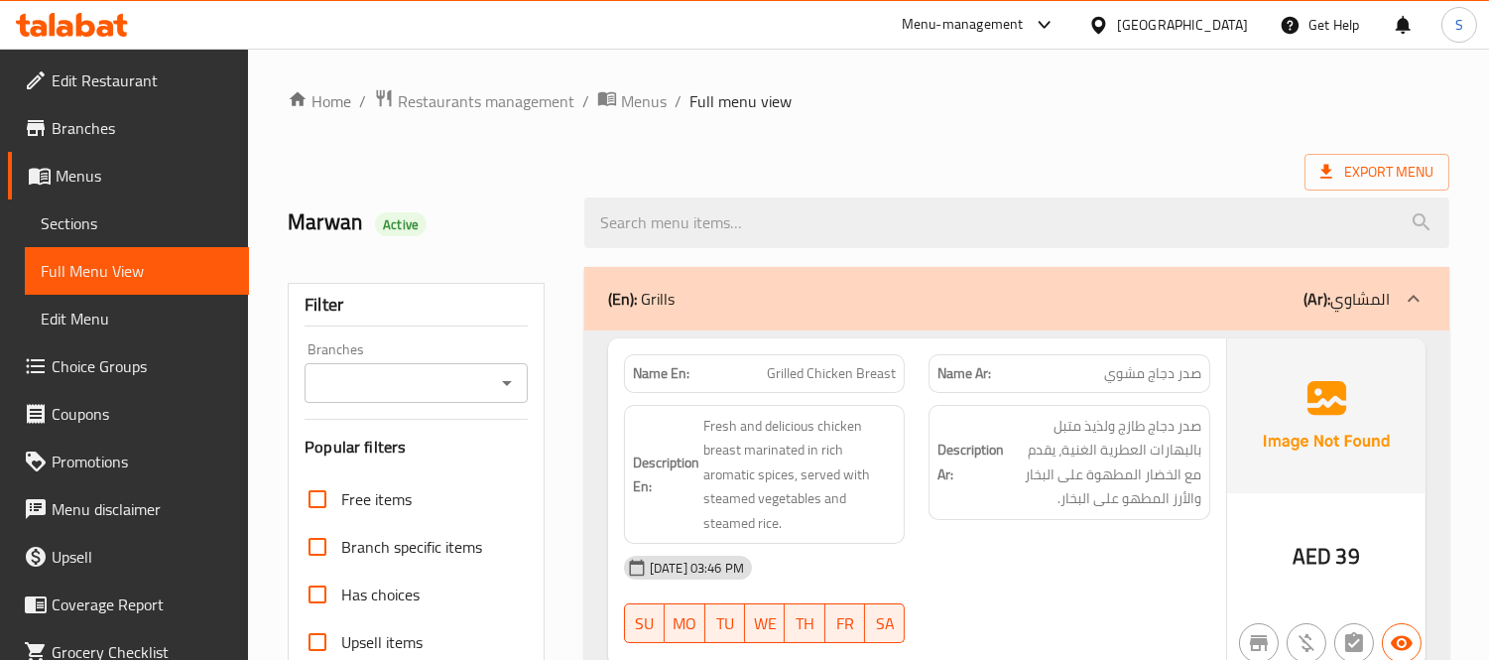
click at [1199, 30] on div "[GEOGRAPHIC_DATA]" at bounding box center [1182, 25] width 131 height 22
type input "0"
click at [1205, 102] on icon "button" at bounding box center [1208, 99] width 16 height 16
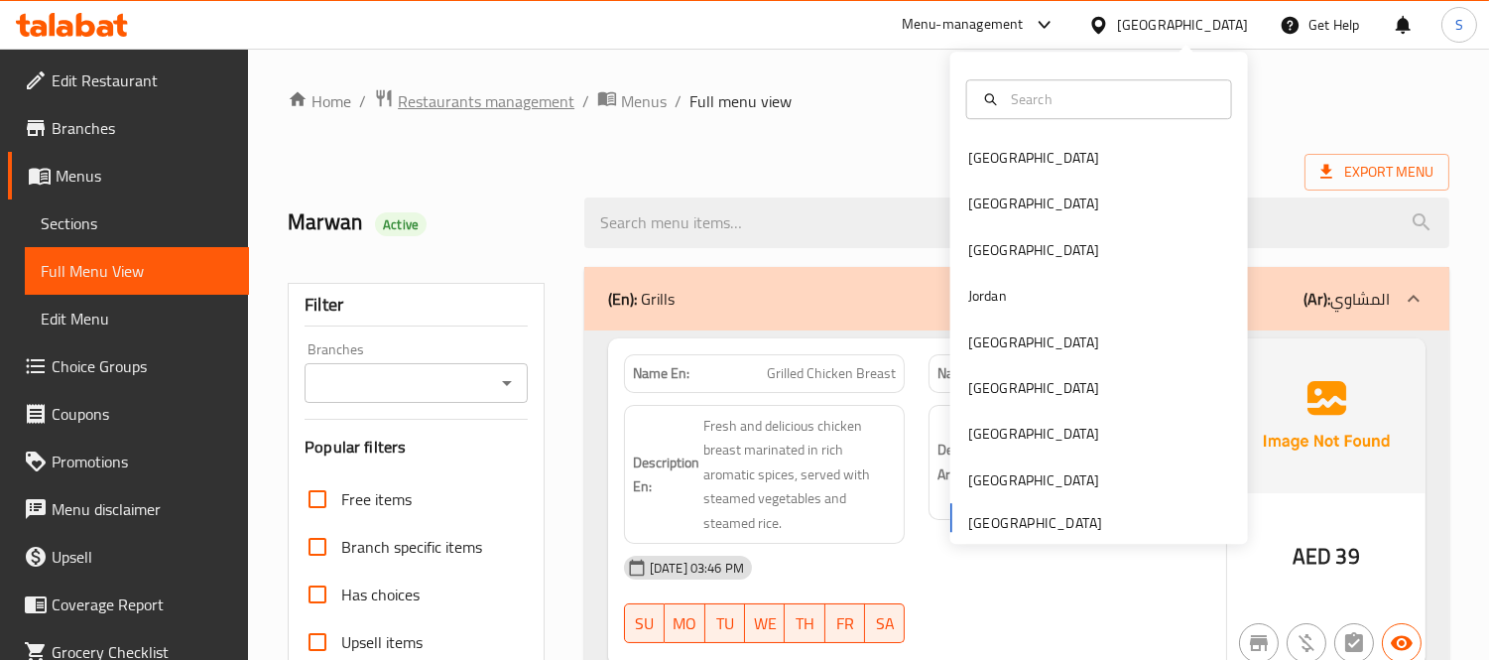
click at [424, 107] on span "Restaurants management" at bounding box center [486, 101] width 177 height 24
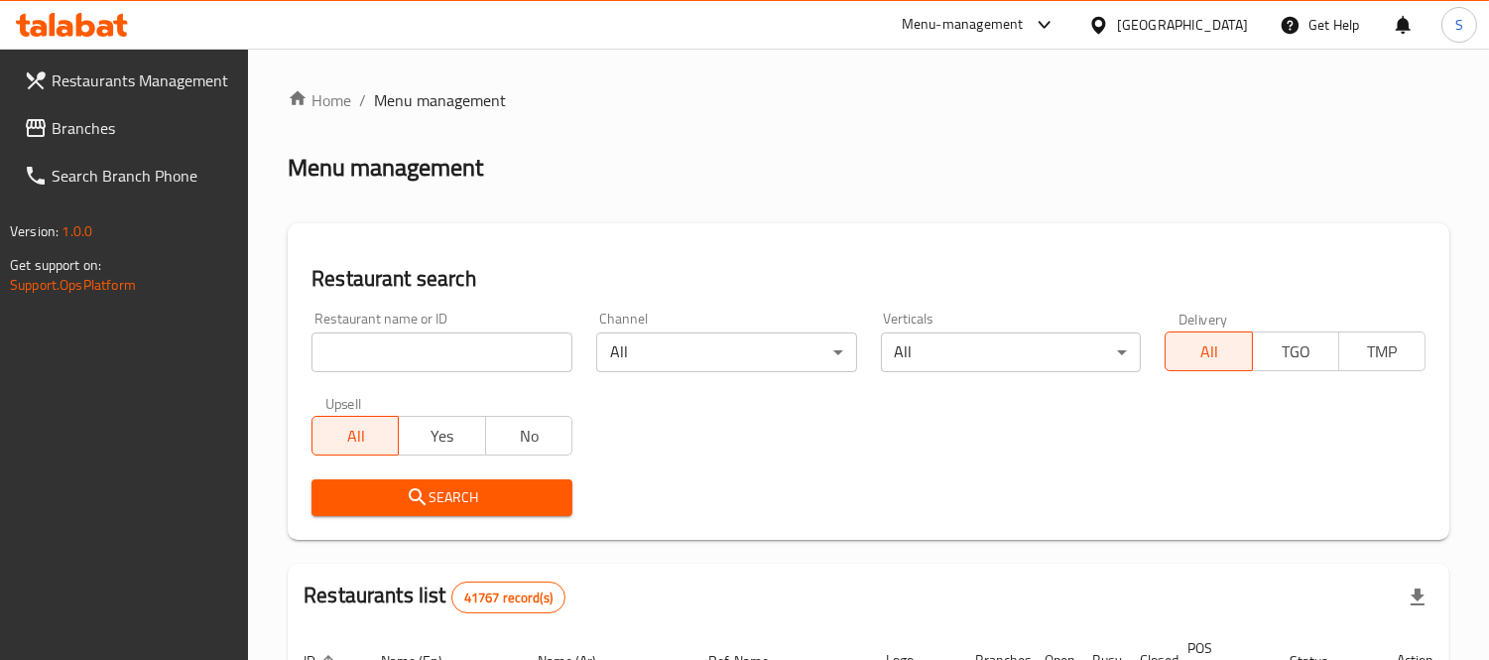
click at [1166, 11] on div "[GEOGRAPHIC_DATA]" at bounding box center [1168, 25] width 191 height 48
click at [1156, 17] on div "[GEOGRAPHIC_DATA]" at bounding box center [1182, 25] width 131 height 22
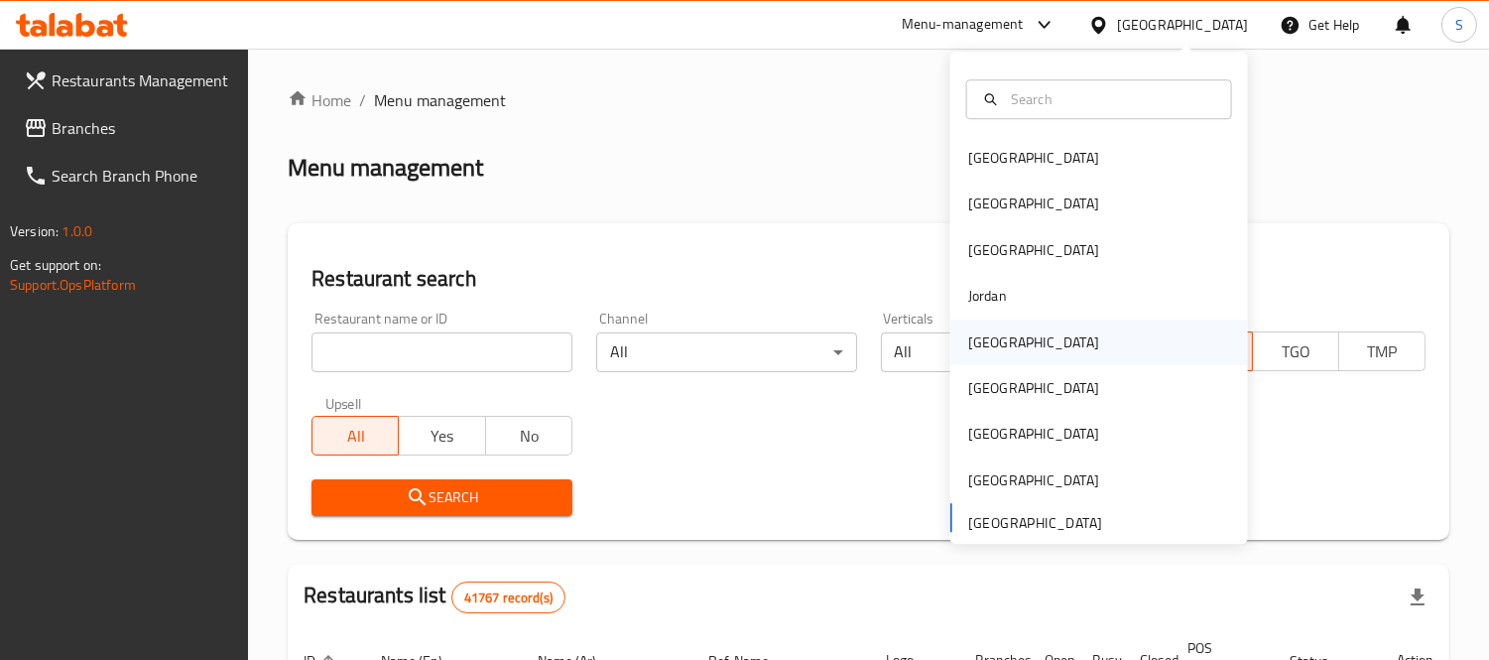
click at [1002, 347] on div "Kuwait" at bounding box center [1033, 342] width 163 height 46
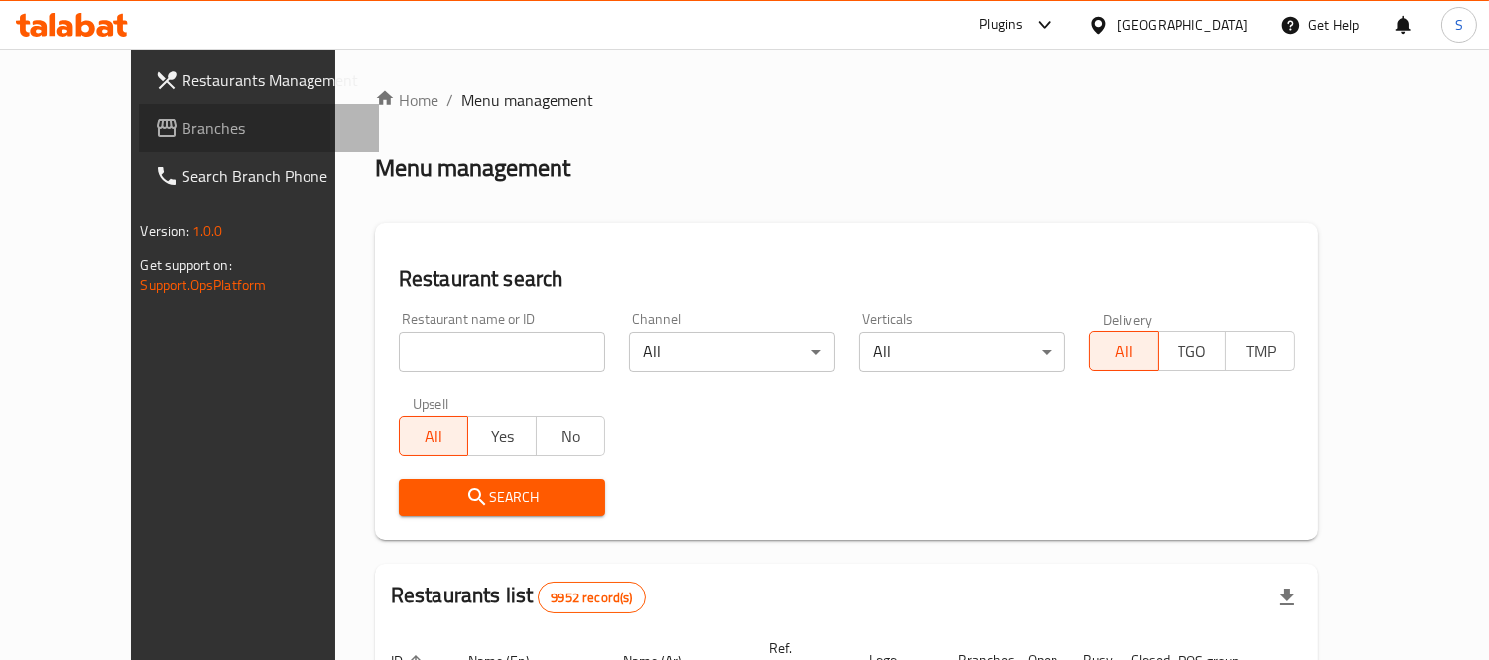
click at [139, 142] on link "Branches" at bounding box center [259, 128] width 241 height 48
